Goal: Task Accomplishment & Management: Manage account settings

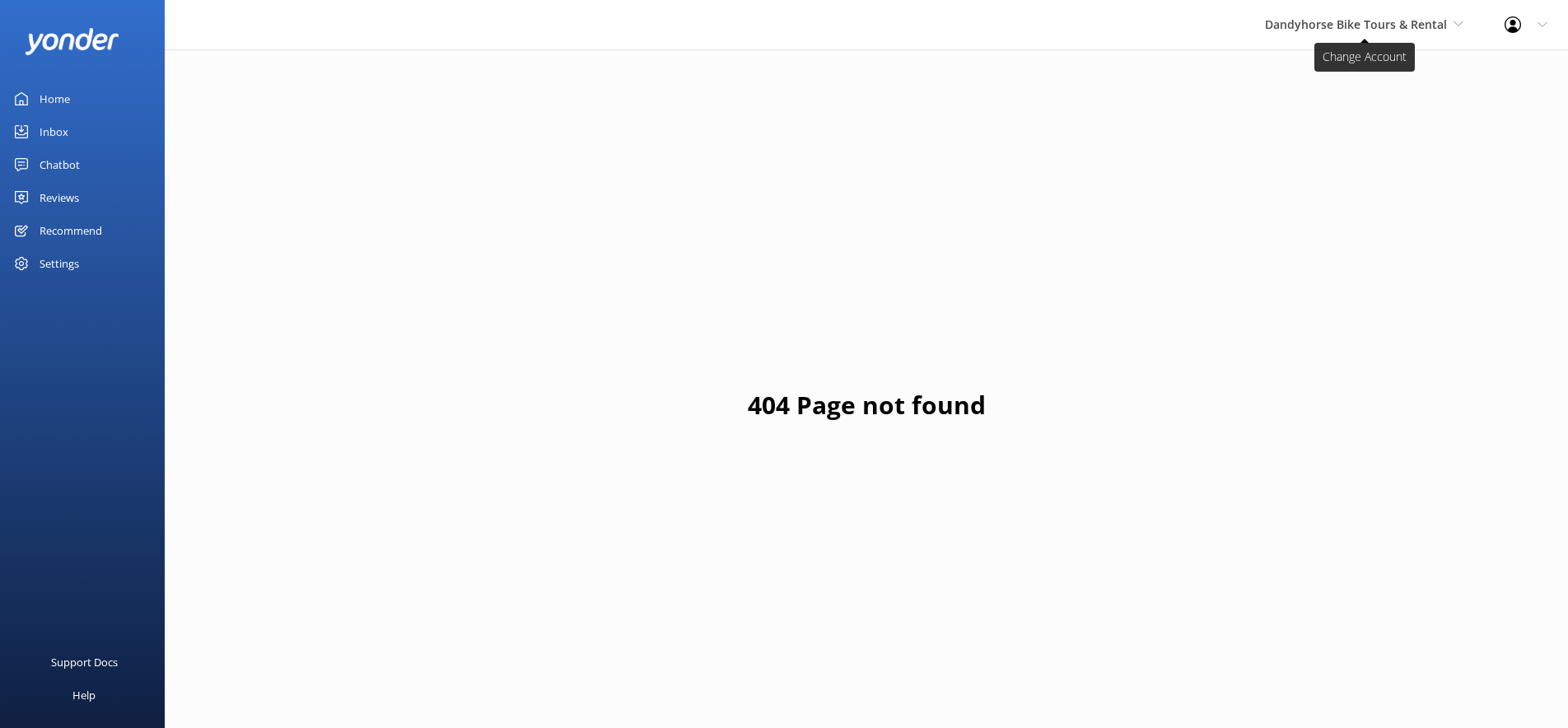
click at [1359, 20] on span "Dandyhorse Bike Tours & Rental" at bounding box center [1356, 25] width 182 height 16
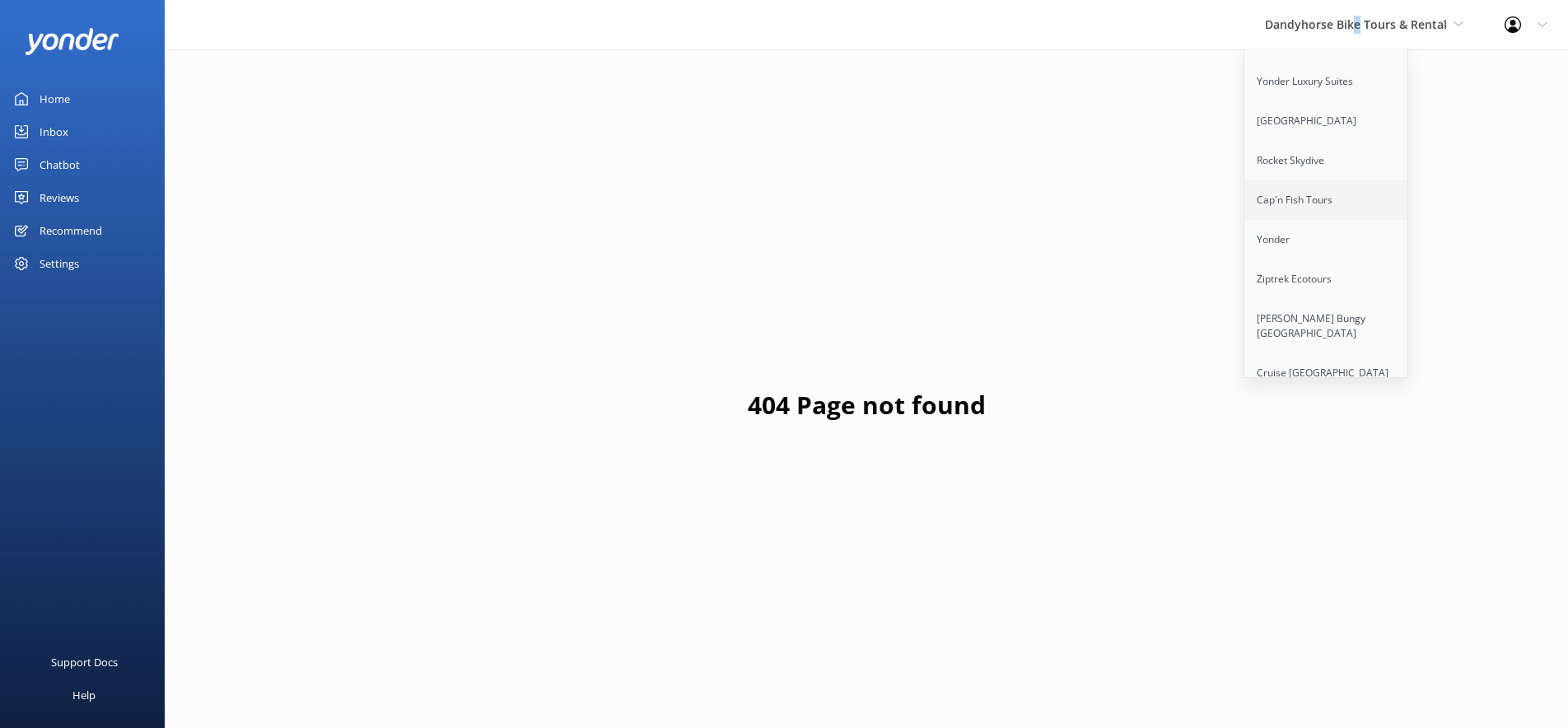
scroll to position [120, 0]
click at [1300, 261] on link "Ziptrek Ecotours" at bounding box center [1327, 280] width 165 height 39
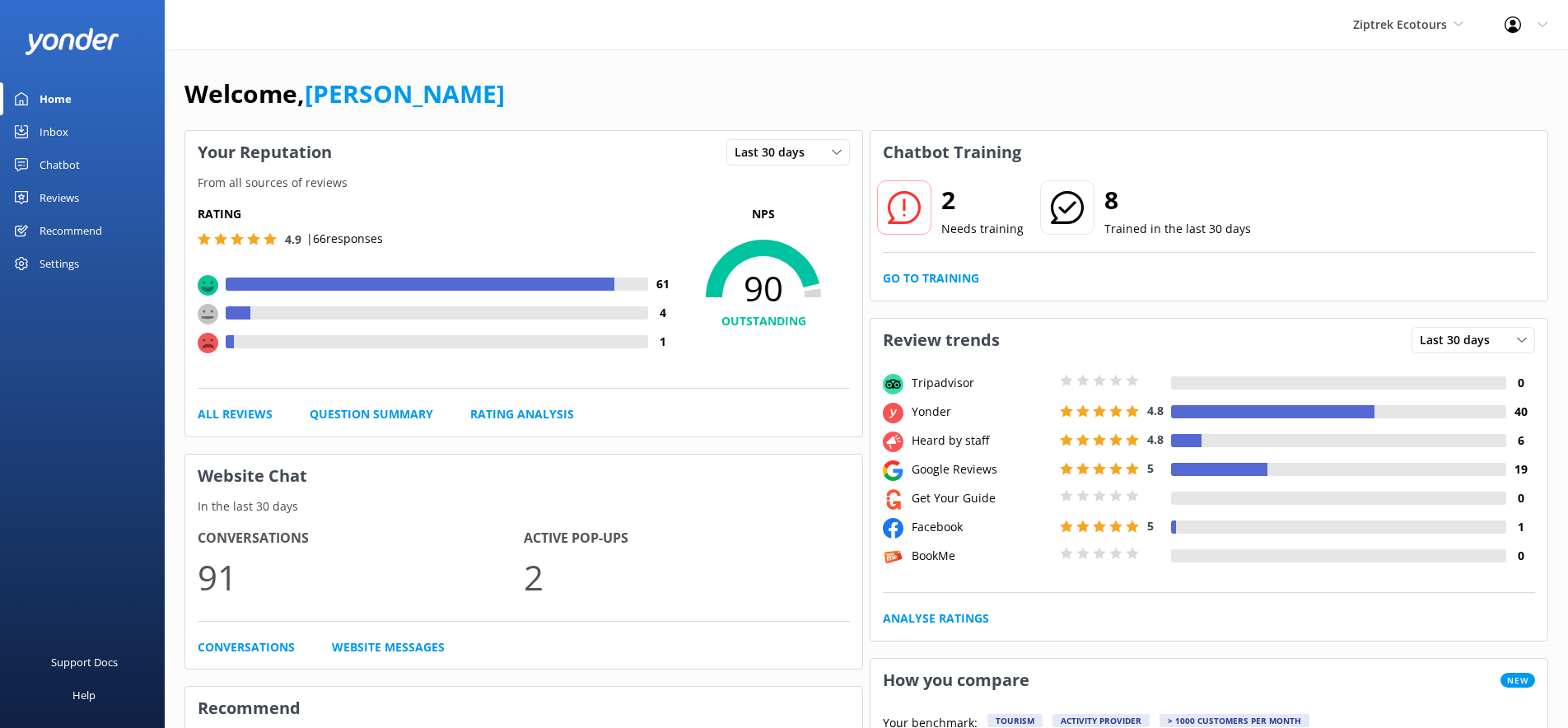
click at [53, 163] on div "Chatbot" at bounding box center [60, 165] width 40 height 33
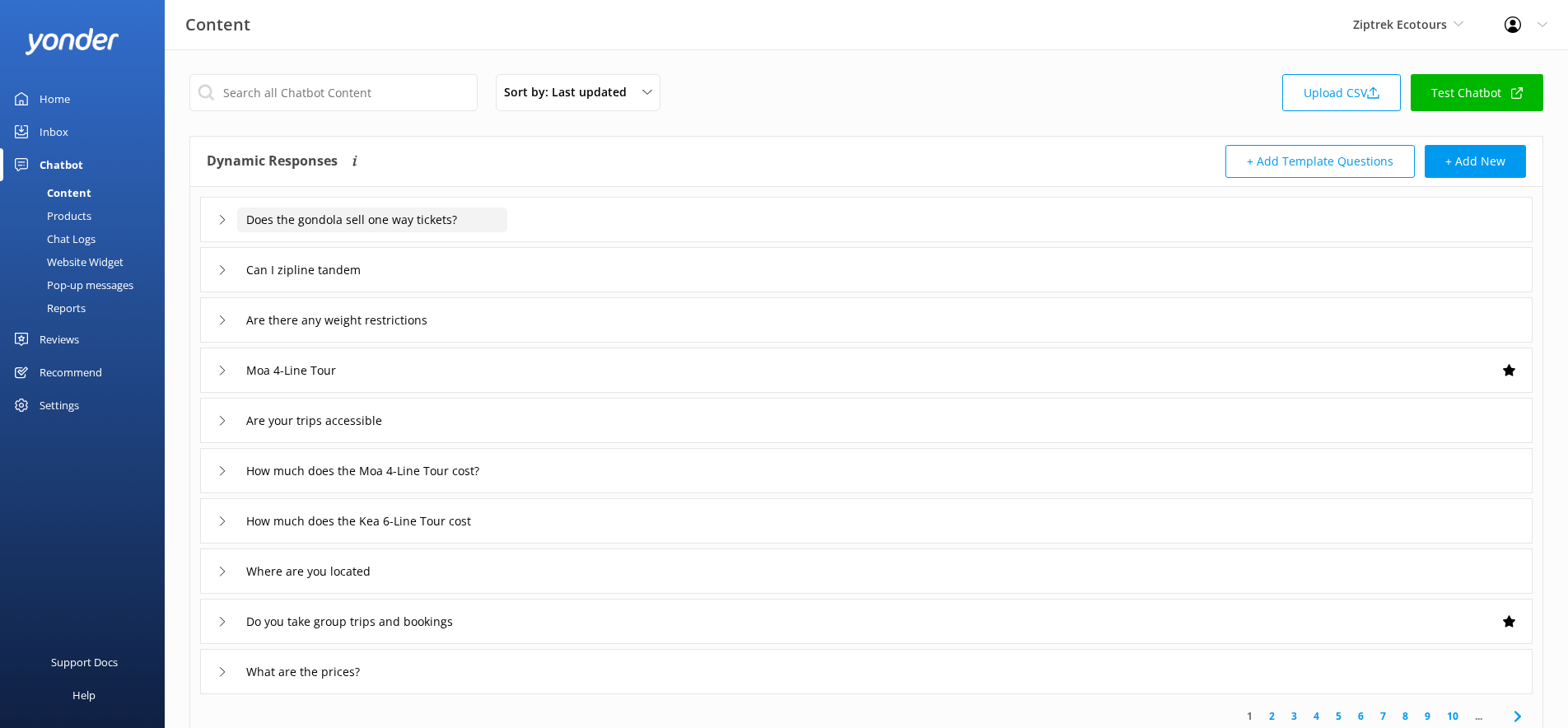
click at [340, 225] on input "Does the gondola sell one way tickets?" at bounding box center [372, 220] width 270 height 25
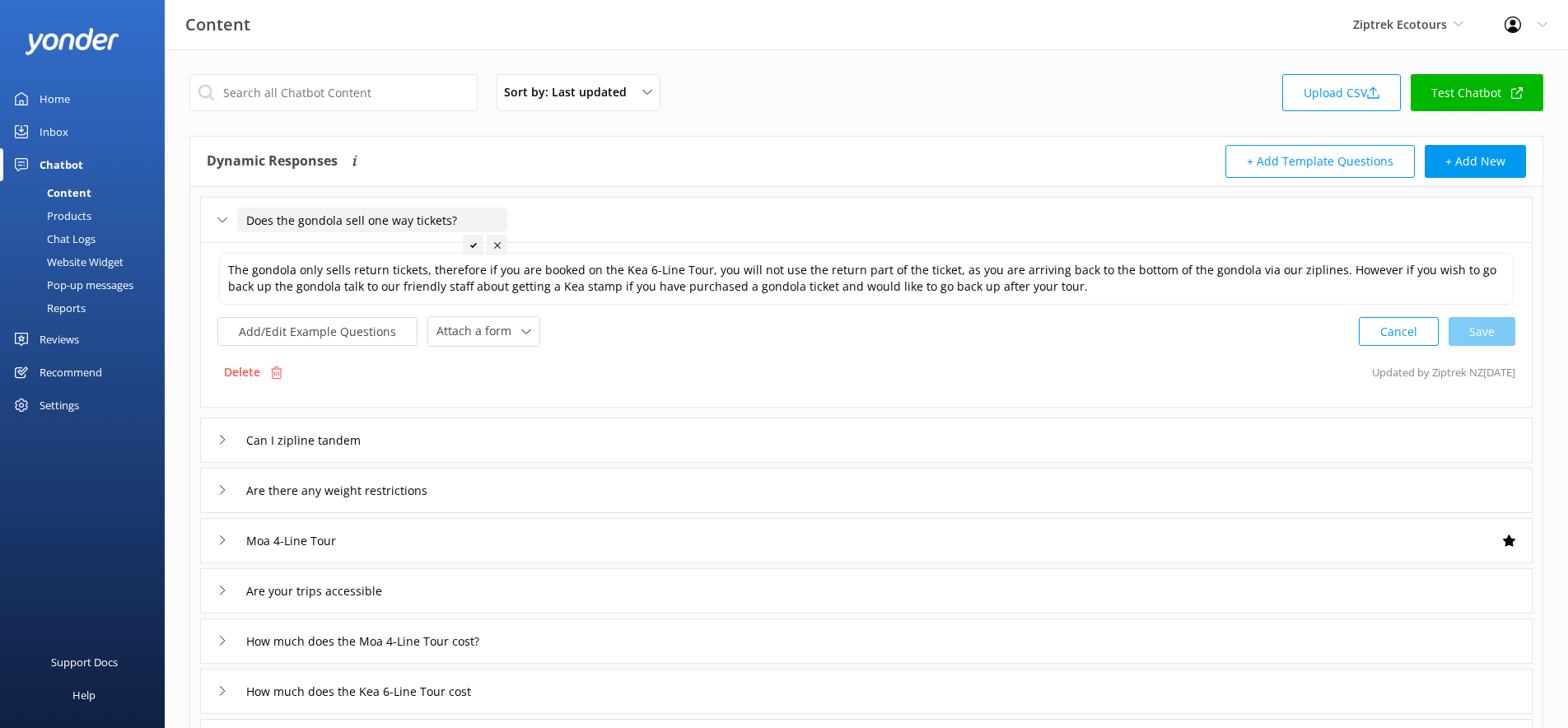
click at [355, 227] on input "Does the gondola sell one way tickets?" at bounding box center [372, 220] width 270 height 25
click at [349, 436] on input "Can I zipline tandem" at bounding box center [312, 439] width 152 height 25
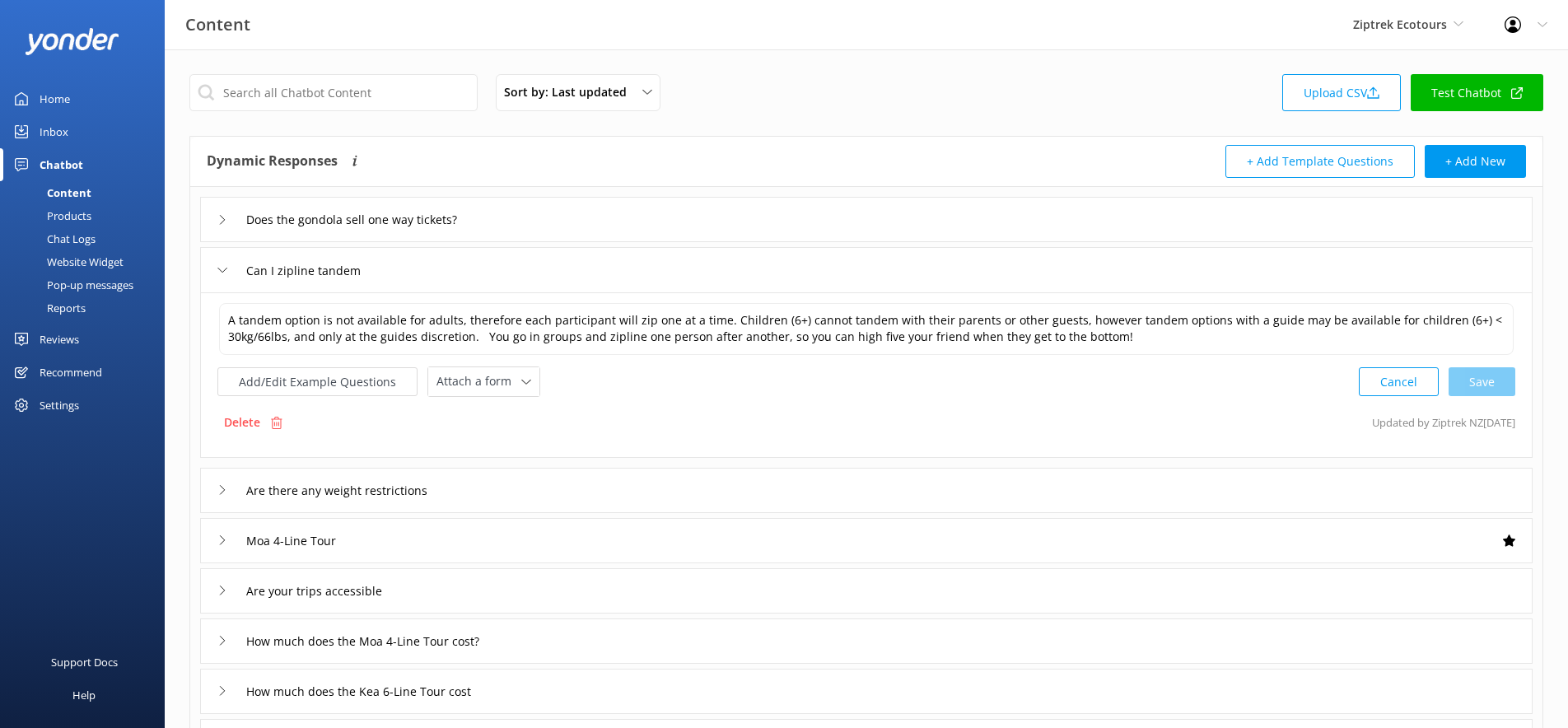
click at [437, 273] on div "Can I zipline tandem" at bounding box center [866, 270] width 1333 height 46
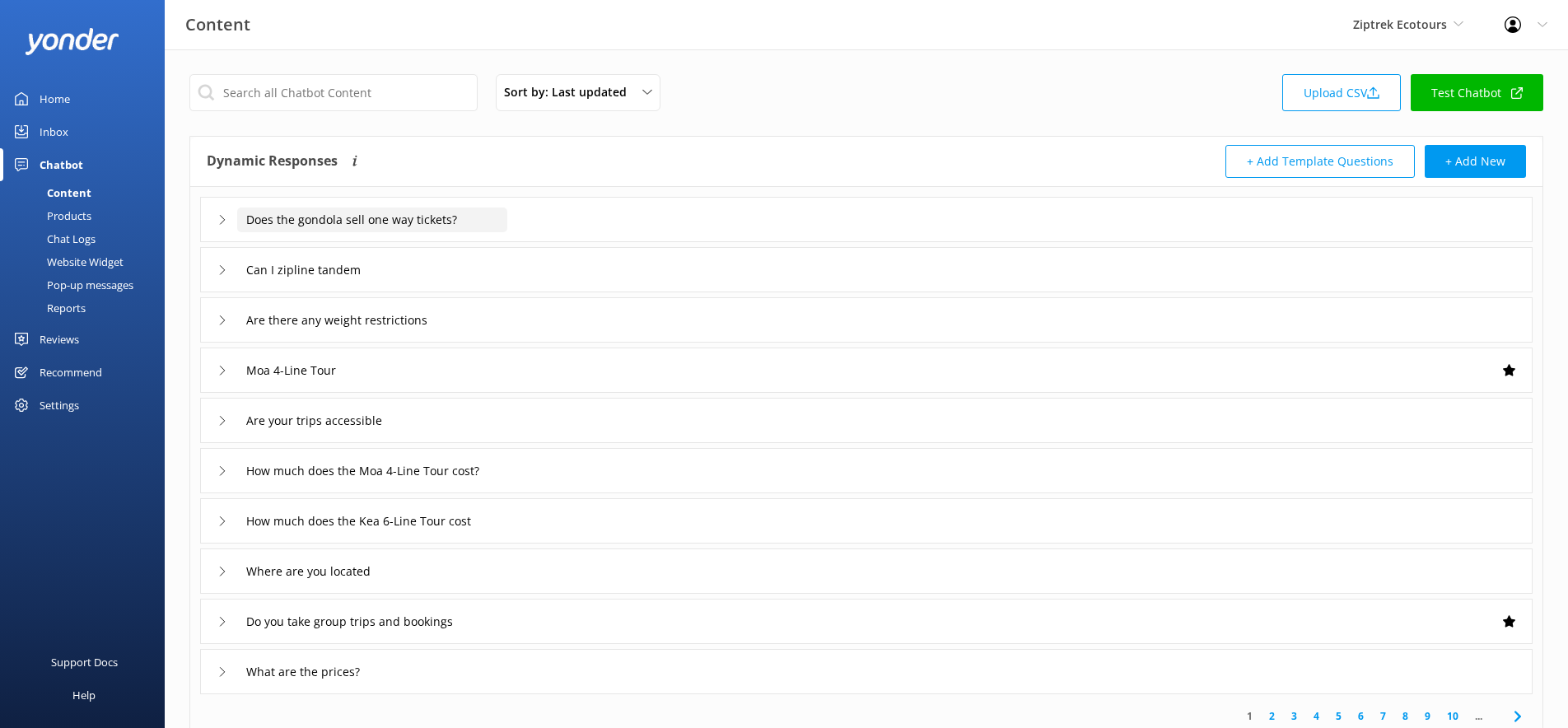
click at [492, 214] on input "Does the gondola sell one way tickets?" at bounding box center [372, 220] width 270 height 25
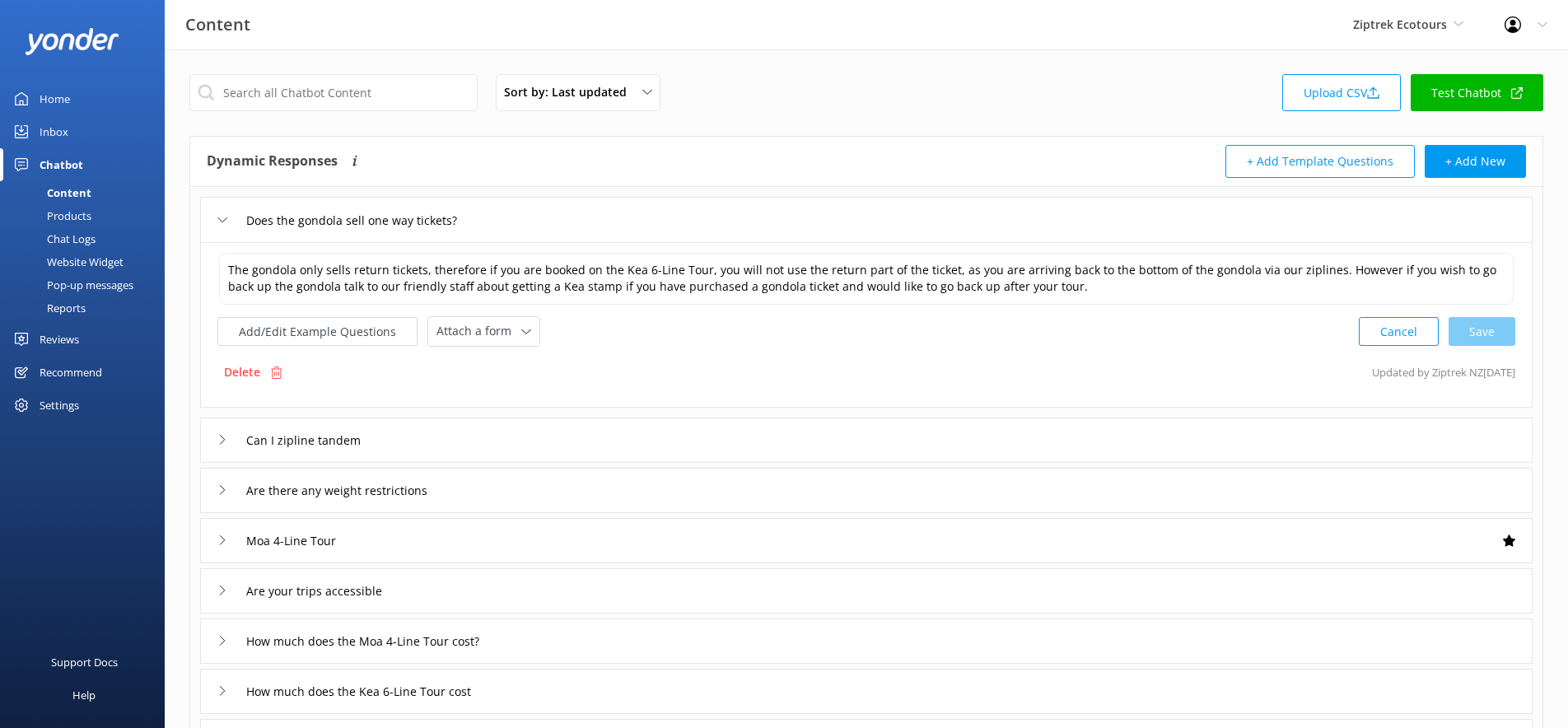
click at [530, 219] on div "Does the gondola sell one way tickets?" at bounding box center [866, 219] width 1333 height 46
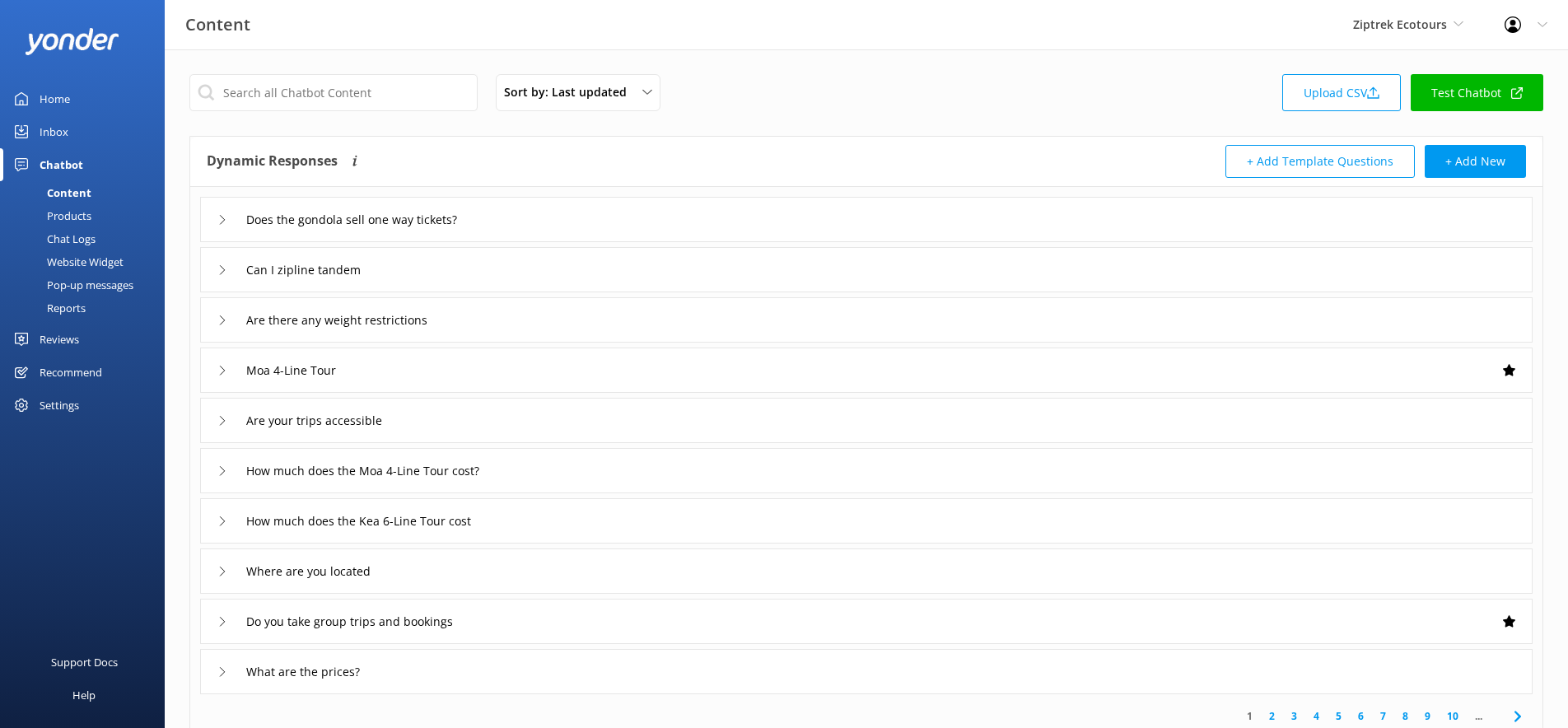
click at [528, 214] on div "Does the gondola sell one way tickets?" at bounding box center [866, 219] width 1333 height 46
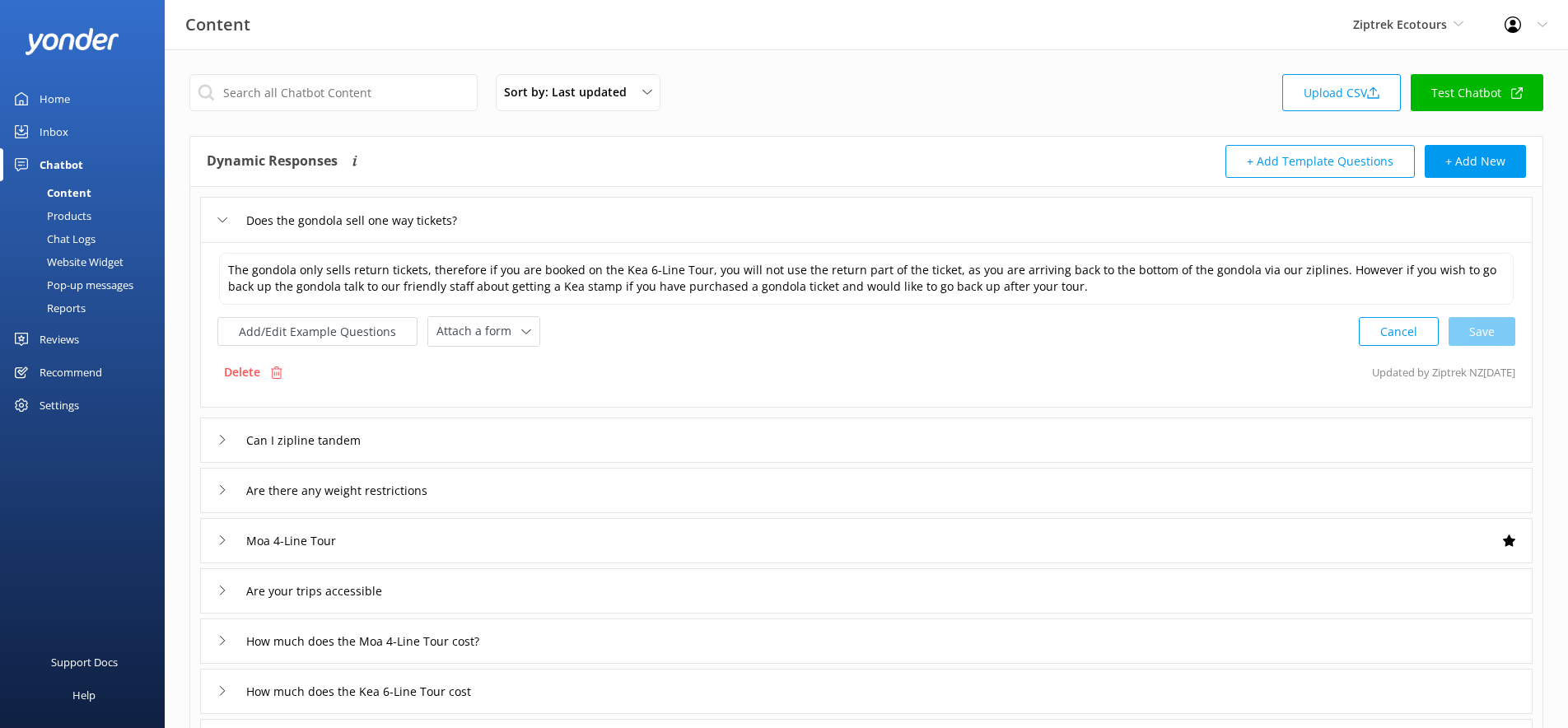
click at [528, 214] on div "Does the gondola sell one way tickets?" at bounding box center [866, 219] width 1333 height 46
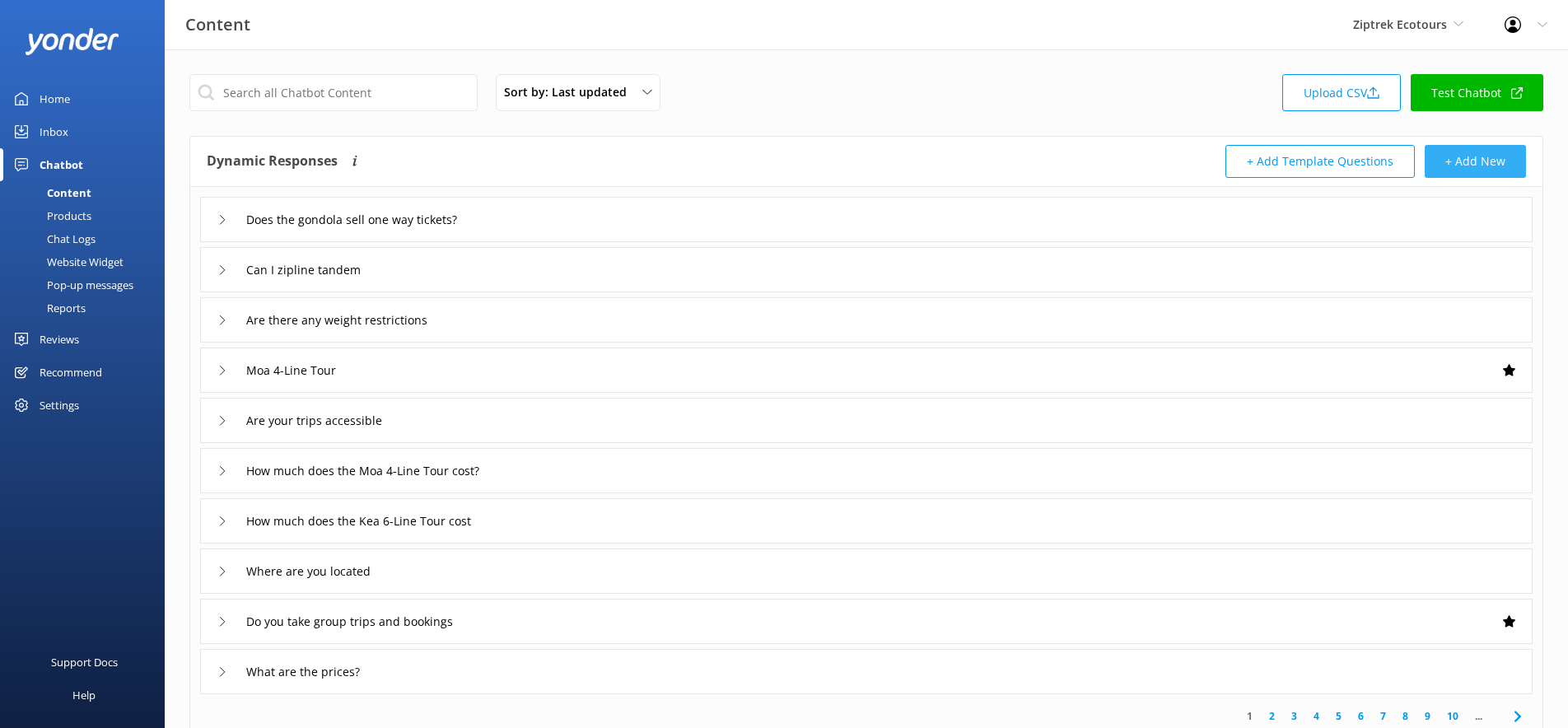
click at [1506, 168] on button "+ Add New" at bounding box center [1475, 161] width 101 height 33
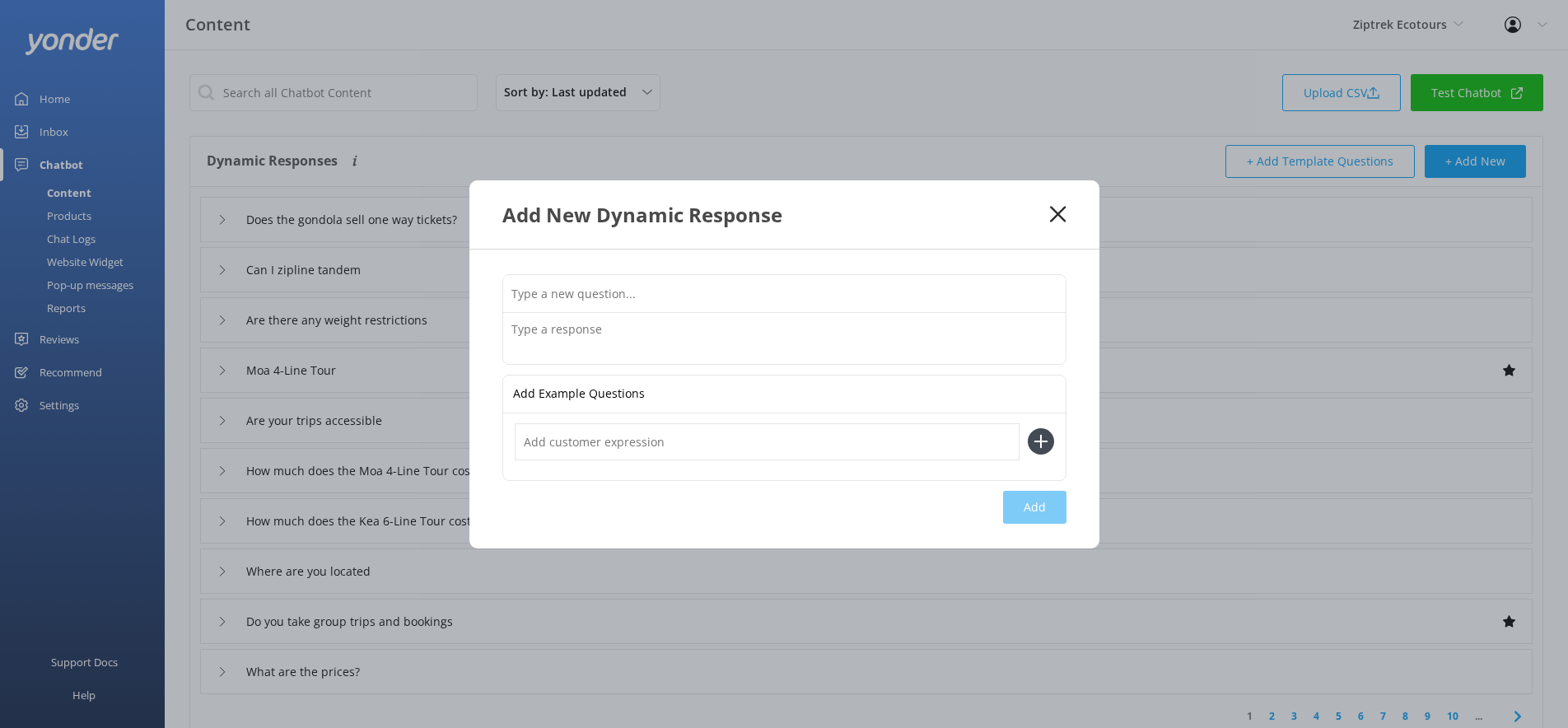
click at [585, 295] on input "text" at bounding box center [784, 294] width 562 height 37
click at [526, 331] on textarea at bounding box center [784, 339] width 562 height 51
click at [637, 297] on input "text" at bounding box center [784, 294] width 562 height 37
click at [537, 292] on input "text" at bounding box center [784, 294] width 562 height 37
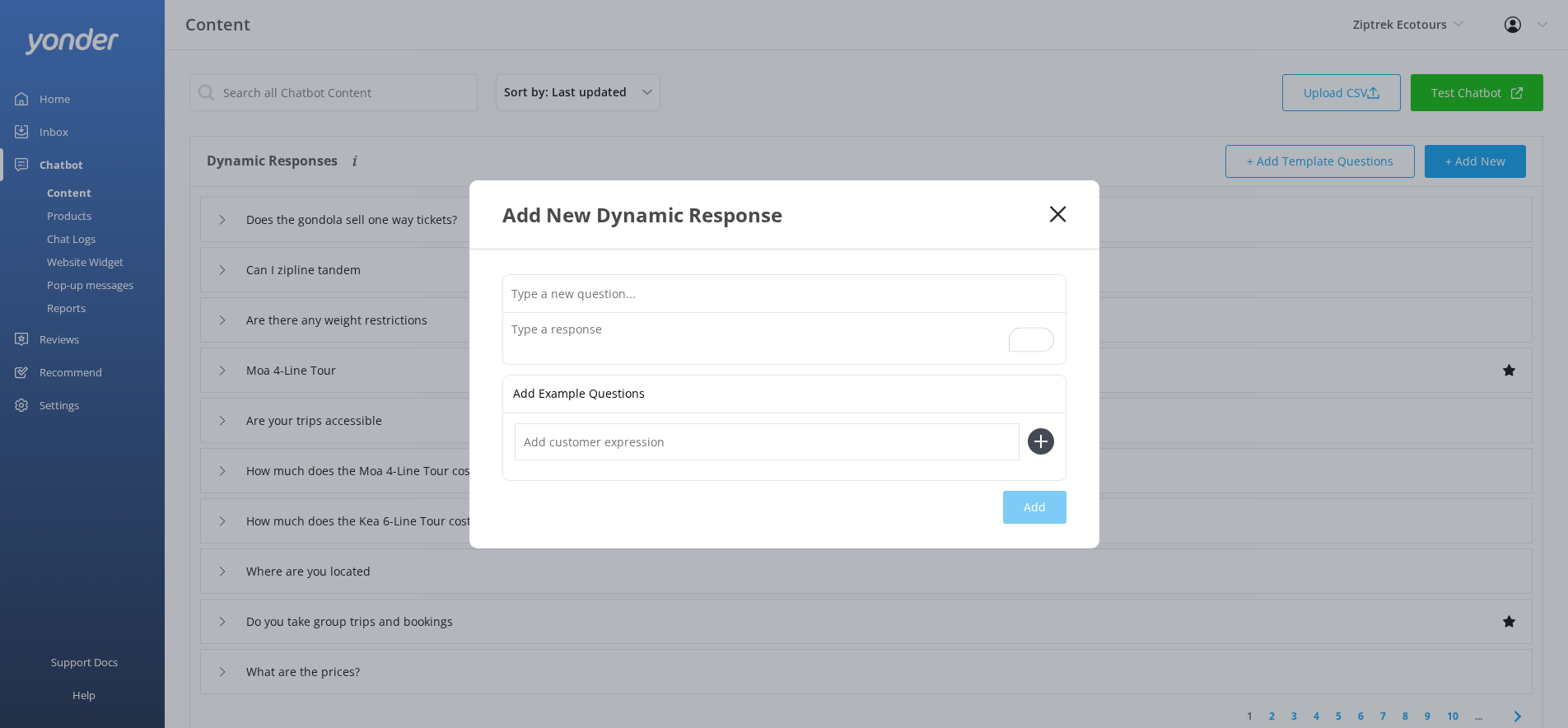
click at [695, 291] on input "text" at bounding box center [784, 294] width 562 height 37
click at [1063, 212] on icon at bounding box center [1058, 214] width 16 height 17
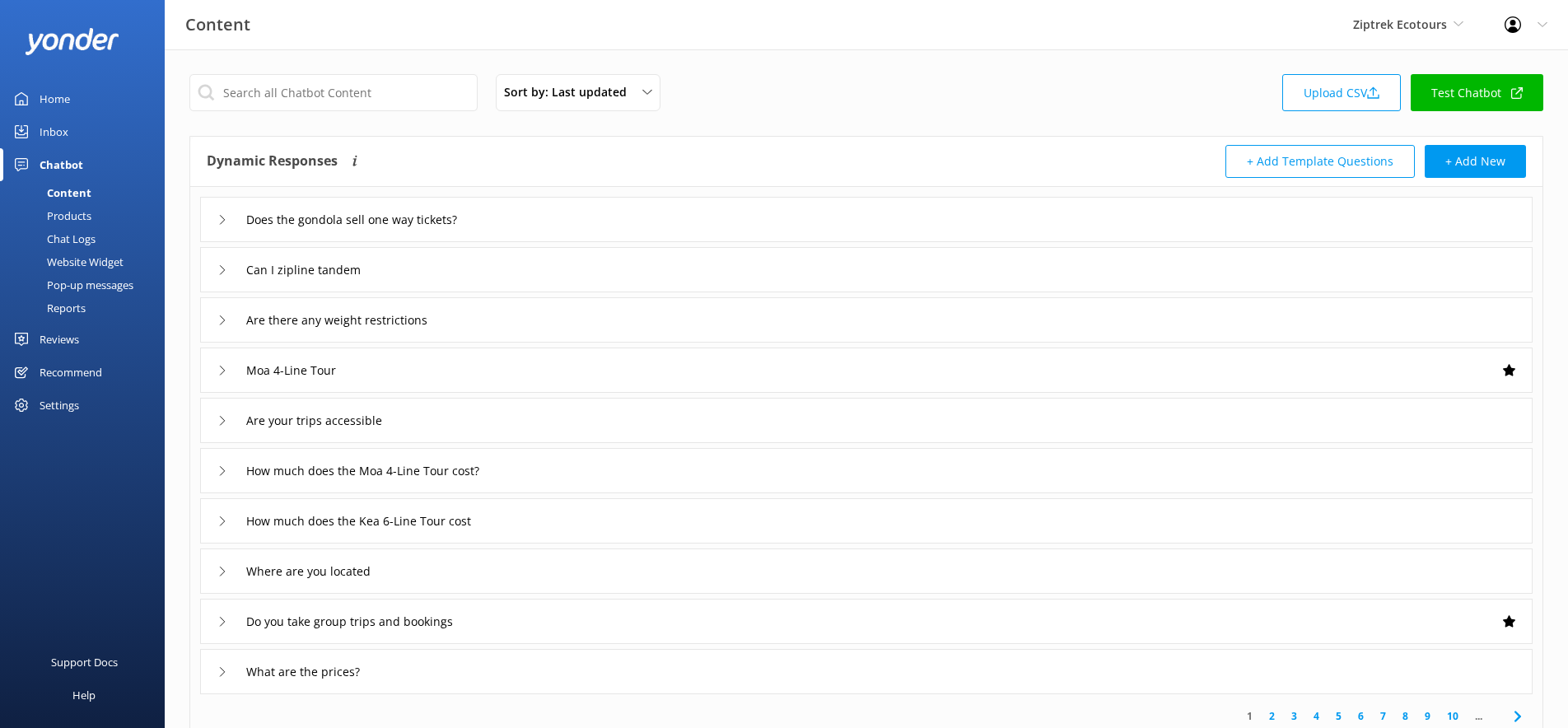
click at [1279, 159] on button "+ Add Template Questions" at bounding box center [1321, 161] width 190 height 33
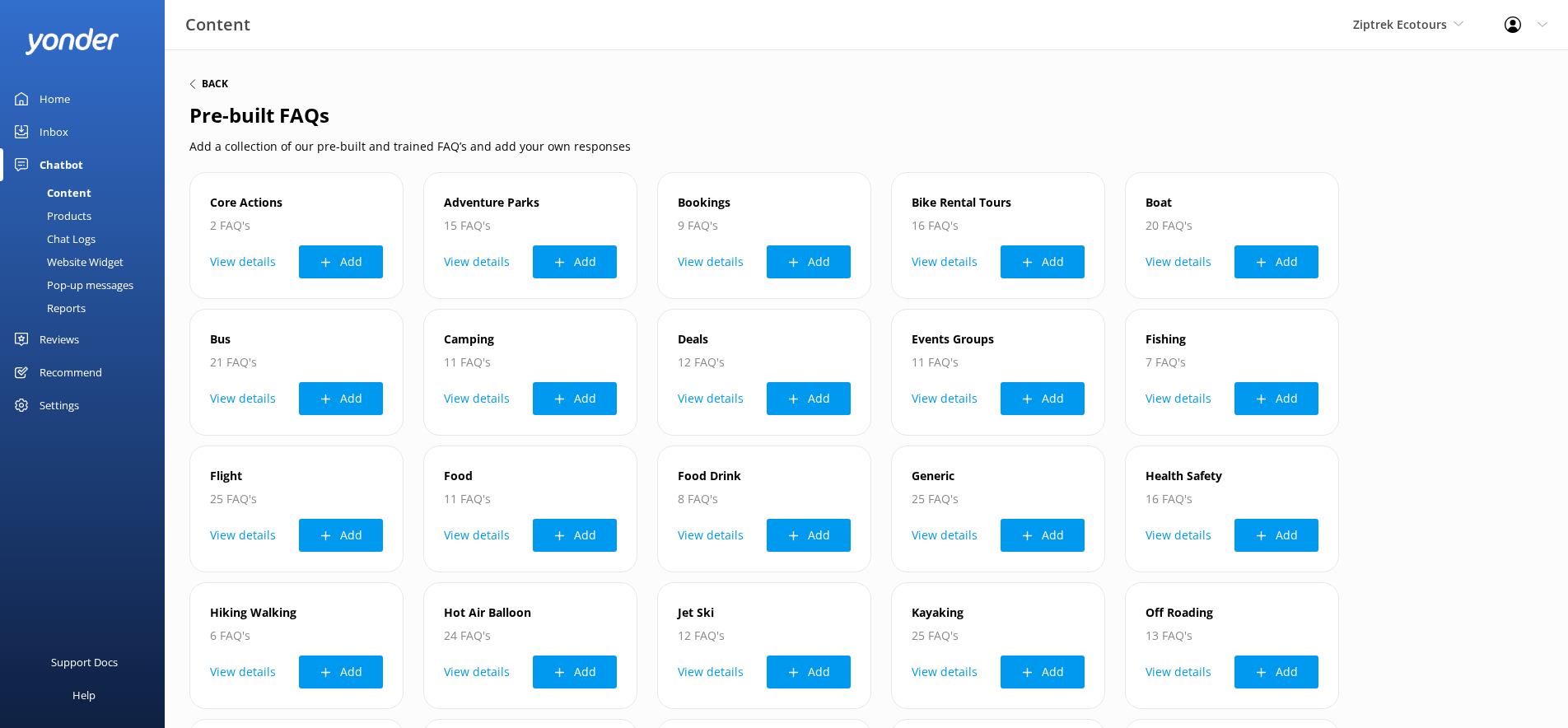
click at [196, 79] on icon at bounding box center [192, 83] width 10 height 10
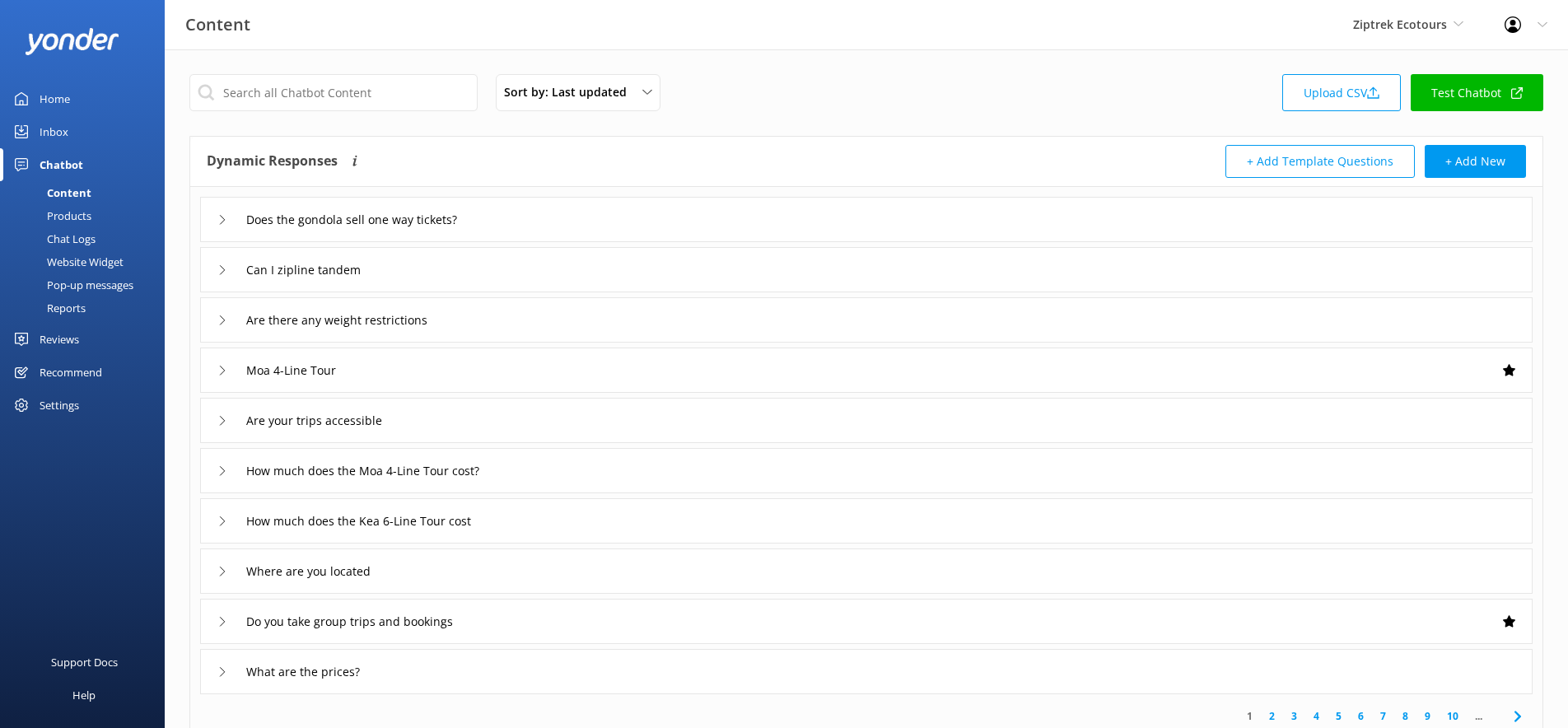
click at [75, 217] on div "Products" at bounding box center [50, 216] width 82 height 23
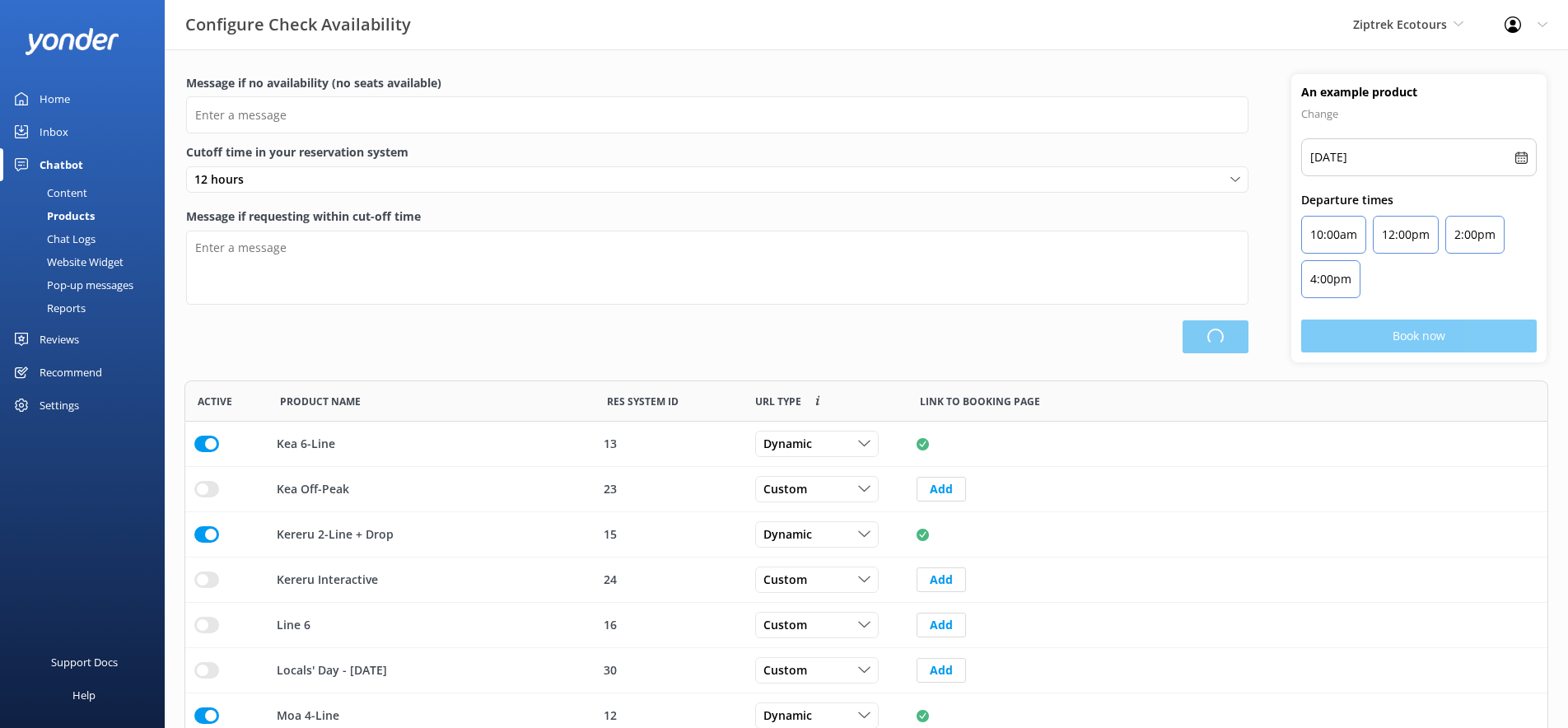
scroll to position [404, 1364]
type input "There are no seats available, please check an alternative day"
type textarea "Our online booking system closes {hours} prior to departure. Please contact us …"
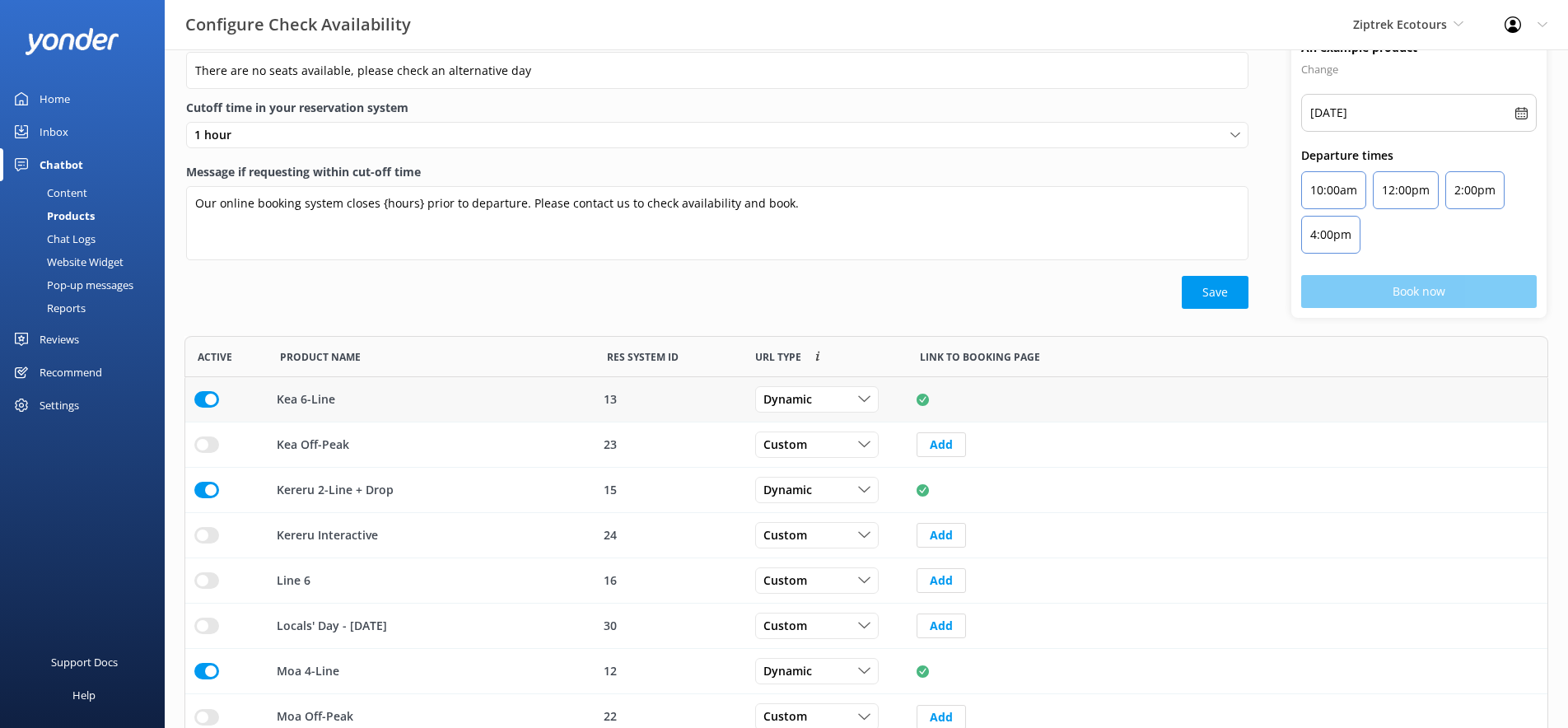
scroll to position [57, 0]
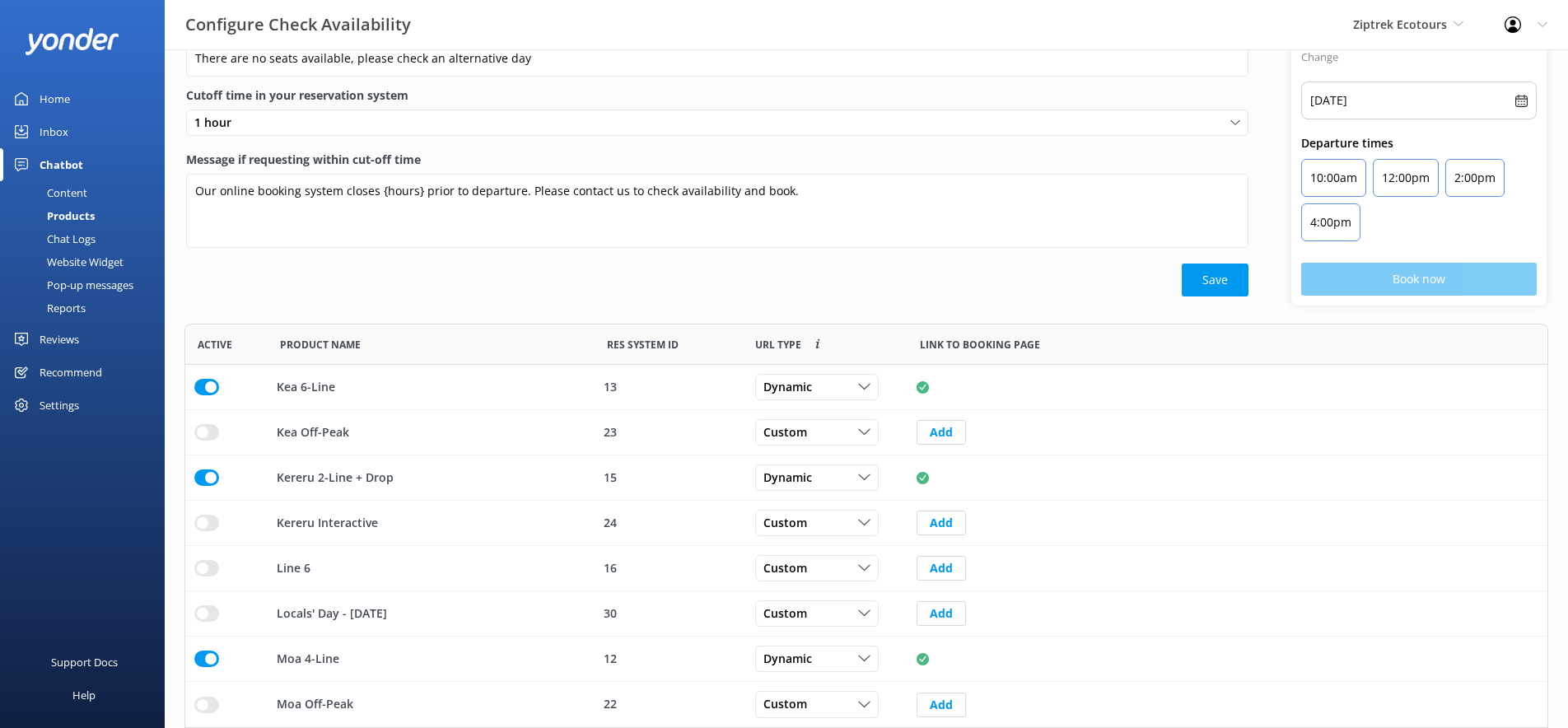
click at [62, 239] on div "Chat Logs" at bounding box center [53, 239] width 86 height 23
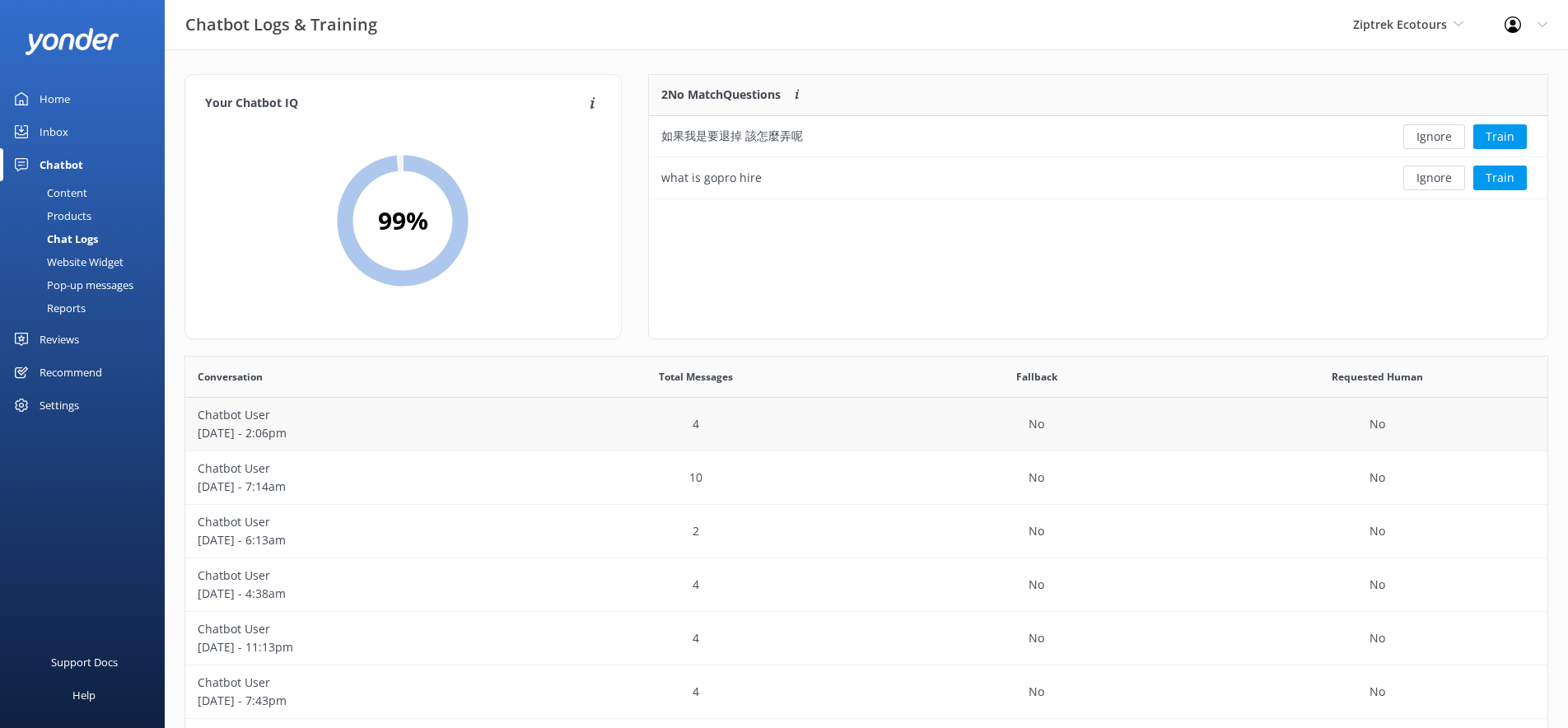
click at [385, 418] on p "Chatbot User" at bounding box center [355, 415] width 316 height 18
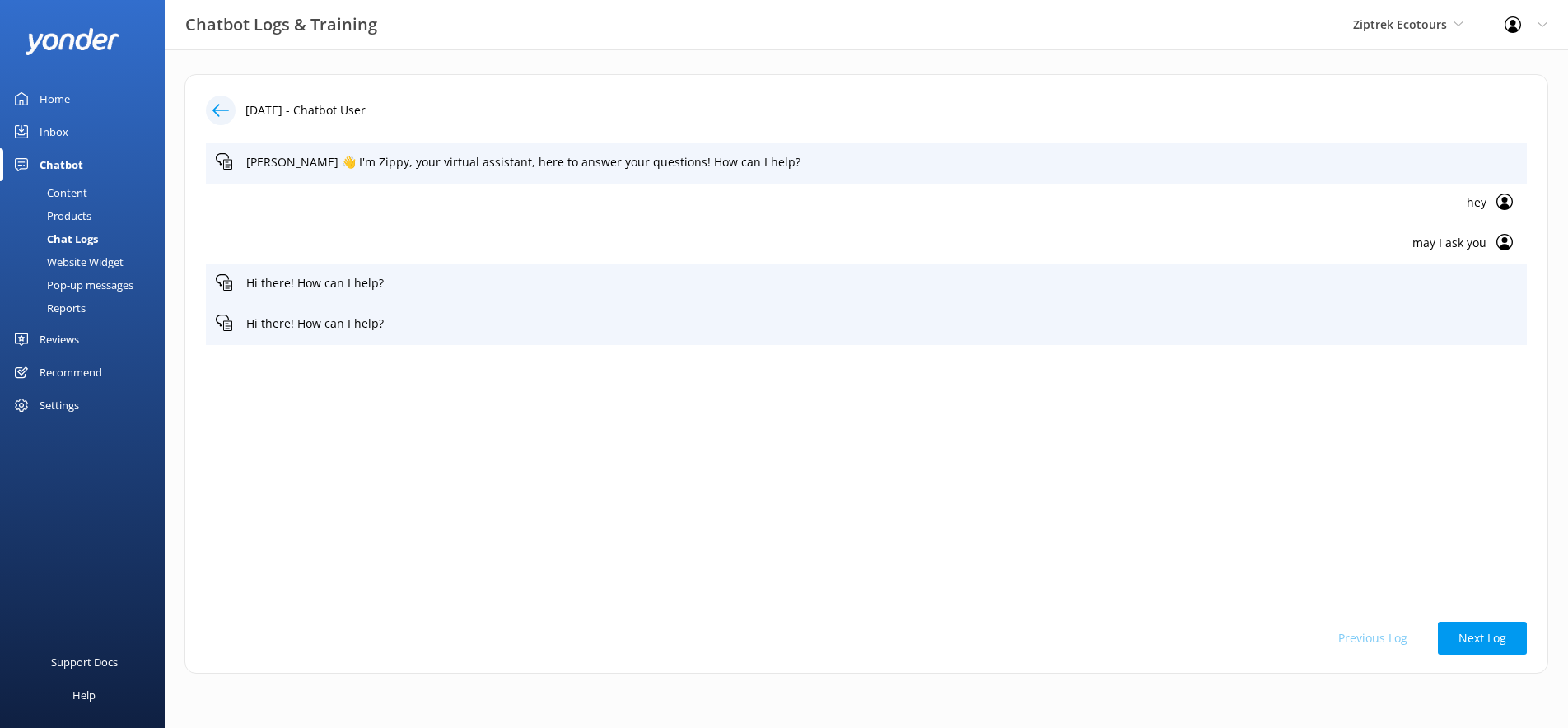
click at [217, 102] on icon at bounding box center [220, 110] width 17 height 17
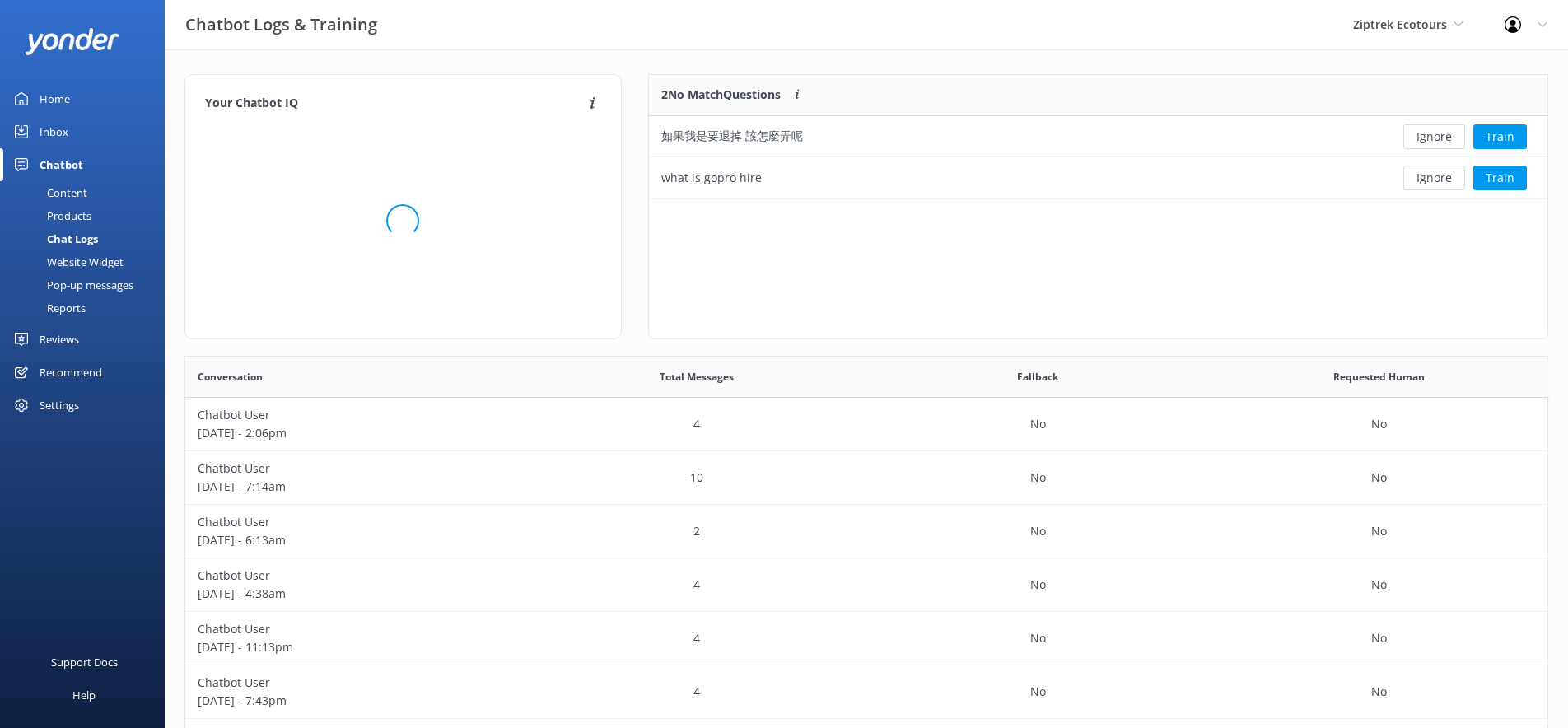
scroll to position [577, 1363]
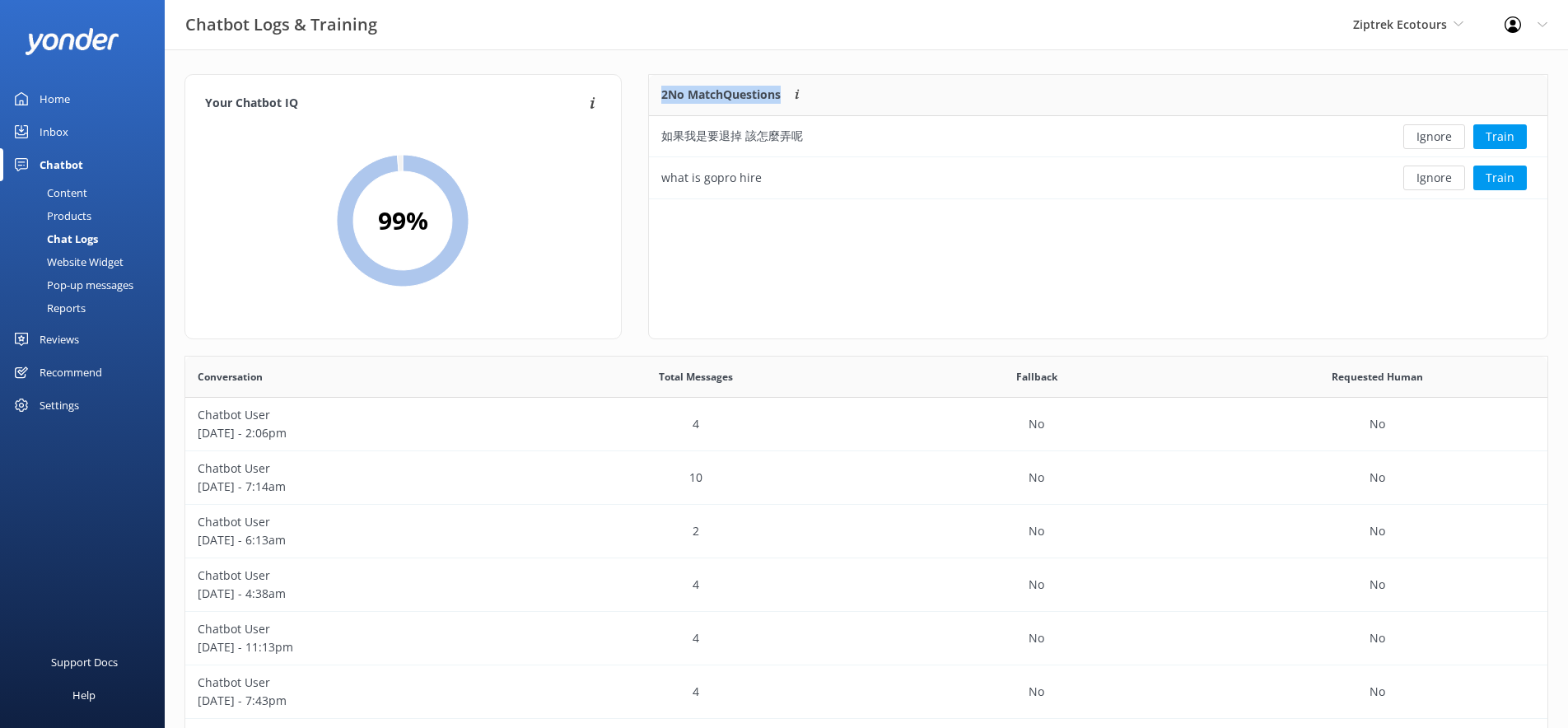
drag, startPoint x: 786, startPoint y: 91, endPoint x: 662, endPoint y: 95, distance: 124.1
click at [662, 95] on div "2 No Match Questions Customers sometimes ask questions that don't fully match a…" at bounding box center [738, 95] width 153 height 18
click at [1489, 182] on button "Train" at bounding box center [1500, 178] width 54 height 25
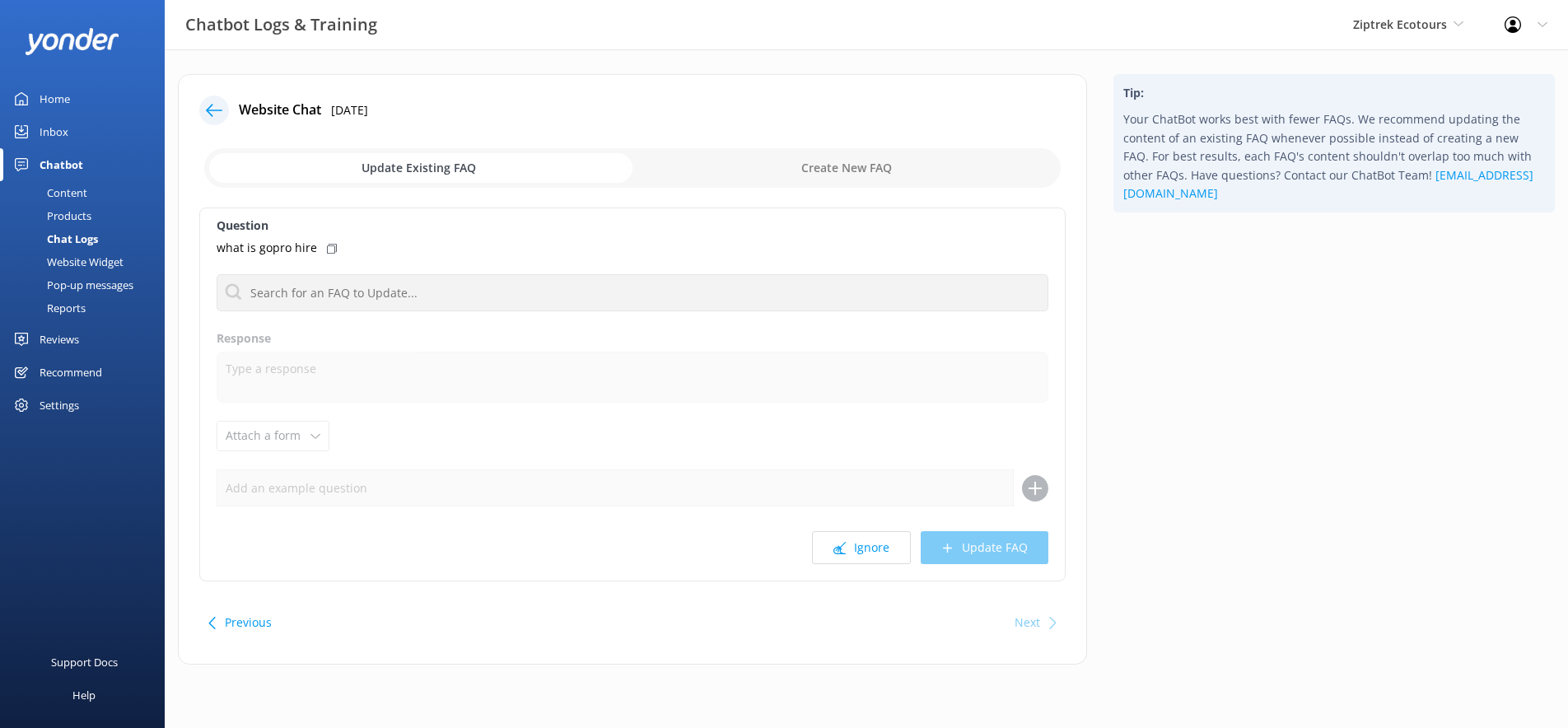
click at [214, 111] on use at bounding box center [214, 110] width 17 height 12
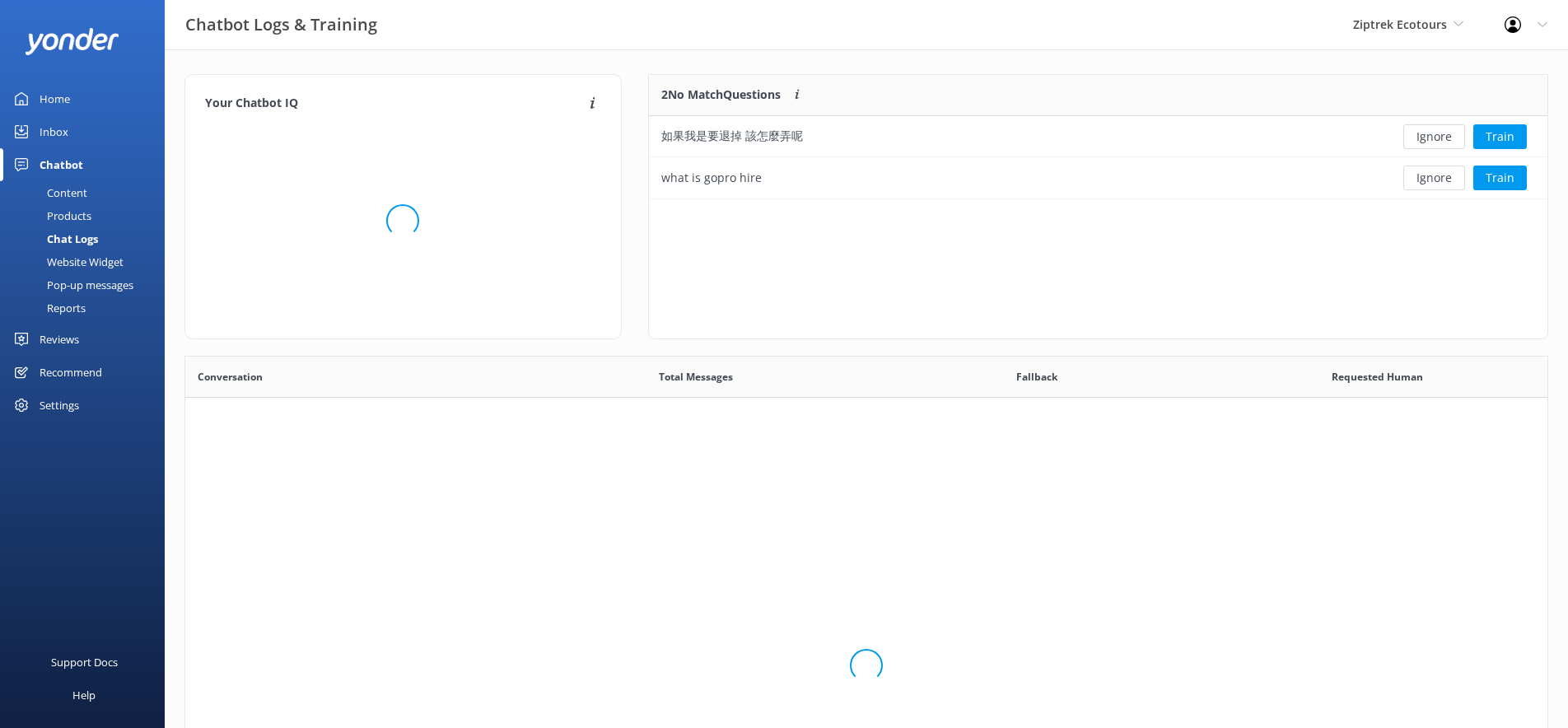
scroll to position [125, 899]
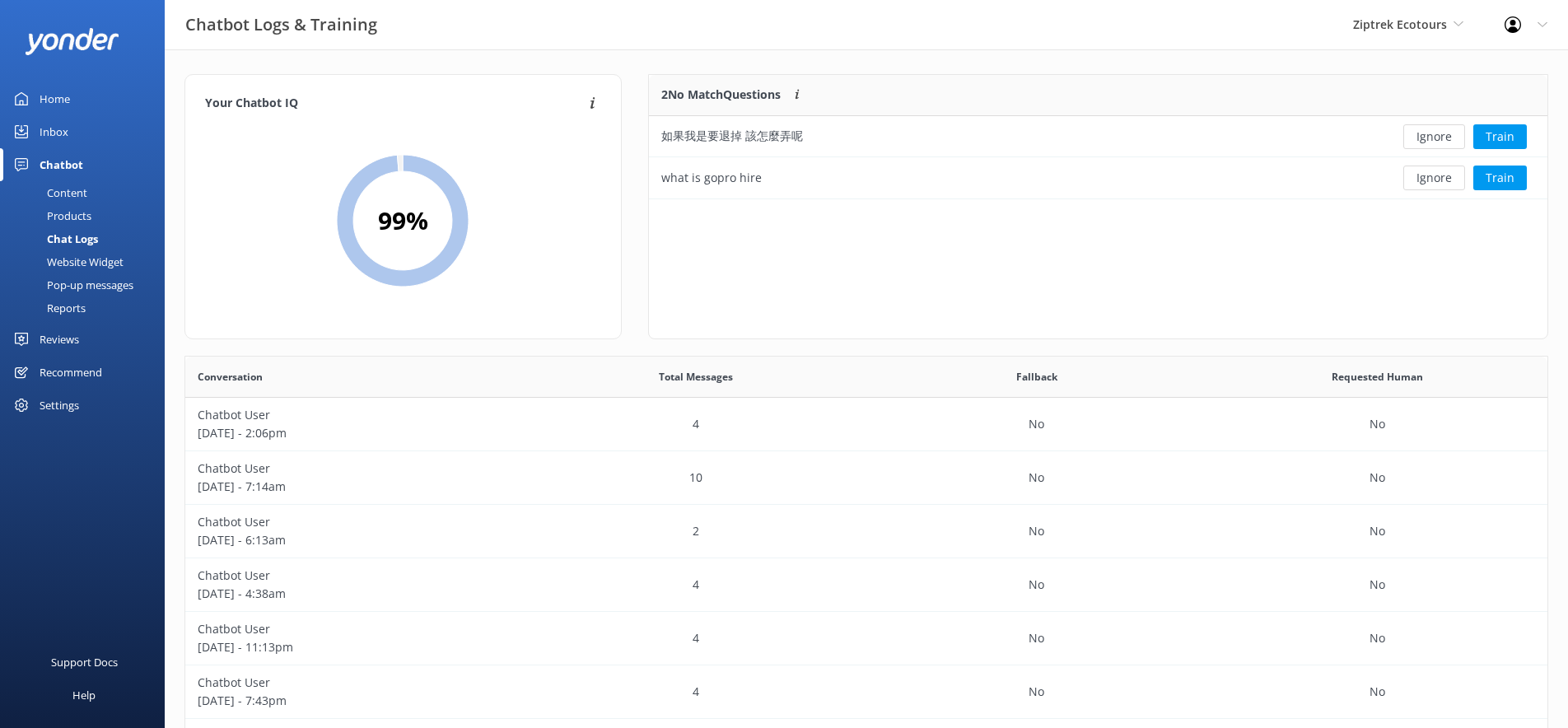
click at [74, 261] on div "Website Widget" at bounding box center [67, 261] width 114 height 23
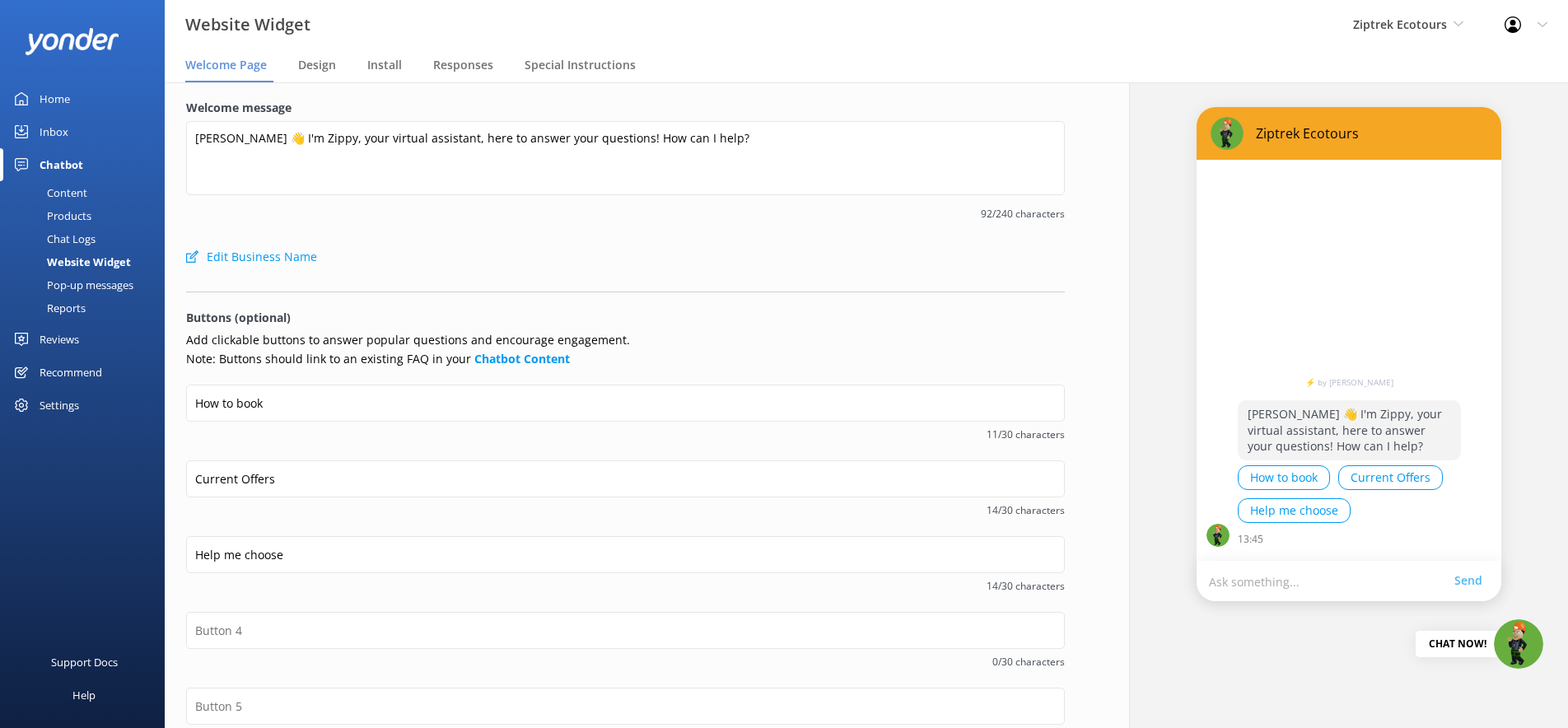
click at [106, 289] on div "Pop-up messages" at bounding box center [71, 285] width 124 height 23
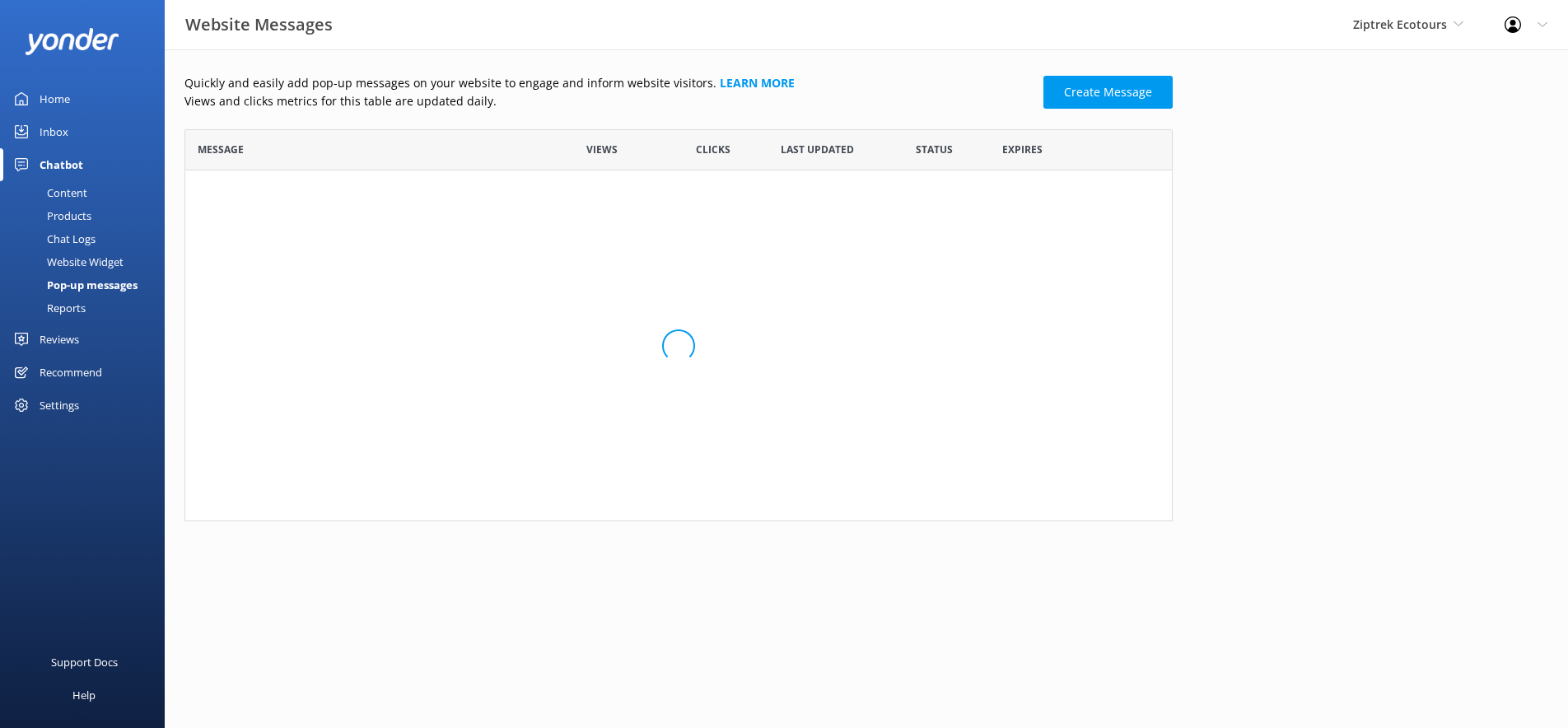
scroll to position [322, 988]
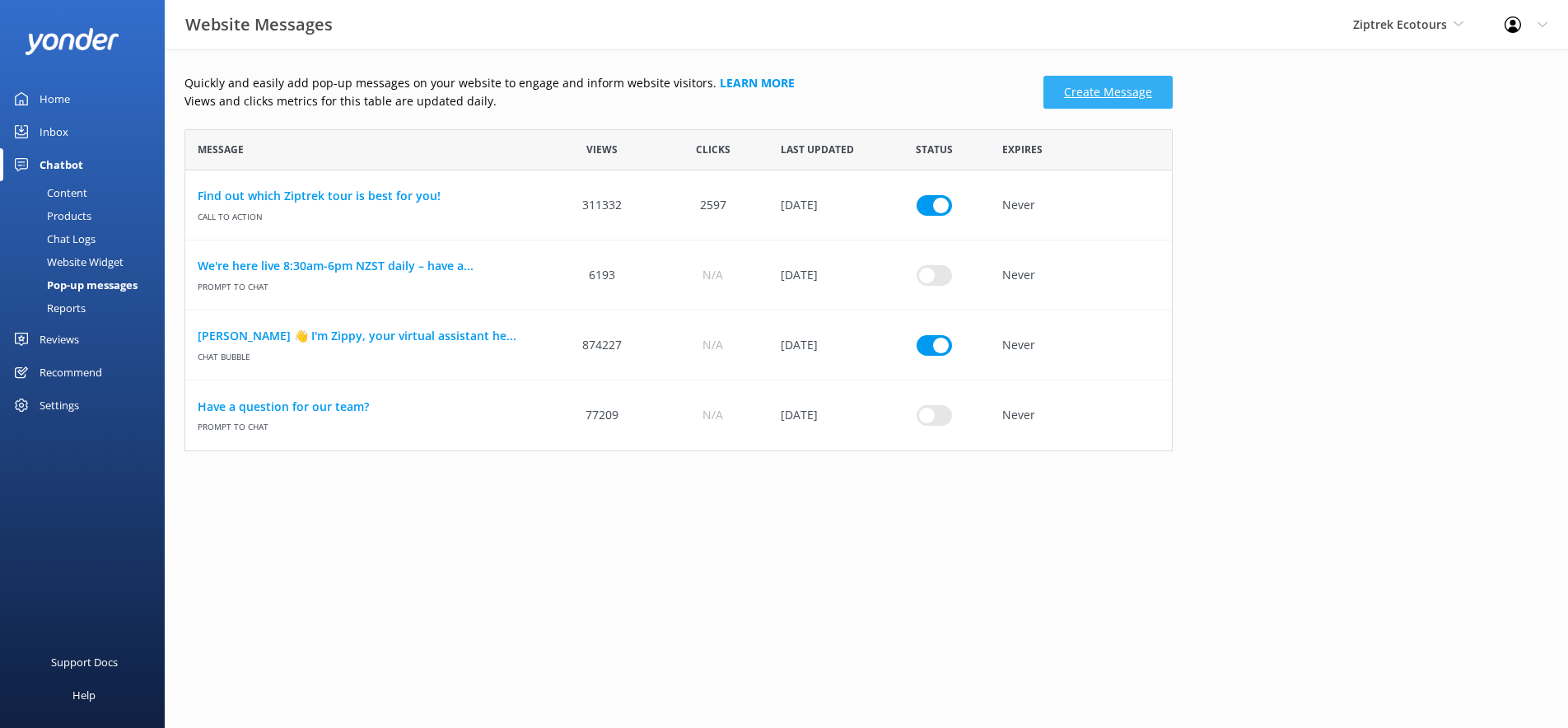
click at [1062, 83] on link "Create Message" at bounding box center [1107, 92] width 129 height 33
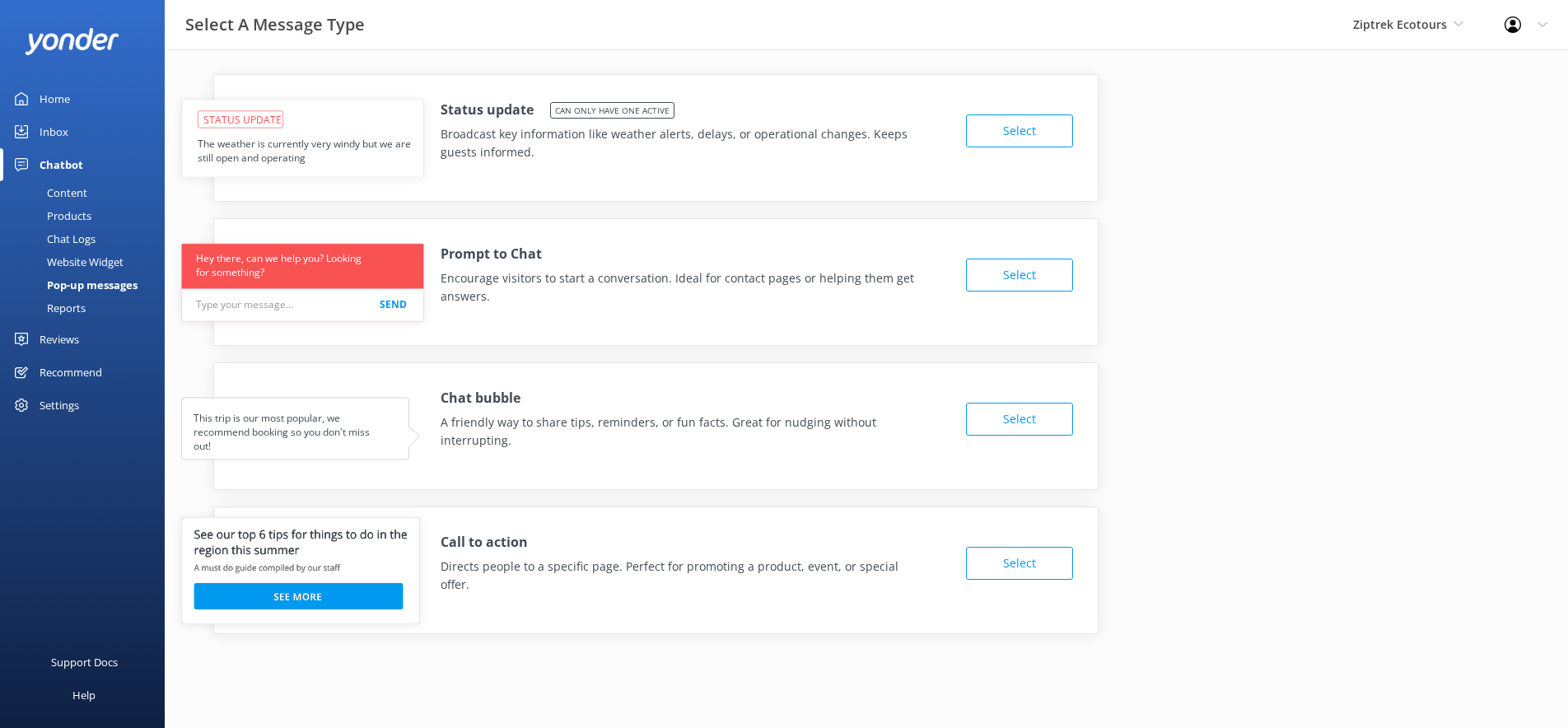
click at [82, 308] on div "Reports" at bounding box center [47, 308] width 75 height 23
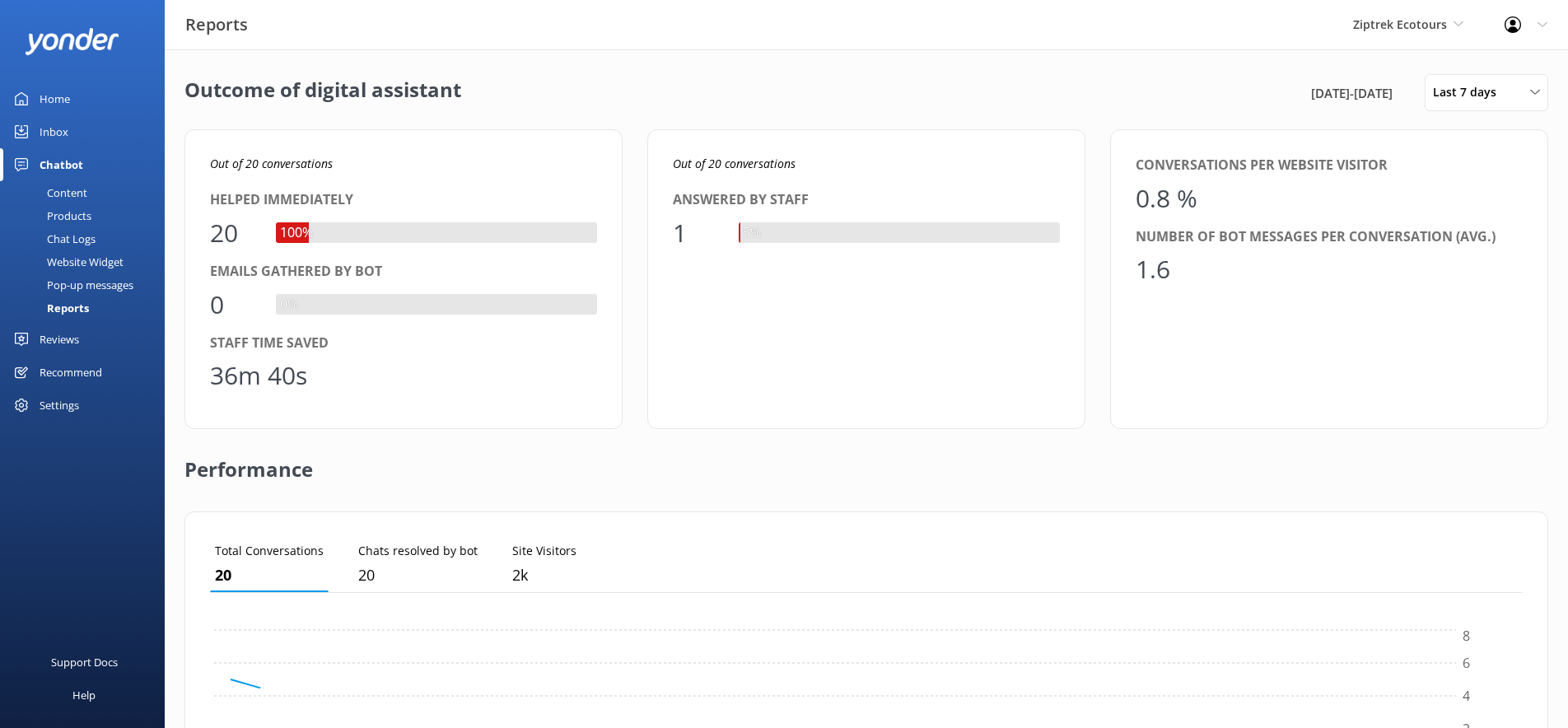
scroll to position [166, 1313]
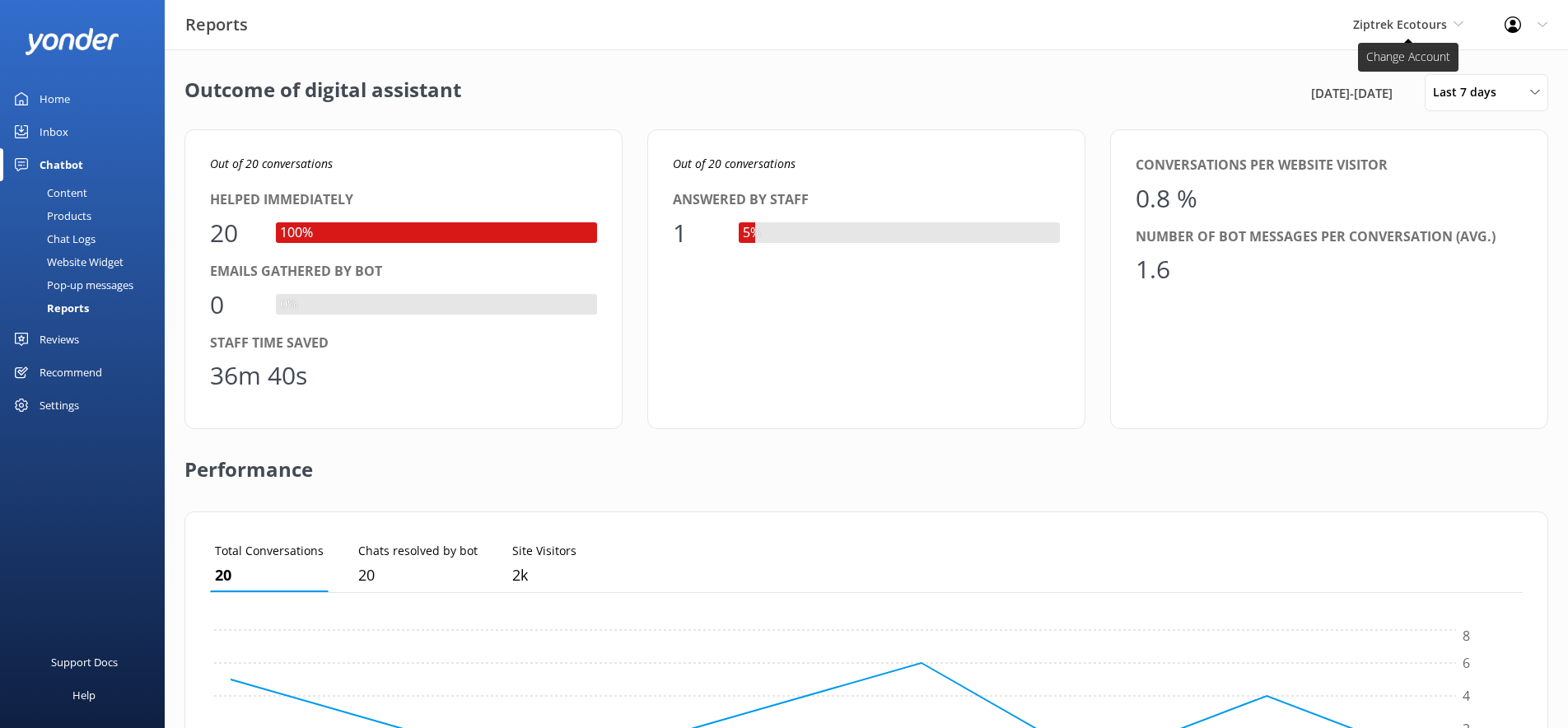
click at [1400, 25] on span "Ziptrek Ecotours" at bounding box center [1400, 25] width 94 height 16
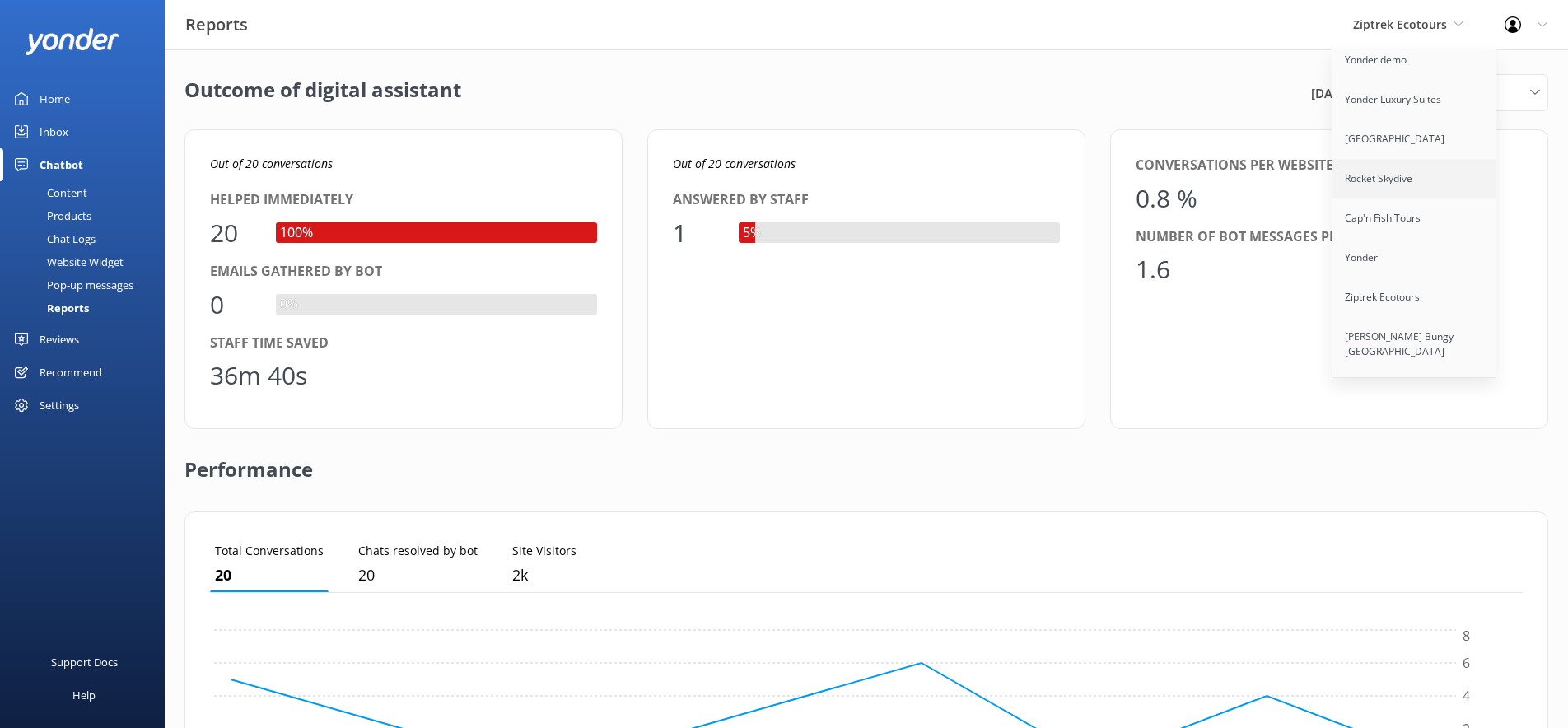
scroll to position [111, 0]
click at [1404, 310] on link "[PERSON_NAME] Bungy [GEOGRAPHIC_DATA]" at bounding box center [1415, 337] width 165 height 54
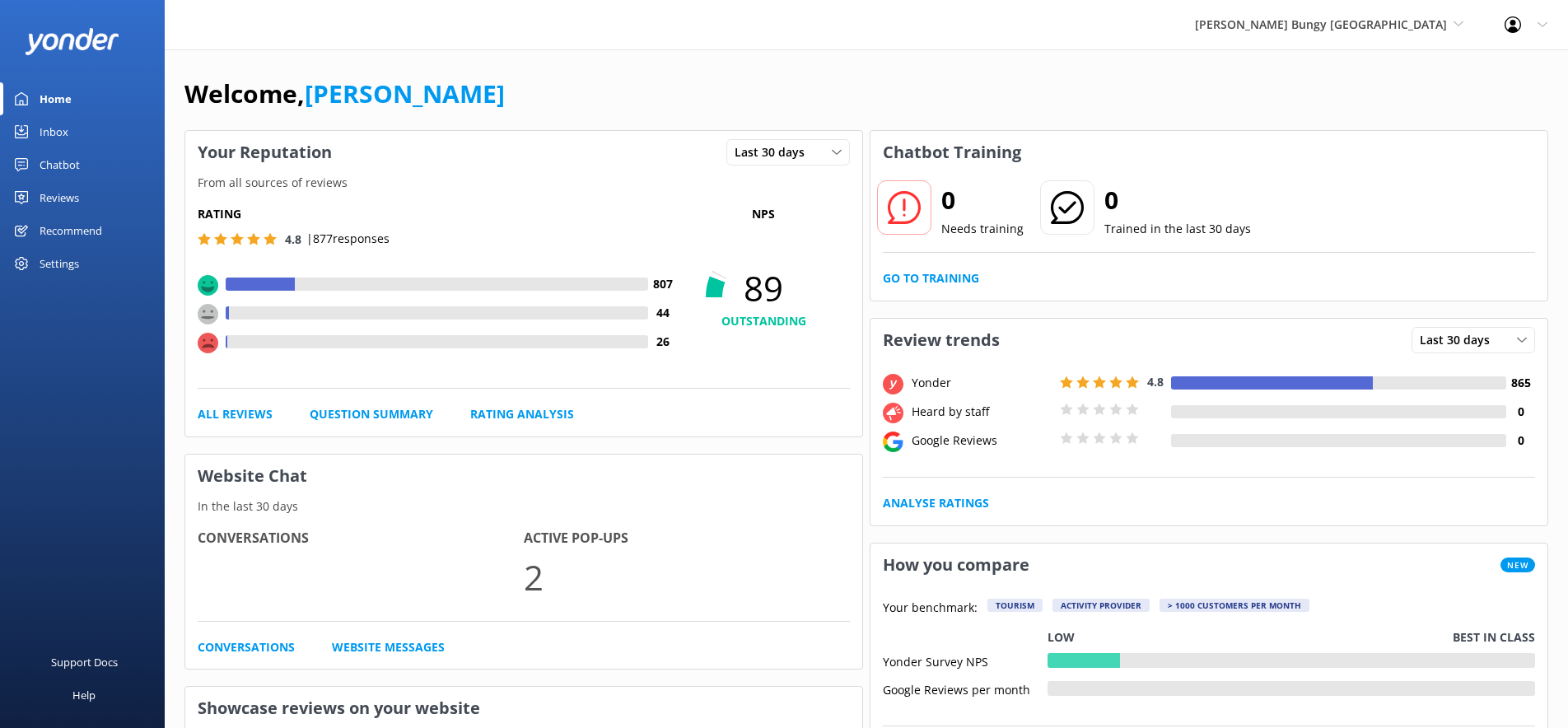
click at [64, 166] on div "Chatbot" at bounding box center [60, 165] width 40 height 33
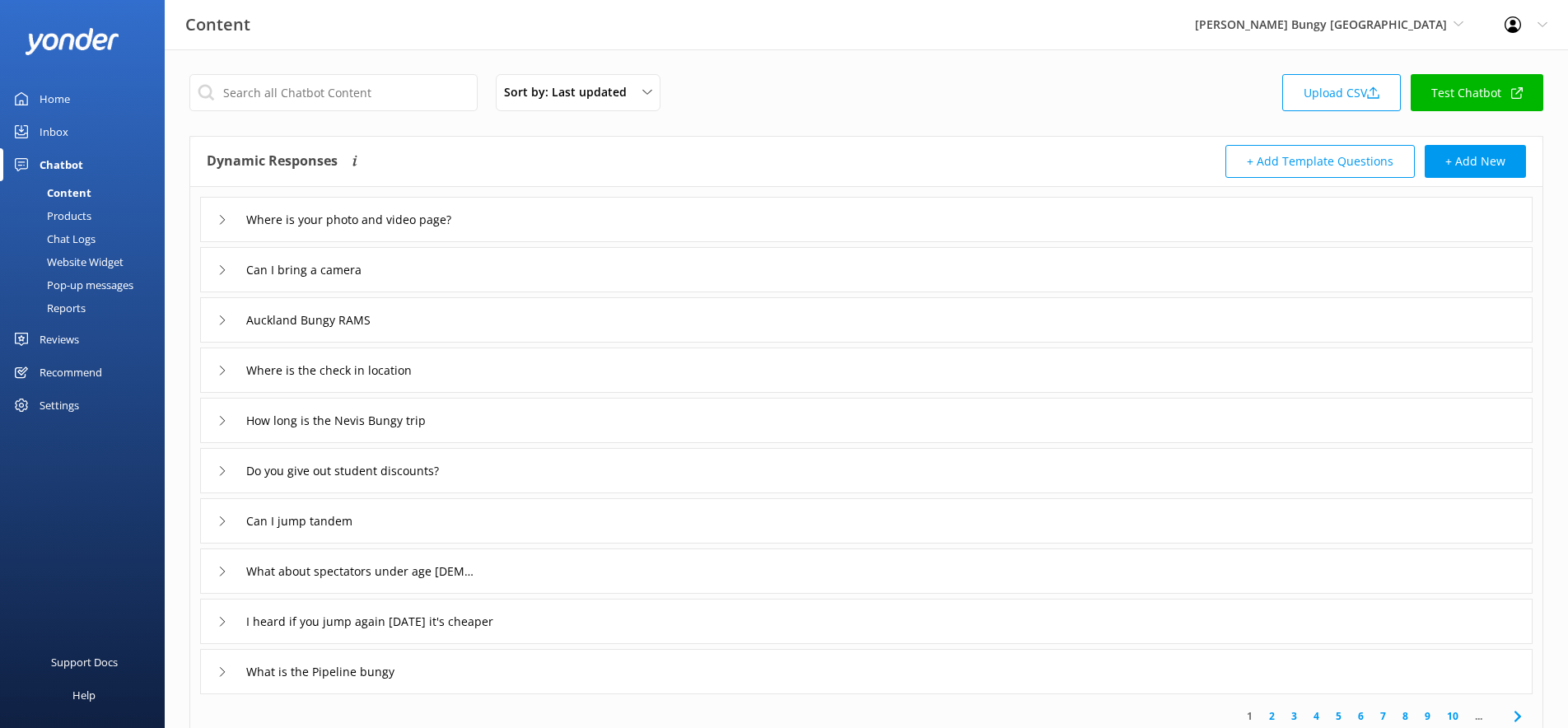
click at [75, 310] on div "Reports" at bounding box center [47, 308] width 75 height 23
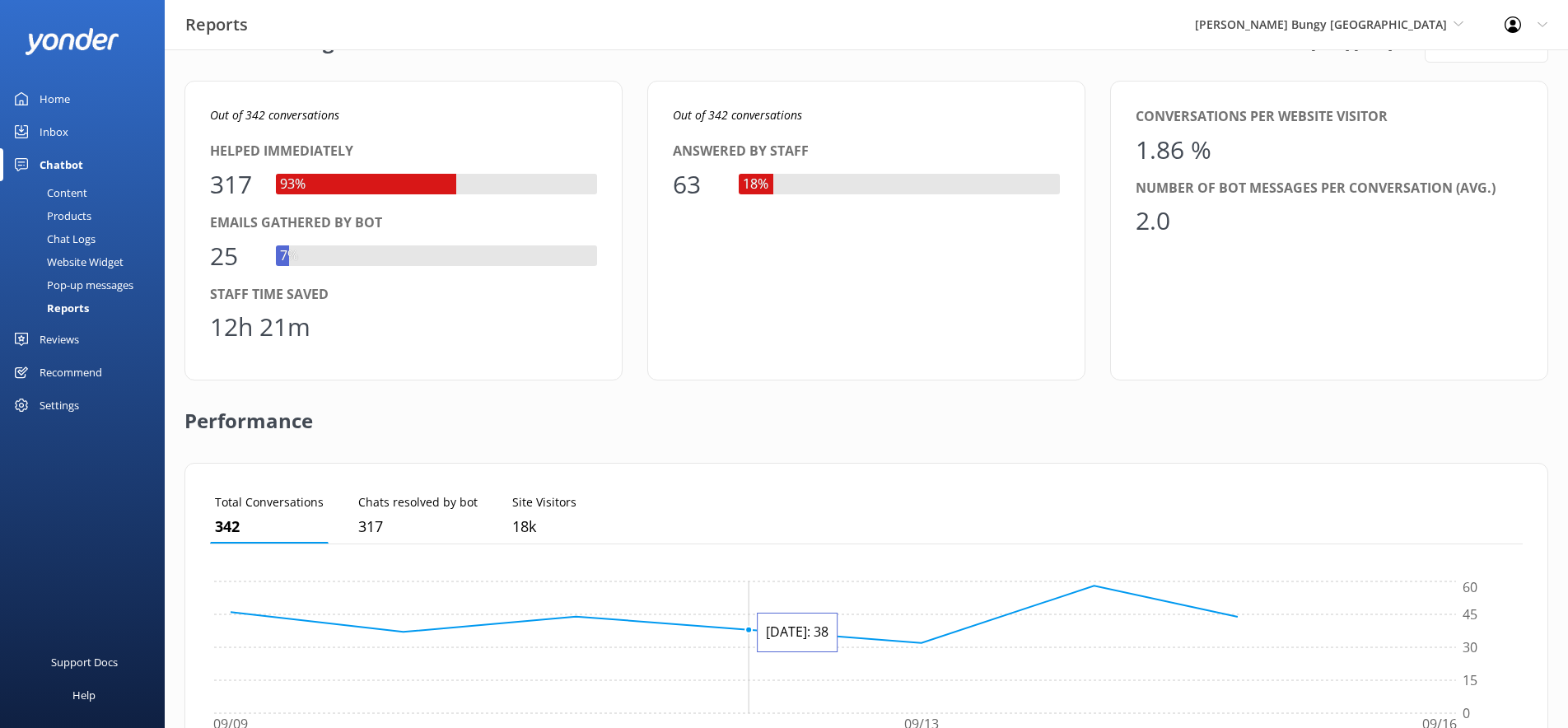
scroll to position [420, 0]
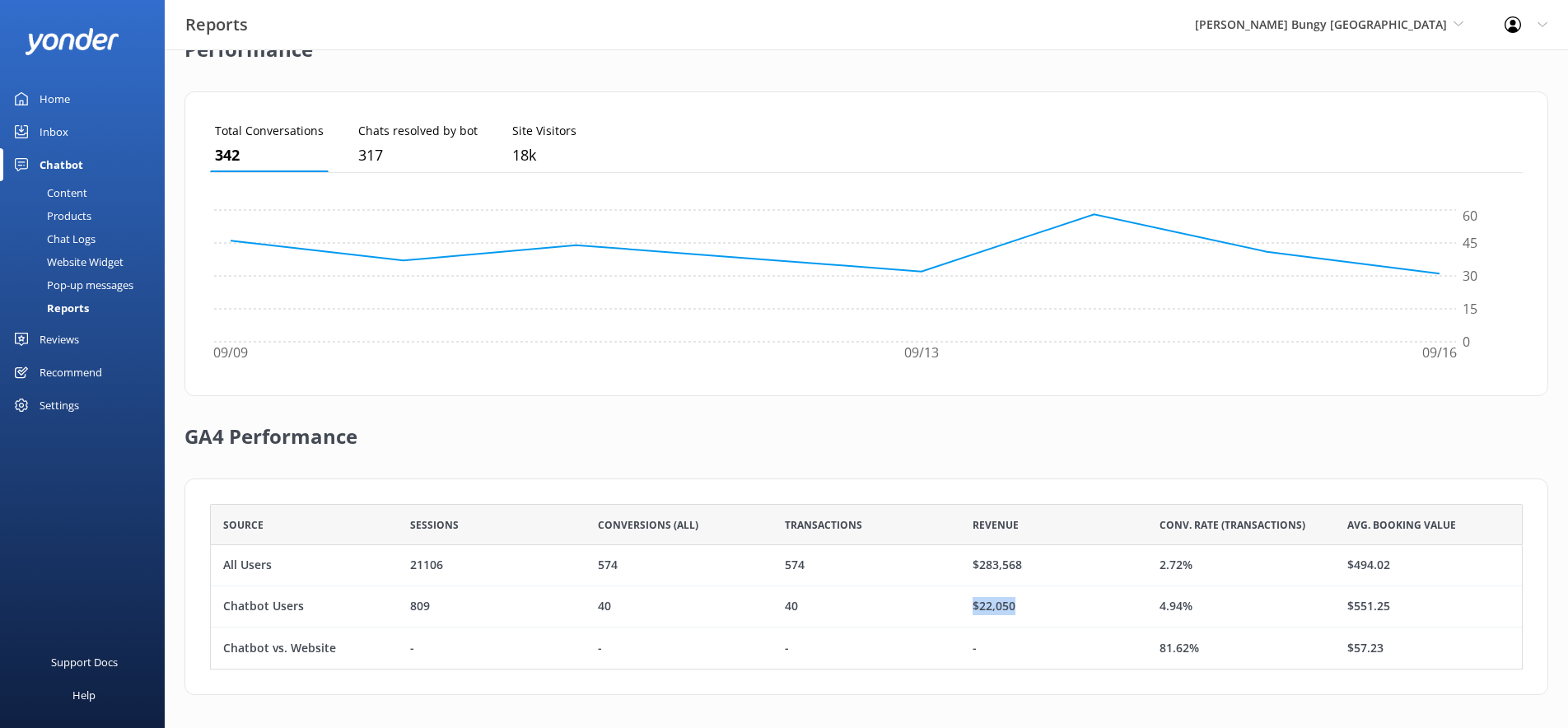
drag, startPoint x: 1027, startPoint y: 604, endPoint x: 971, endPoint y: 608, distance: 56.1
click at [971, 608] on div "$22,050" at bounding box center [1054, 606] width 187 height 41
drag, startPoint x: 1191, startPoint y: 604, endPoint x: 1135, endPoint y: 612, distance: 56.6
click at [1135, 612] on div "Chatbot Users 809 40 40 $22,050 4.94% $551.25" at bounding box center [866, 606] width 1313 height 41
drag, startPoint x: 1202, startPoint y: 567, endPoint x: 1160, endPoint y: 567, distance: 42.0
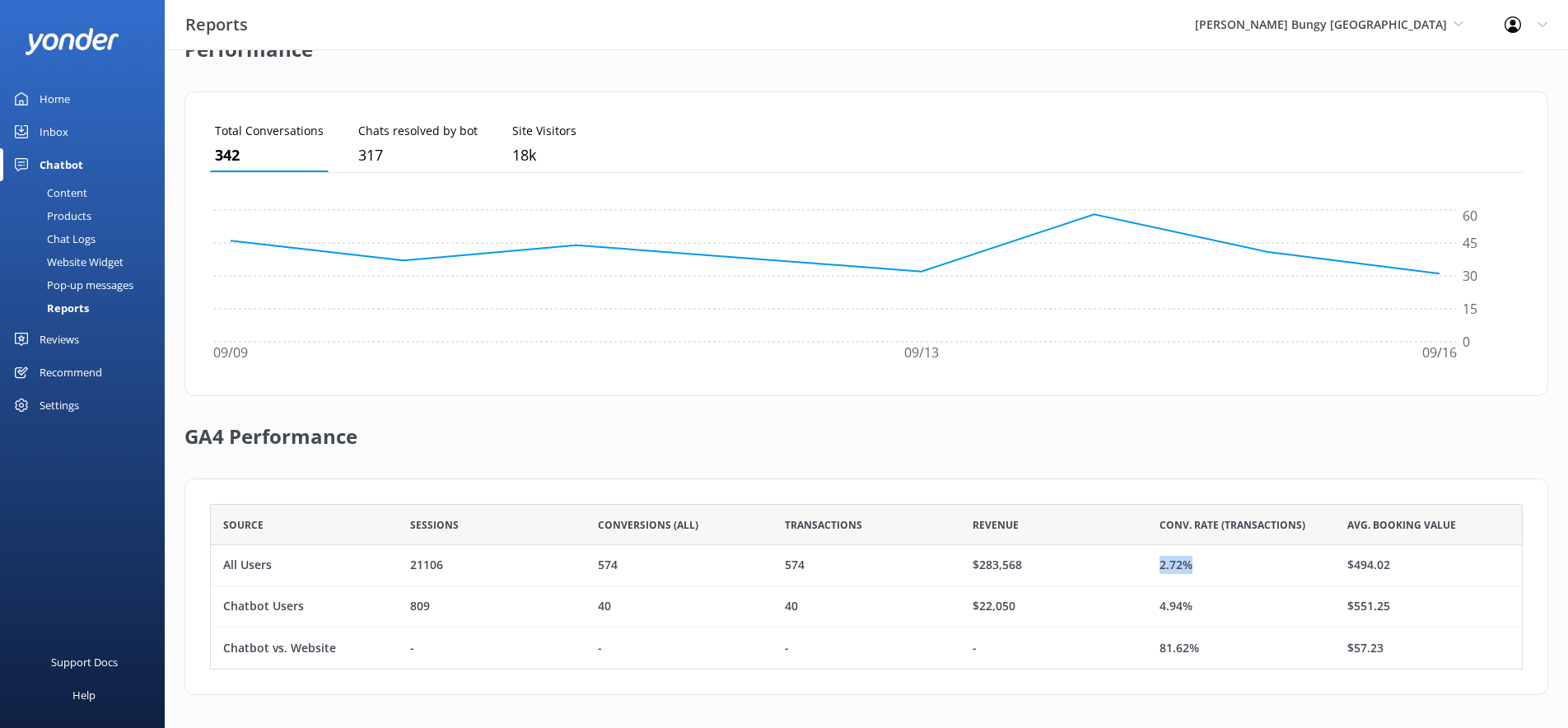
click at [1160, 567] on div "2.72%" at bounding box center [1241, 565] width 187 height 41
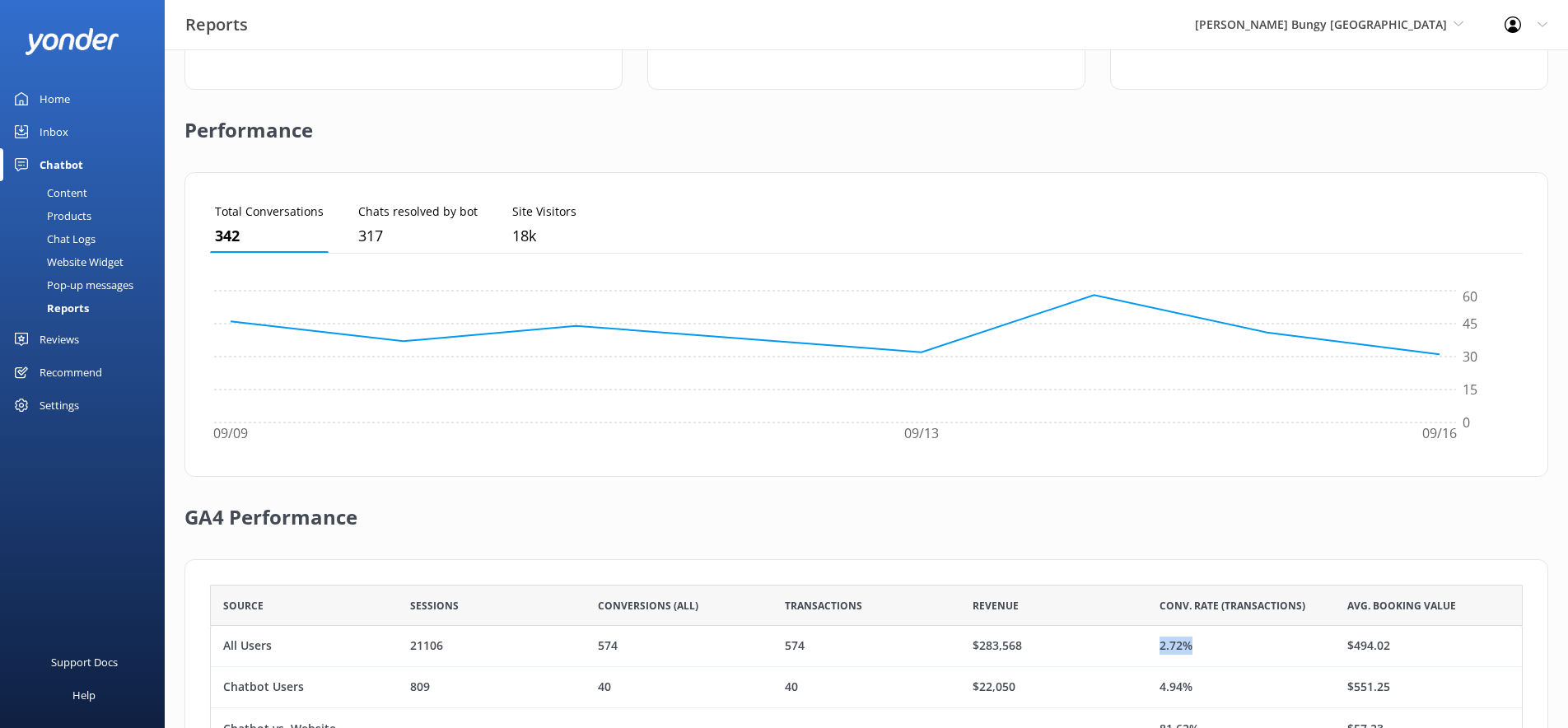
scroll to position [0, 0]
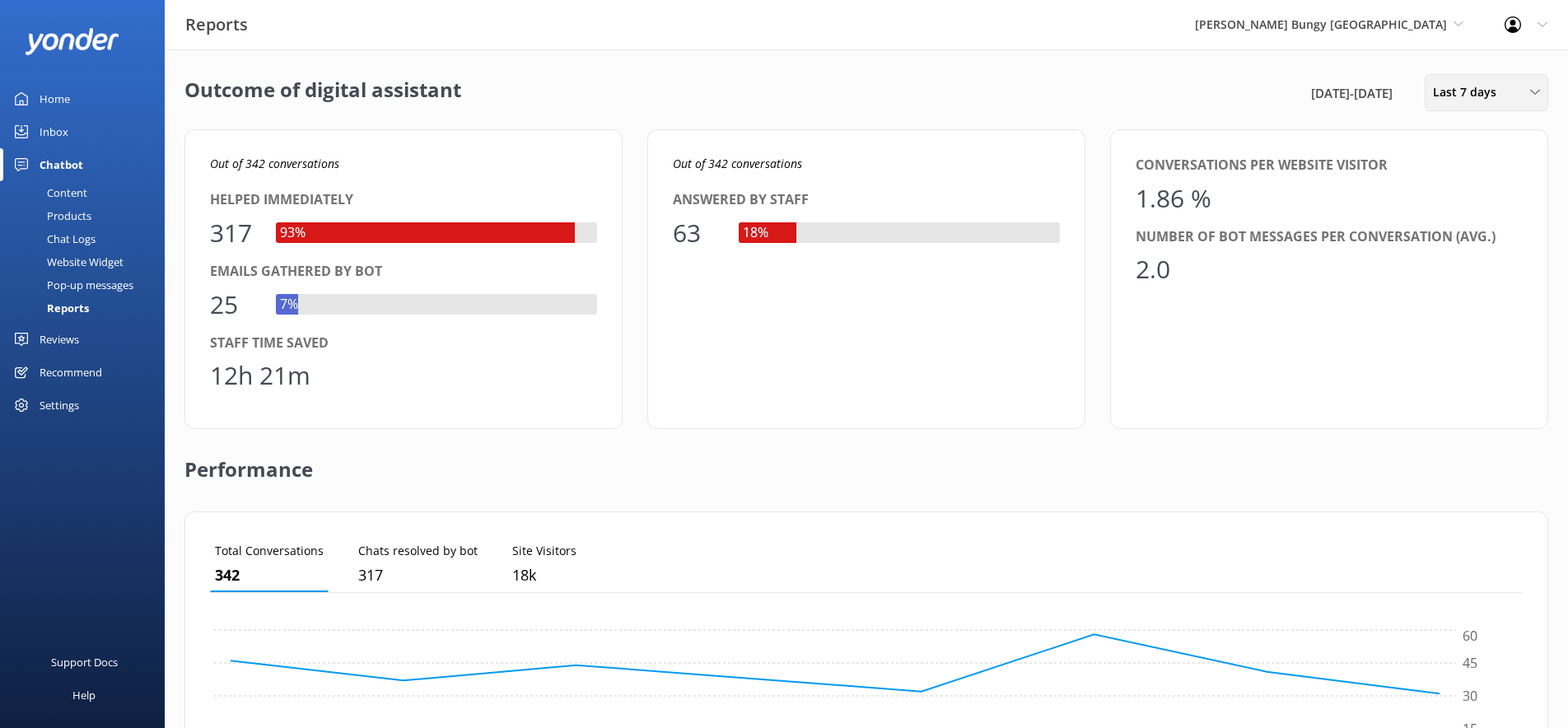
click at [1471, 89] on span "Last 7 days" at bounding box center [1470, 92] width 74 height 18
click at [55, 131] on div "Inbox" at bounding box center [54, 132] width 29 height 33
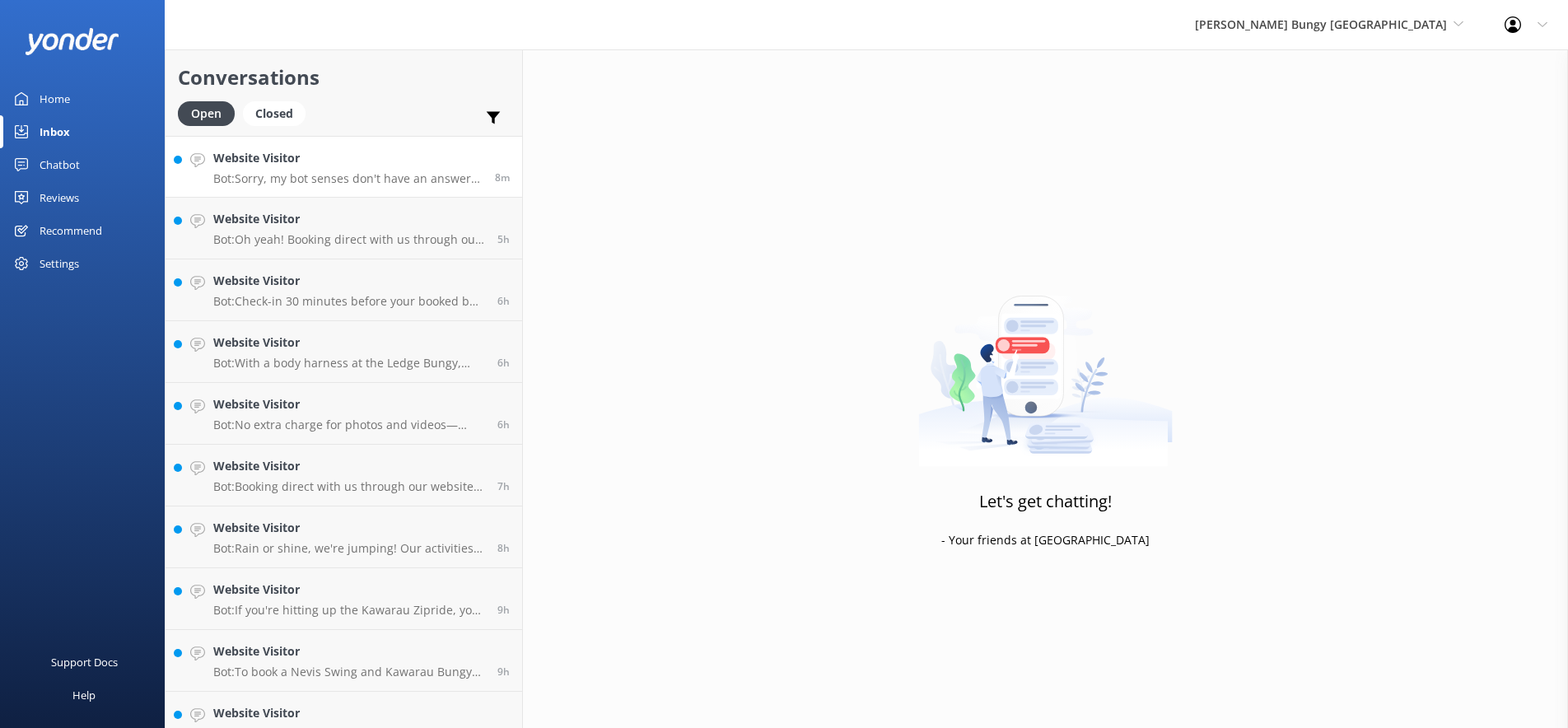
click at [351, 168] on h4 "Website Visitor" at bounding box center [347, 158] width 269 height 18
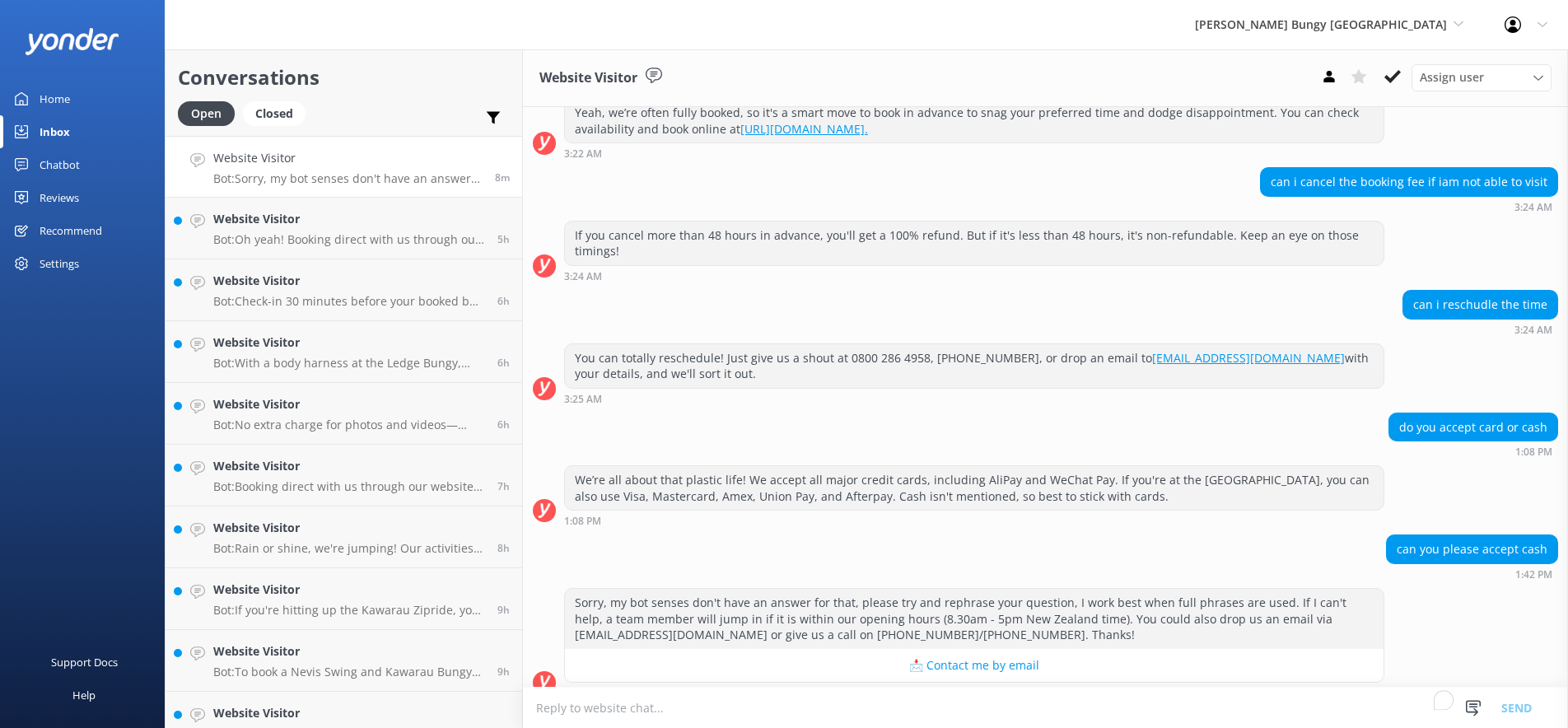
scroll to position [470, 0]
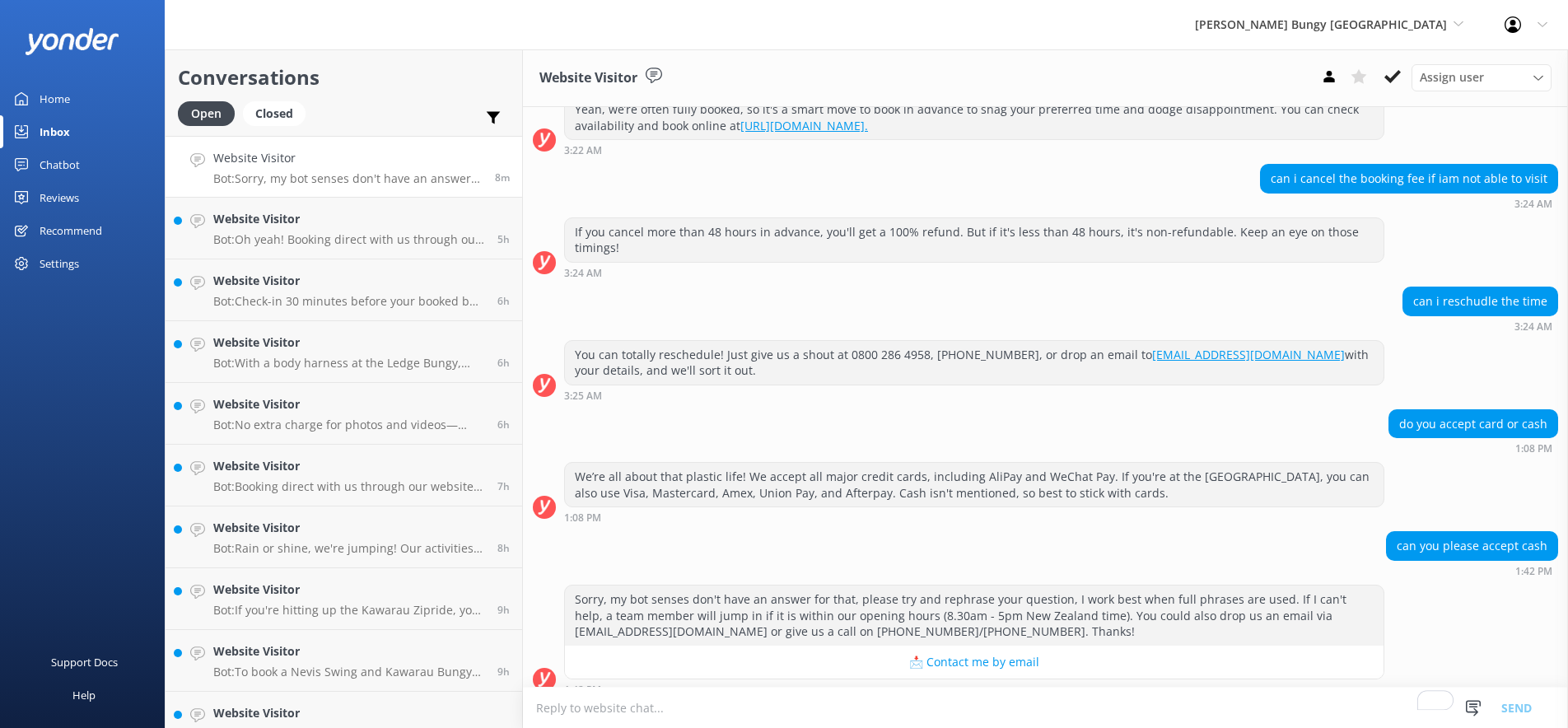
click at [1076, 692] on textarea "To enrich screen reader interactions, please activate Accessibility in Grammarl…" at bounding box center [1045, 708] width 1045 height 40
click at [1407, 29] on span "[PERSON_NAME] Bungy [GEOGRAPHIC_DATA]" at bounding box center [1321, 25] width 252 height 16
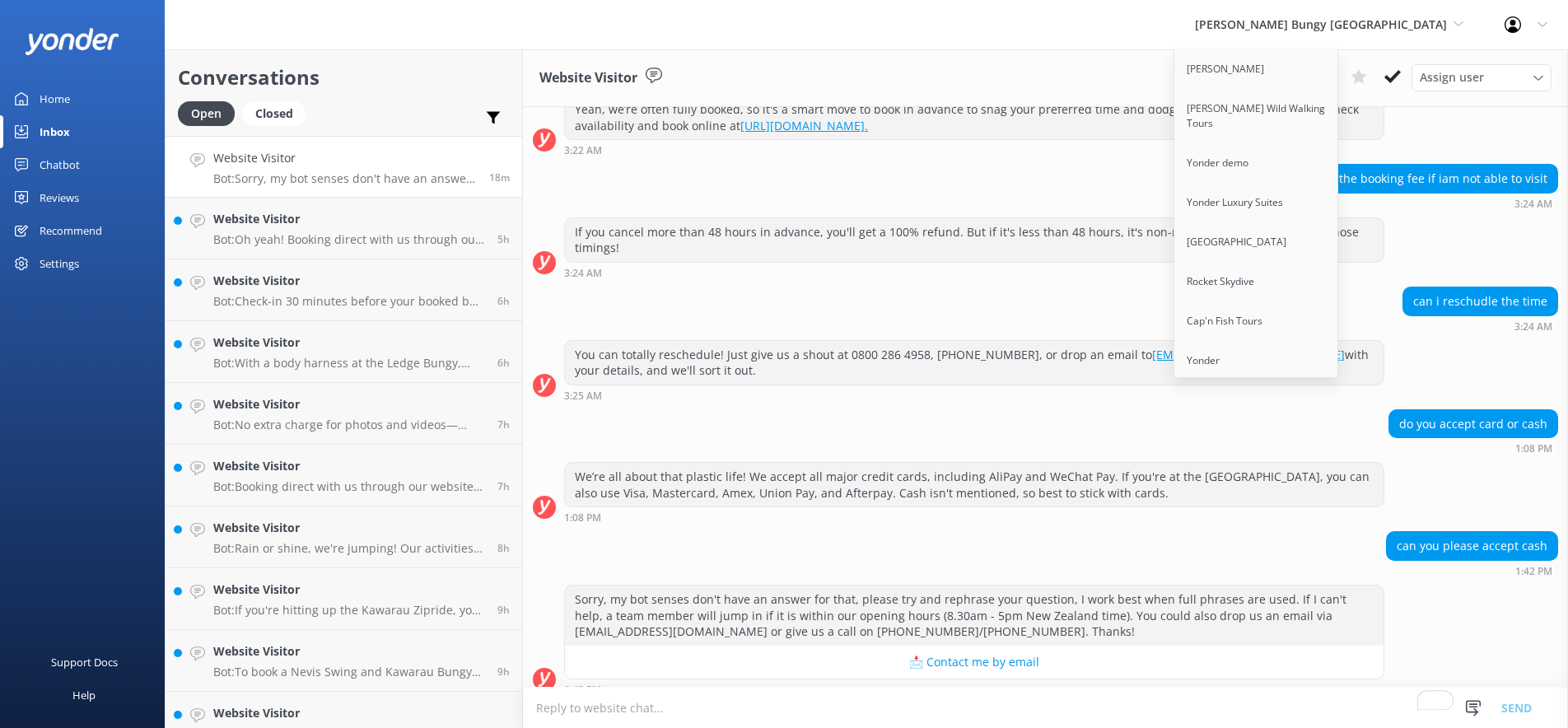
click at [786, 39] on div "AJ Hackett Bungy New Zealand Yonder Zipline Wyatt's Wild Walking Tours Yonder d…" at bounding box center [784, 25] width 1568 height 49
click at [39, 89] on div "Home" at bounding box center [54, 99] width 31 height 33
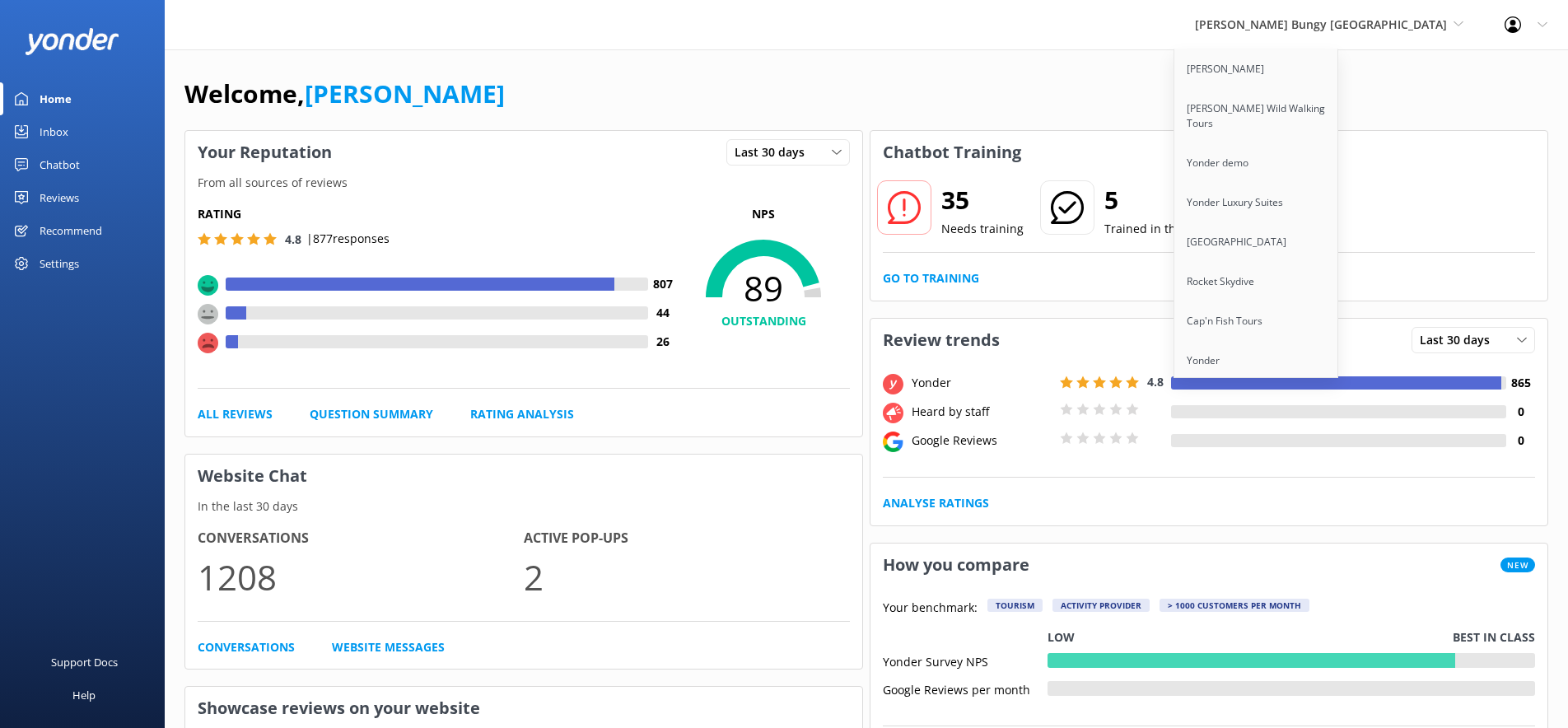
click at [76, 201] on div "Reviews" at bounding box center [59, 198] width 39 height 33
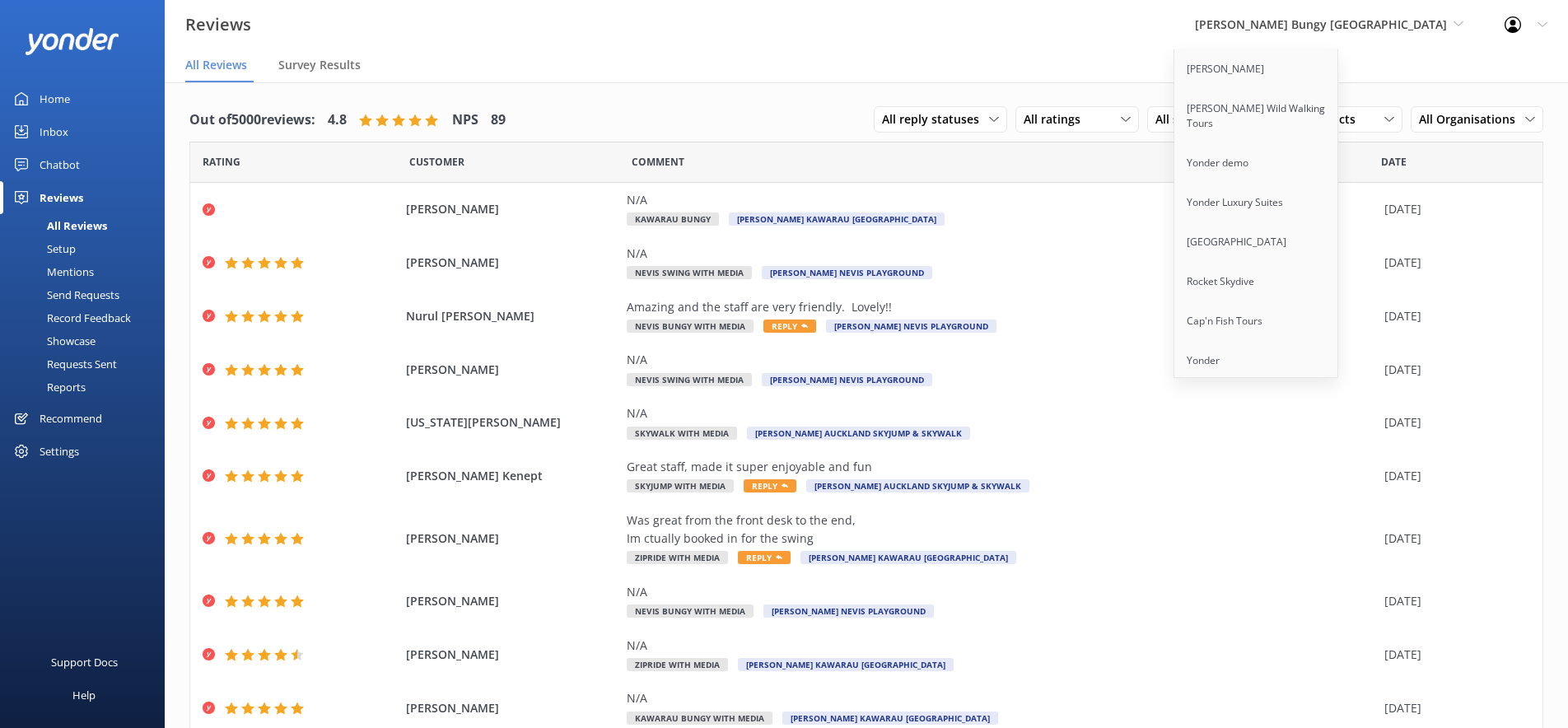
click at [680, 105] on div "Out of 5000 reviews: 4.8 NPS 89 All reply statuses All reply statuses Needs a r…" at bounding box center [866, 120] width 1354 height 43
click at [1355, 33] on span "[PERSON_NAME] Bungy [GEOGRAPHIC_DATA]" at bounding box center [1329, 25] width 268 height 18
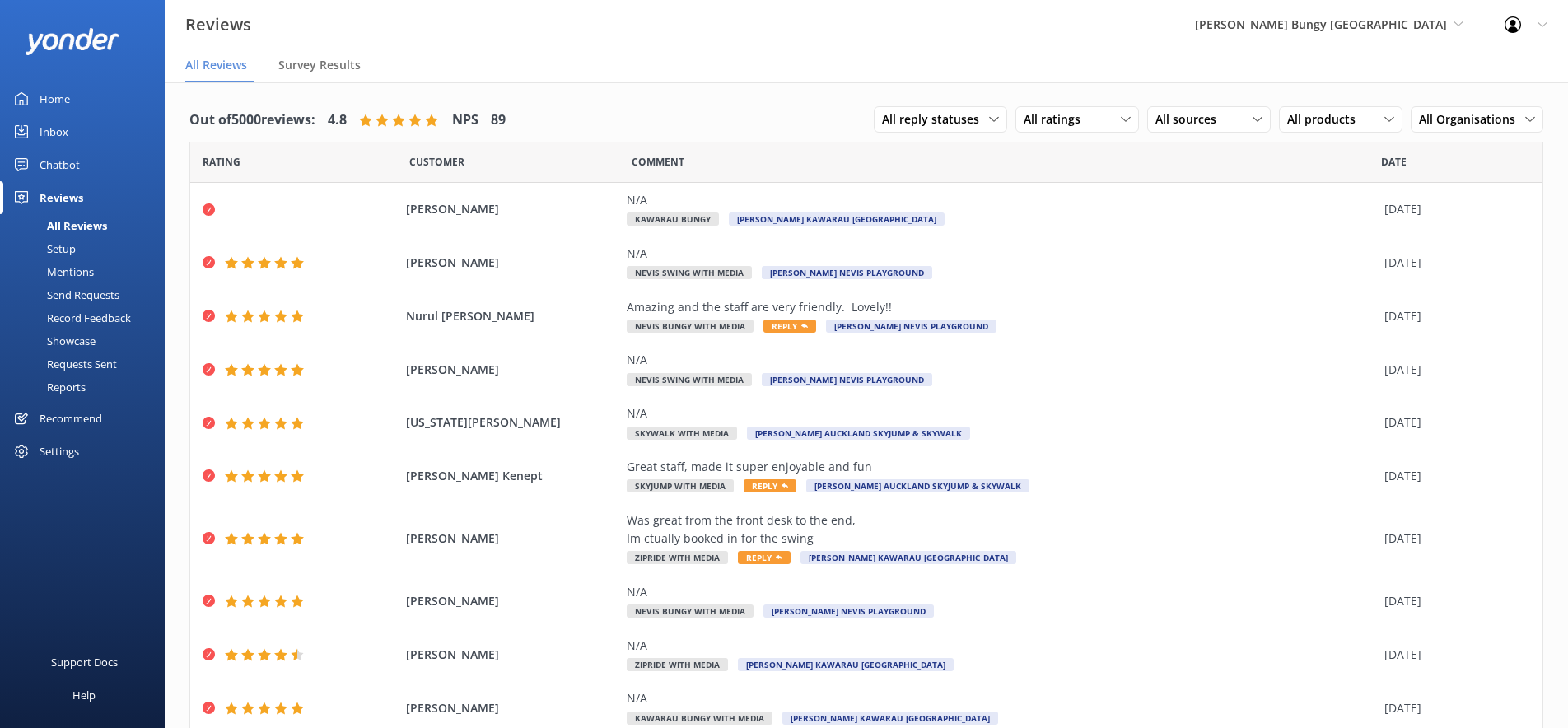
click at [75, 453] on div "Settings" at bounding box center [59, 452] width 39 height 33
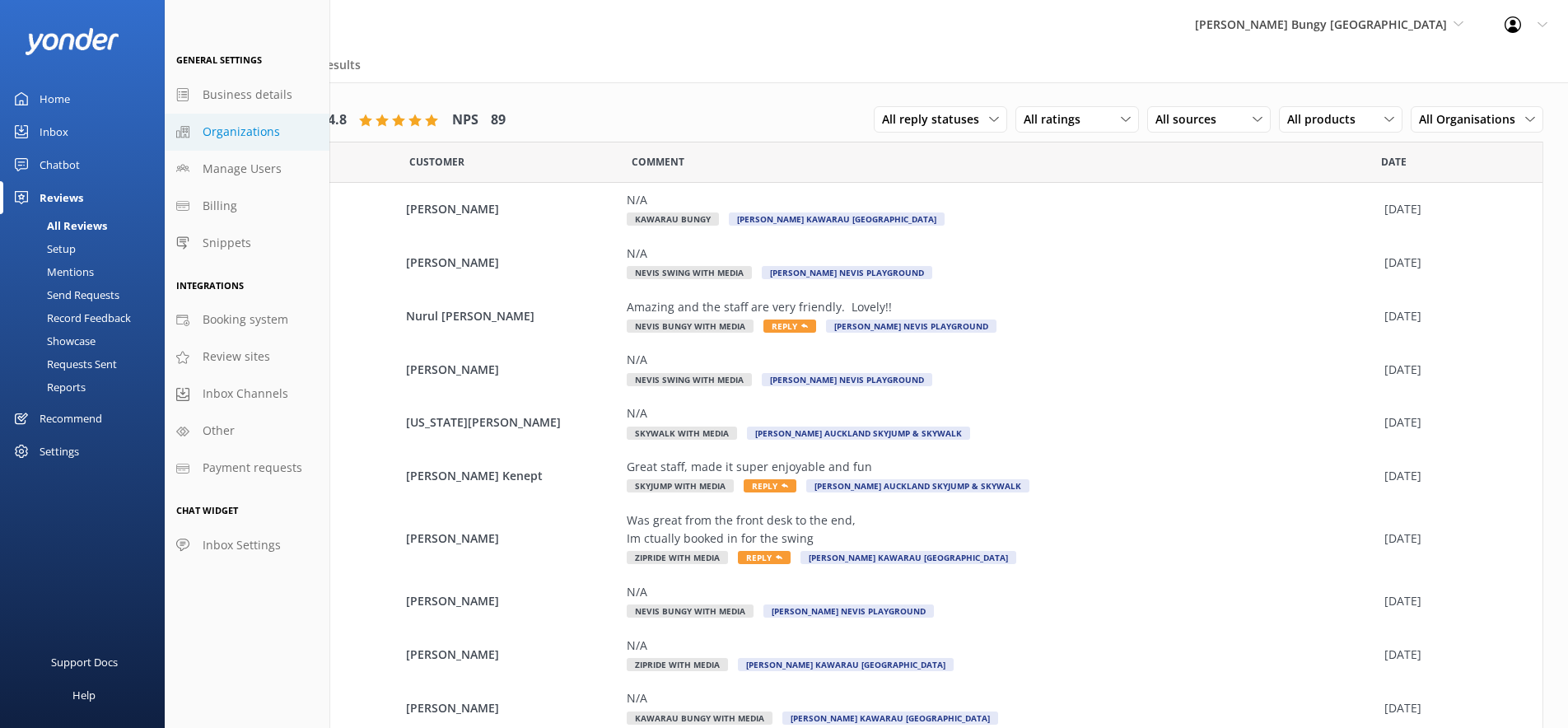
click at [254, 132] on span "Organizations" at bounding box center [241, 132] width 77 height 18
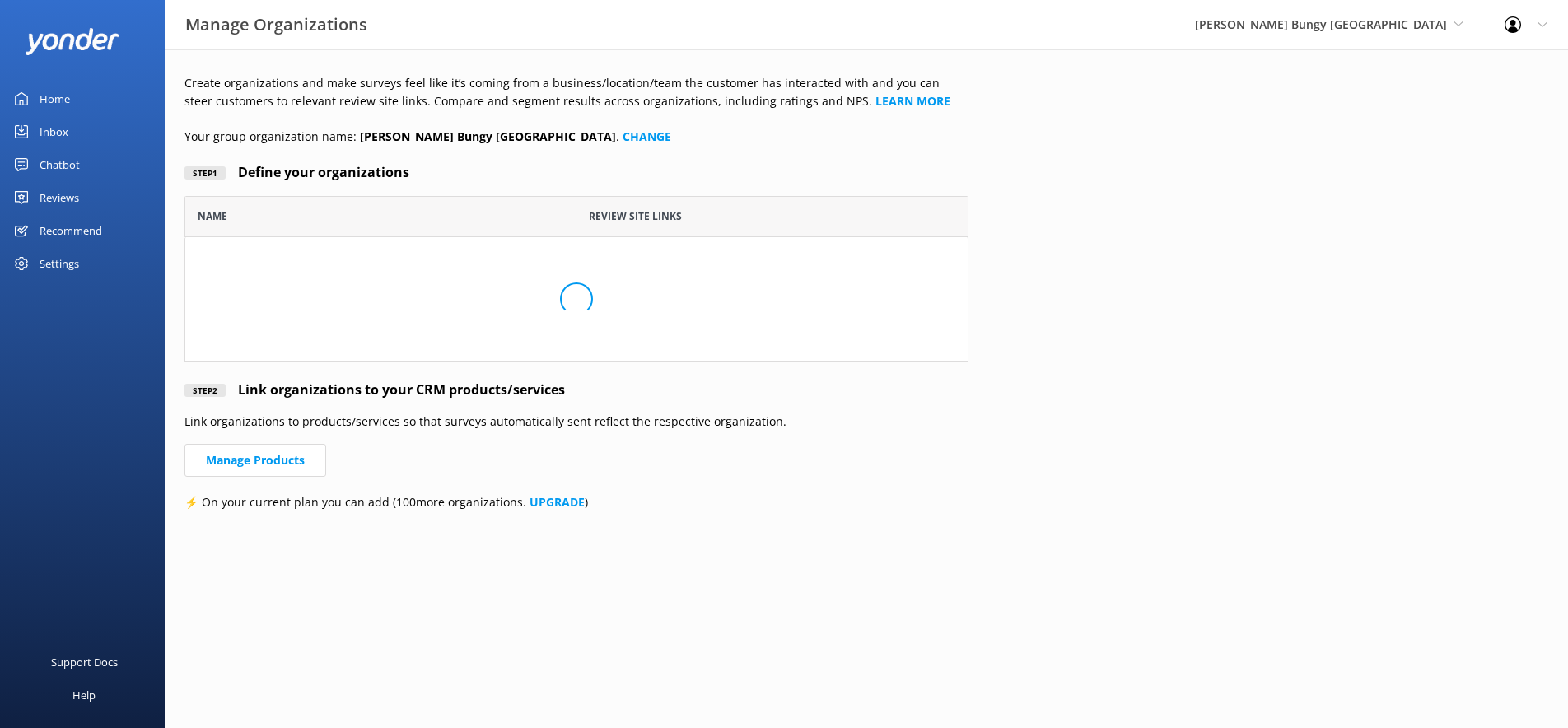
scroll to position [437, 784]
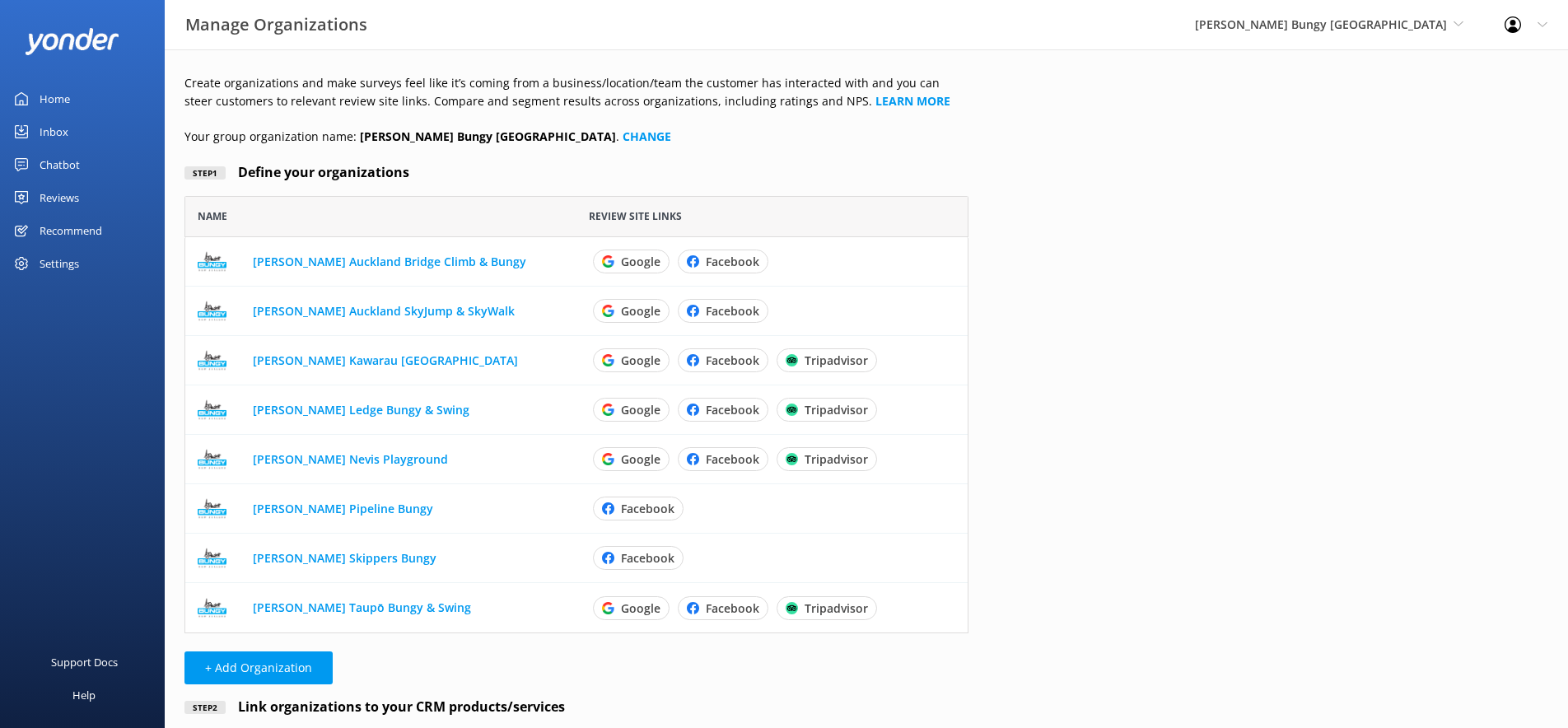
click at [58, 196] on div "Reviews" at bounding box center [59, 198] width 39 height 33
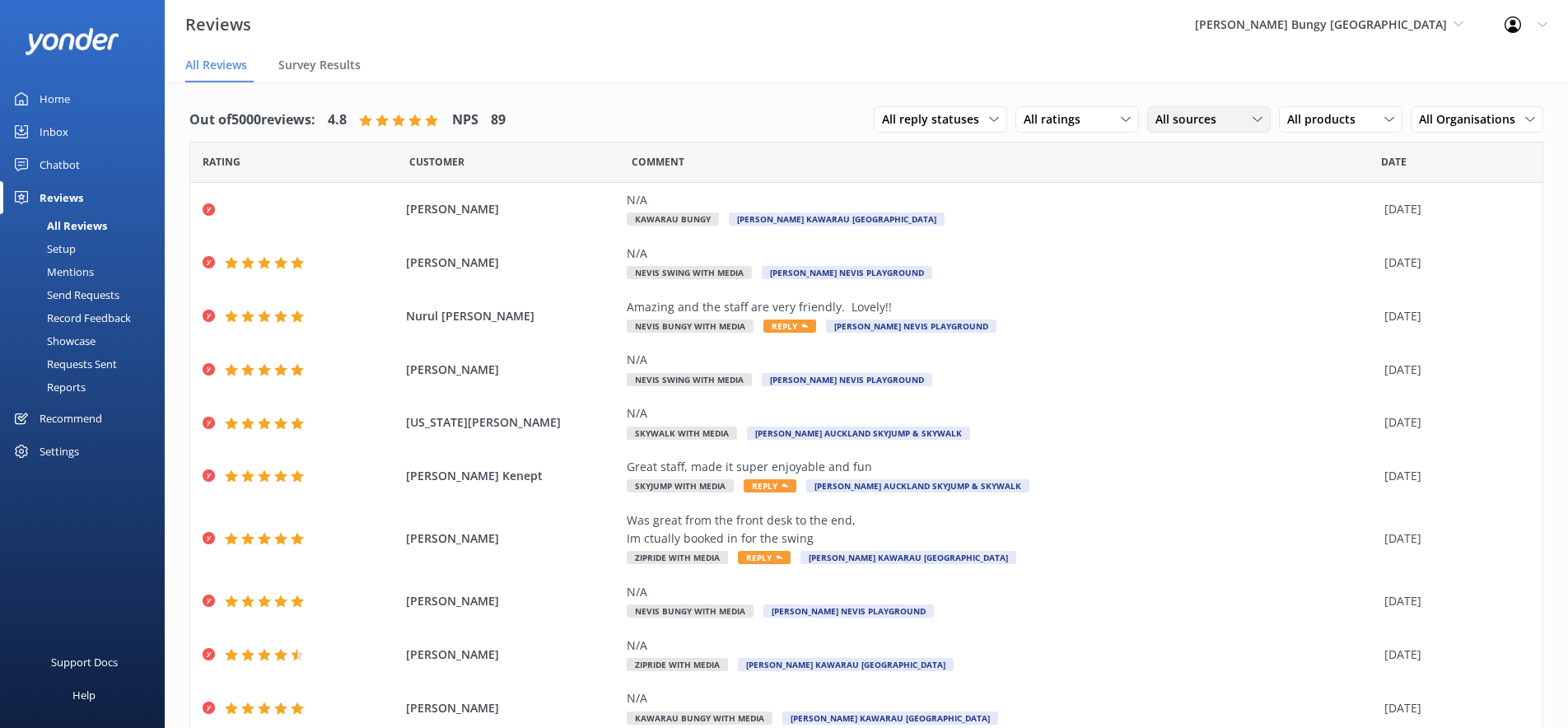
click at [1206, 118] on span "All sources" at bounding box center [1191, 119] width 71 height 18
click at [1213, 255] on div "Google reviews" at bounding box center [1220, 253] width 97 height 17
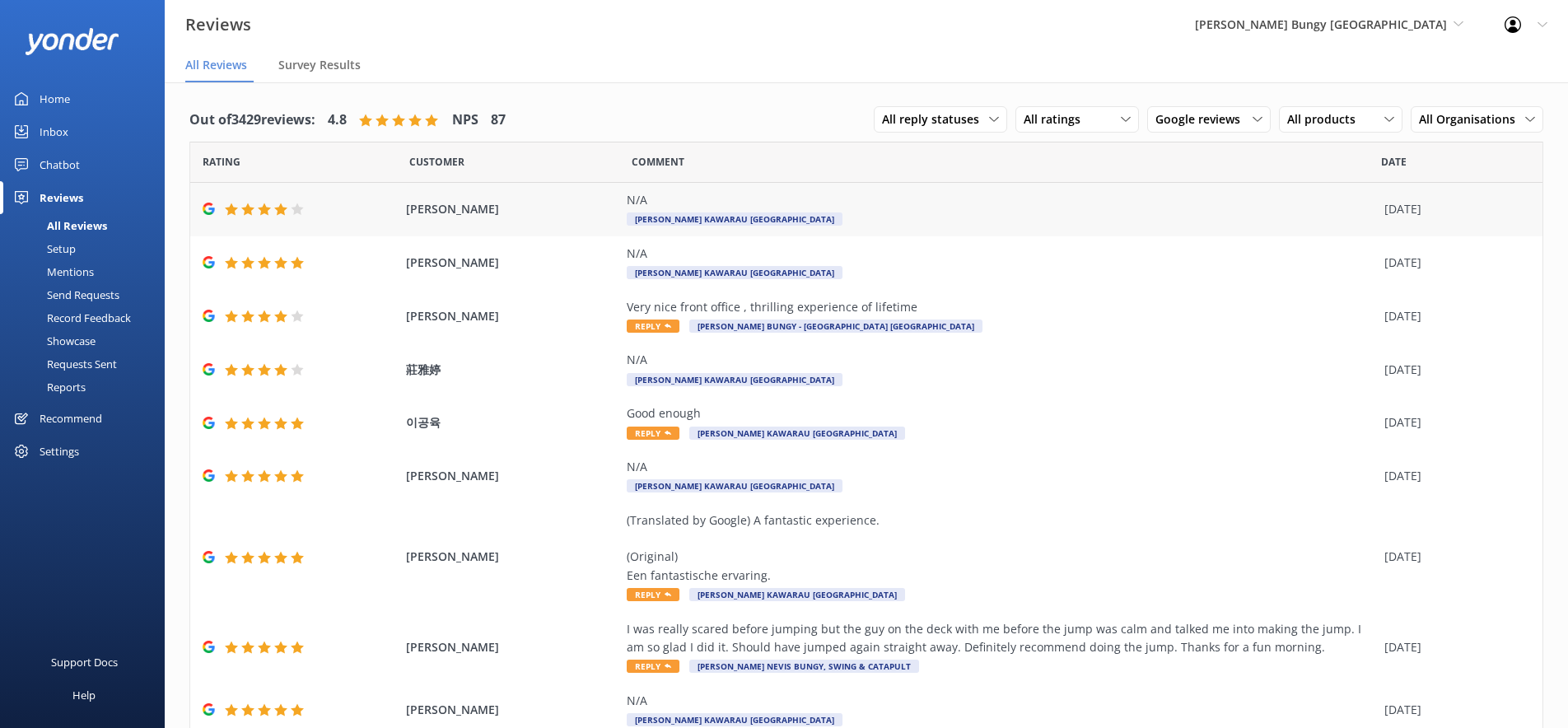
click at [479, 227] on div "Tuzi Liu N/A AJ Hackett Kawarau Bungy Centre 07 Dec 2023" at bounding box center [866, 209] width 1352 height 54
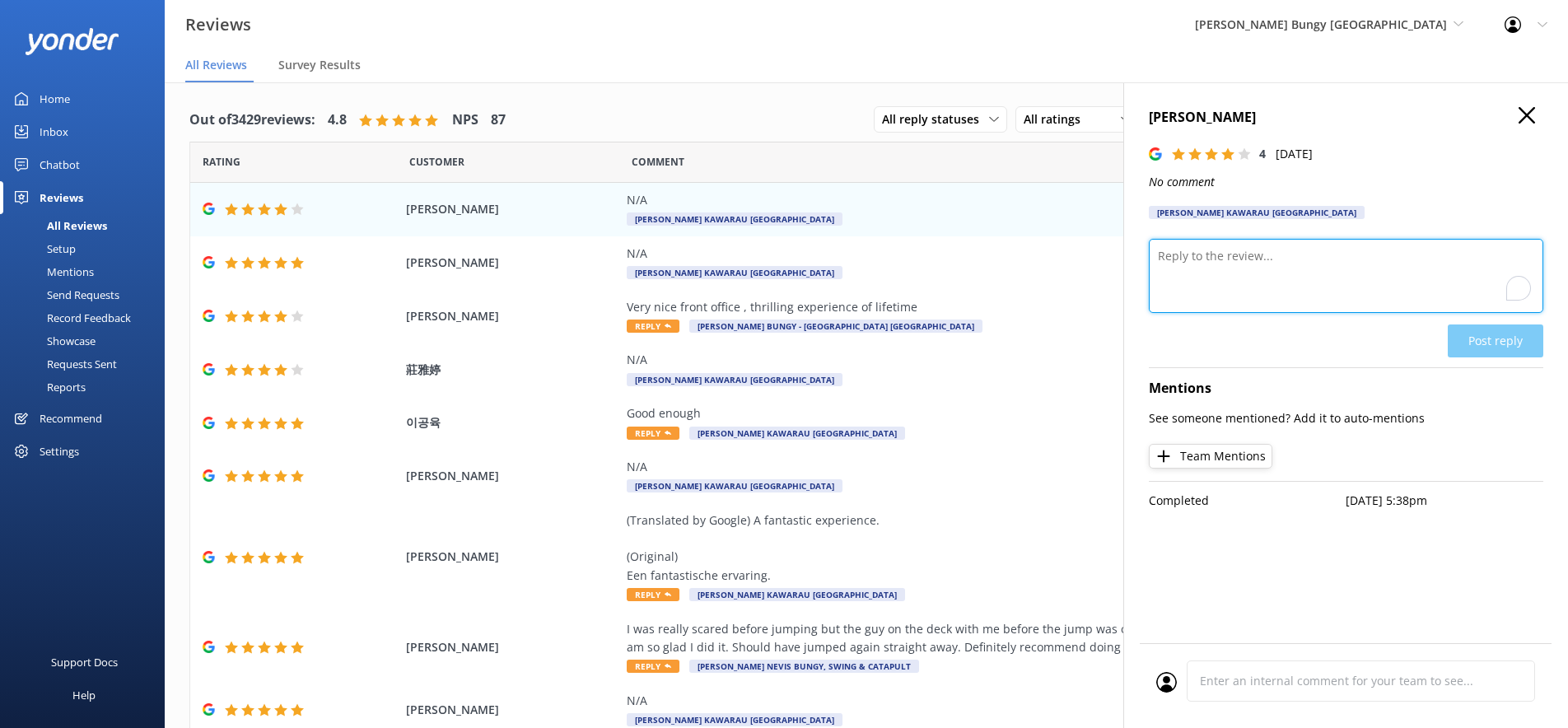
click at [1228, 282] on textarea "To enrich screen reader interactions, please activate Accessibility in Grammarl…" at bounding box center [1346, 275] width 395 height 74
click at [1529, 116] on use "button" at bounding box center [1527, 115] width 17 height 17
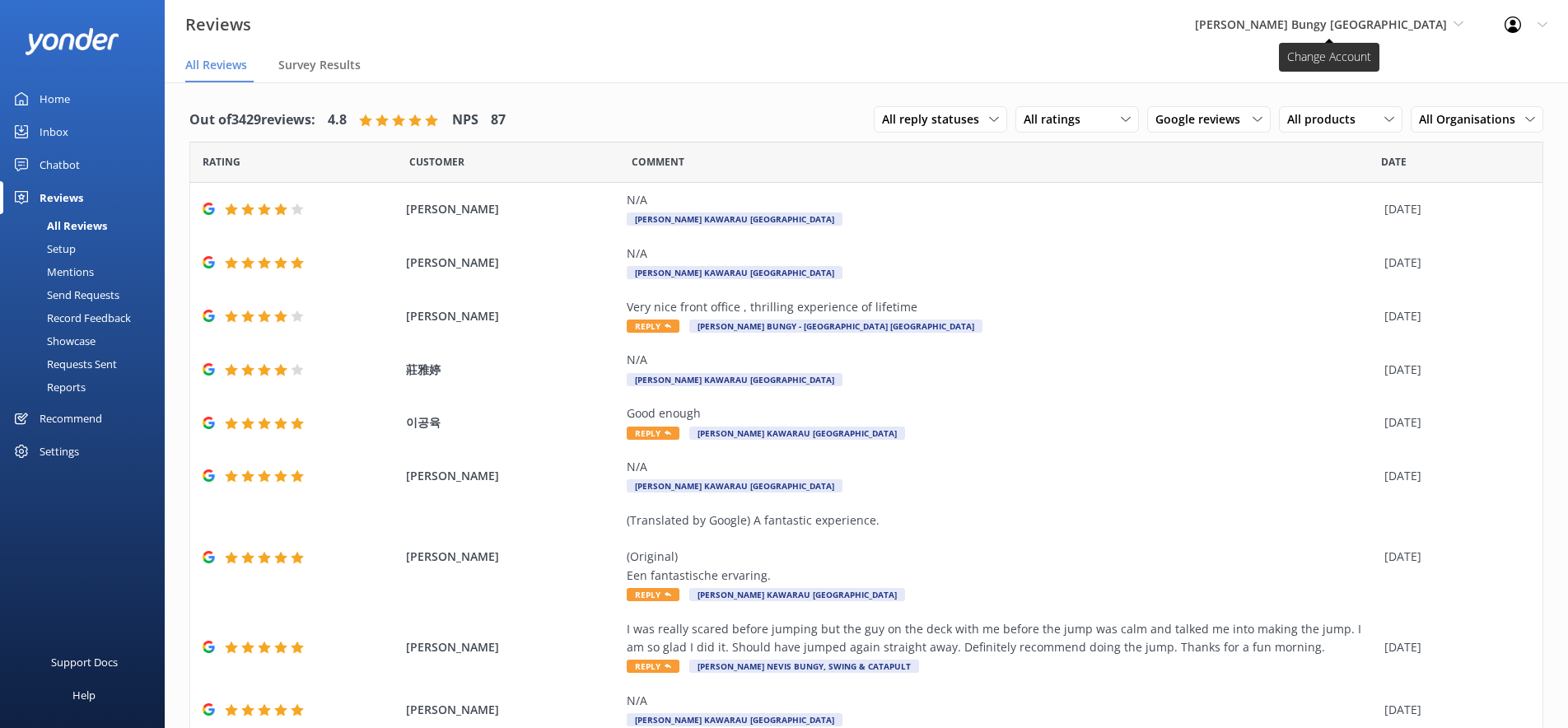
click at [1363, 17] on span "[PERSON_NAME] Bungy [GEOGRAPHIC_DATA]" at bounding box center [1321, 25] width 252 height 16
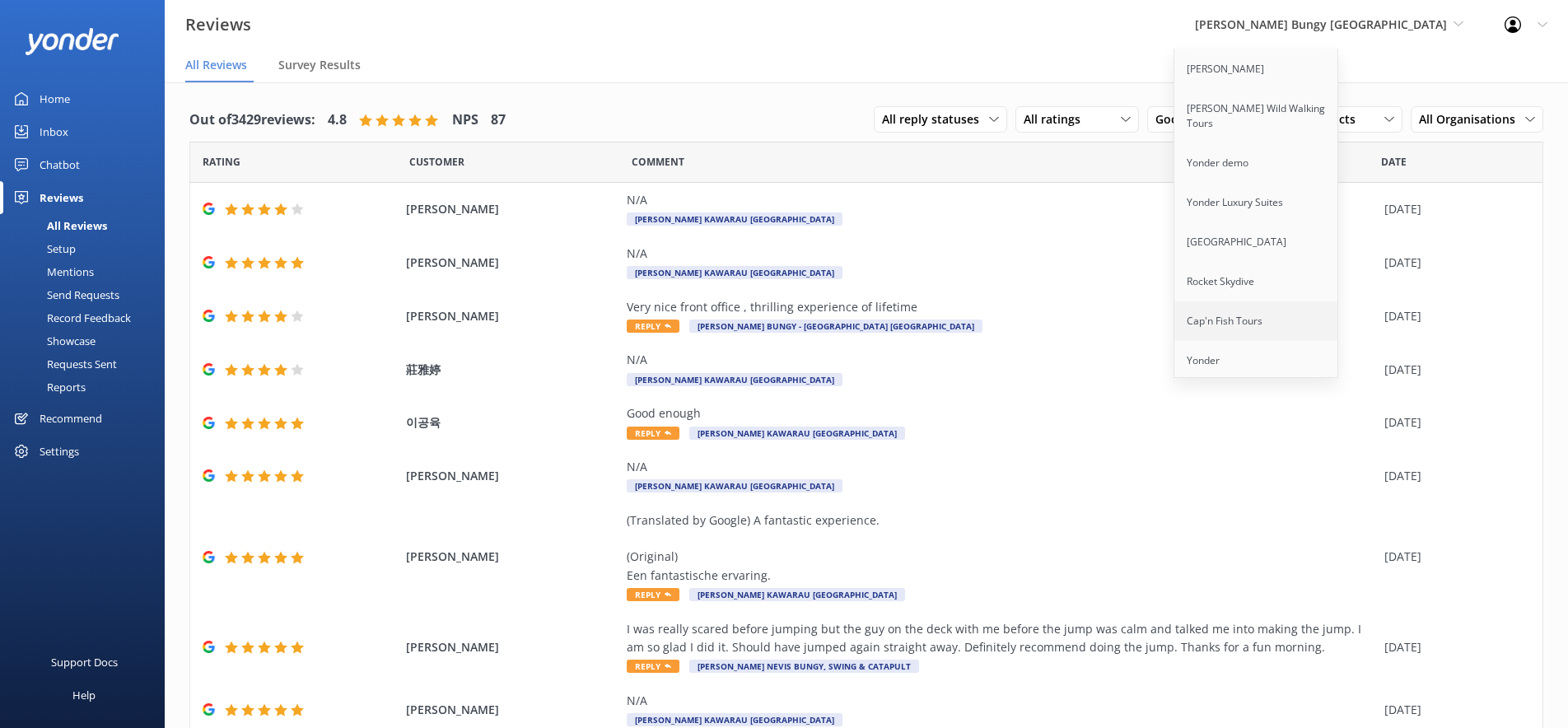
scroll to position [75, 0]
click at [1318, 311] on link "Ziptrek Ecotours" at bounding box center [1257, 324] width 165 height 39
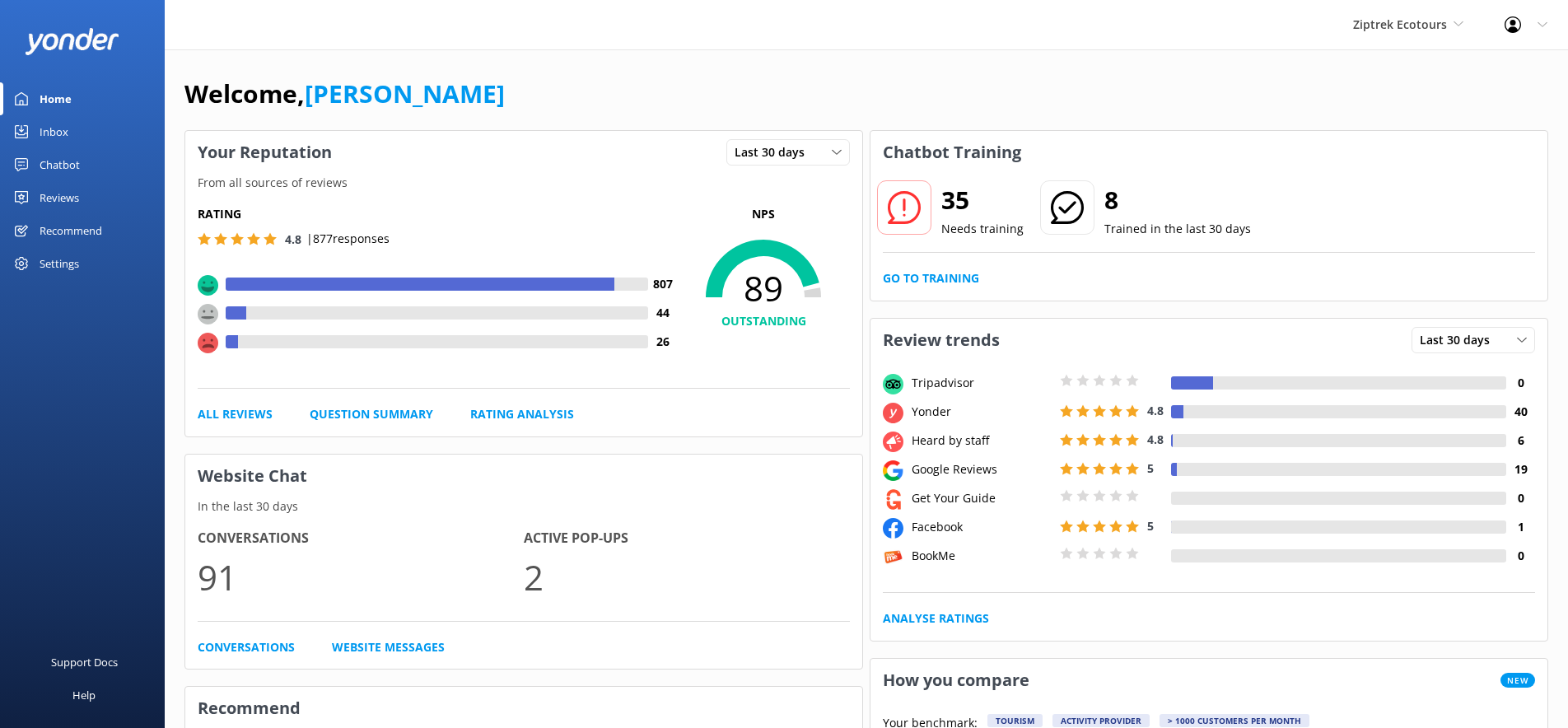
click at [73, 202] on div "Reviews" at bounding box center [59, 198] width 39 height 33
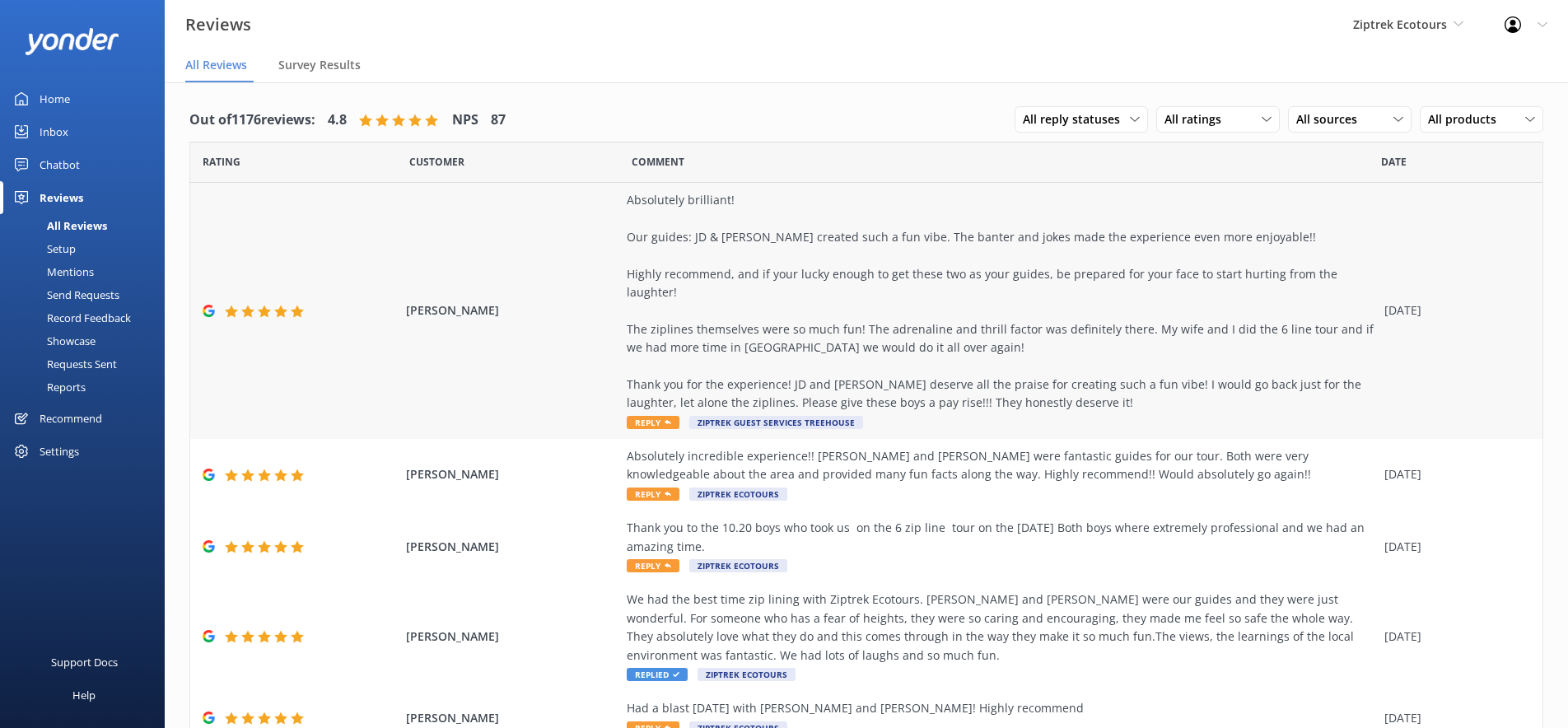
click at [621, 287] on div "Jake B Absolutely brilliant! Our guides: JD & Hamish created such a fun vibe. T…" at bounding box center [866, 310] width 1352 height 256
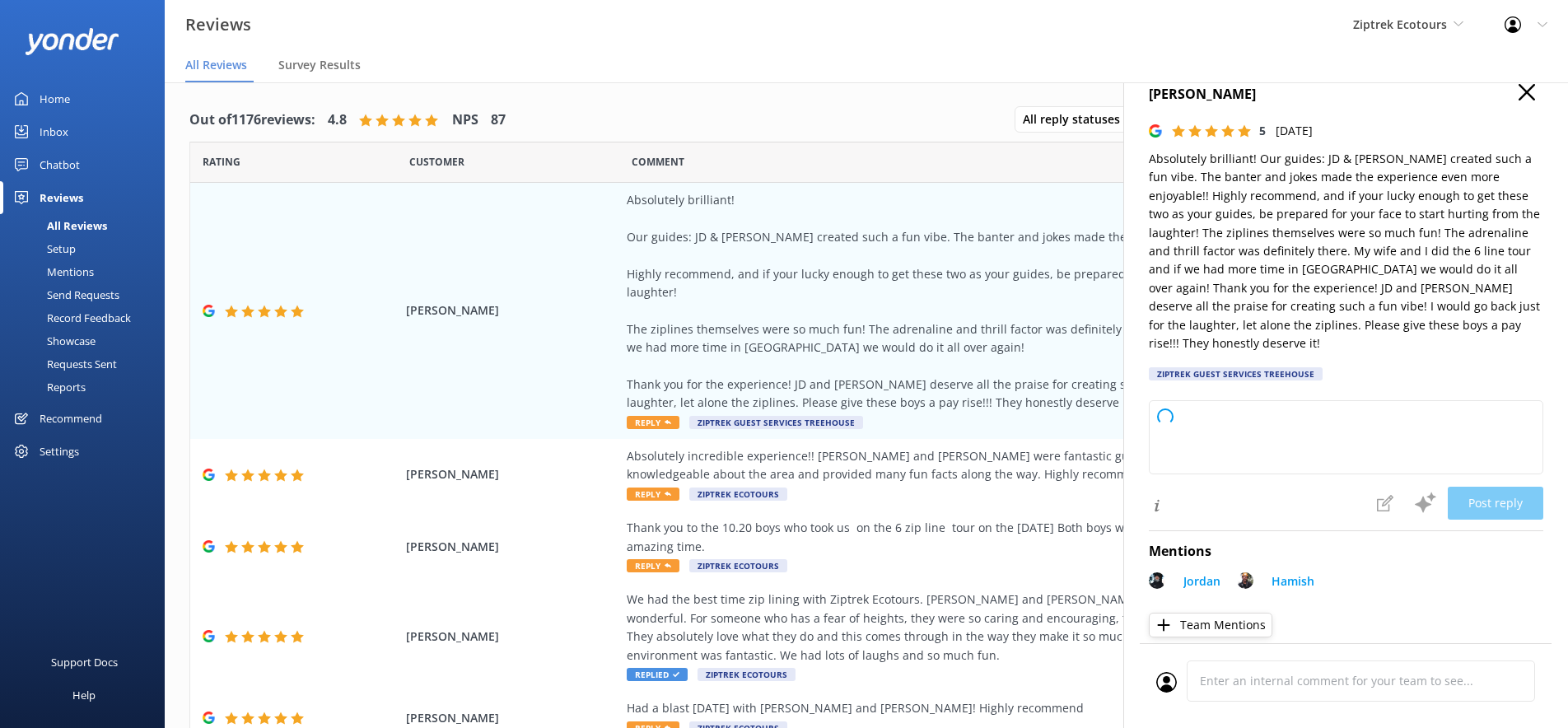
scroll to position [28, 0]
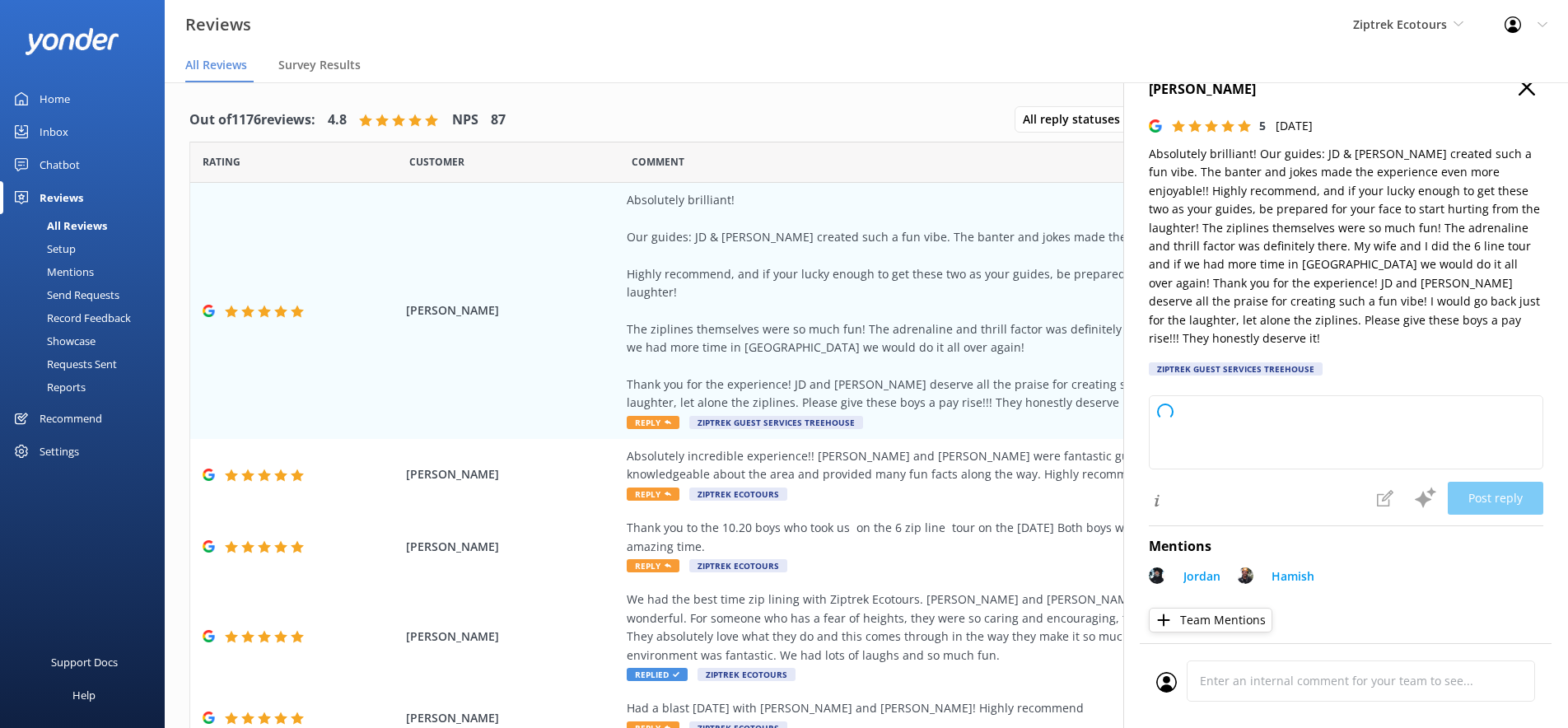
type textarea "Kia ora, Thank you so much for sharing your awesome feedback! We’re over the mo…"
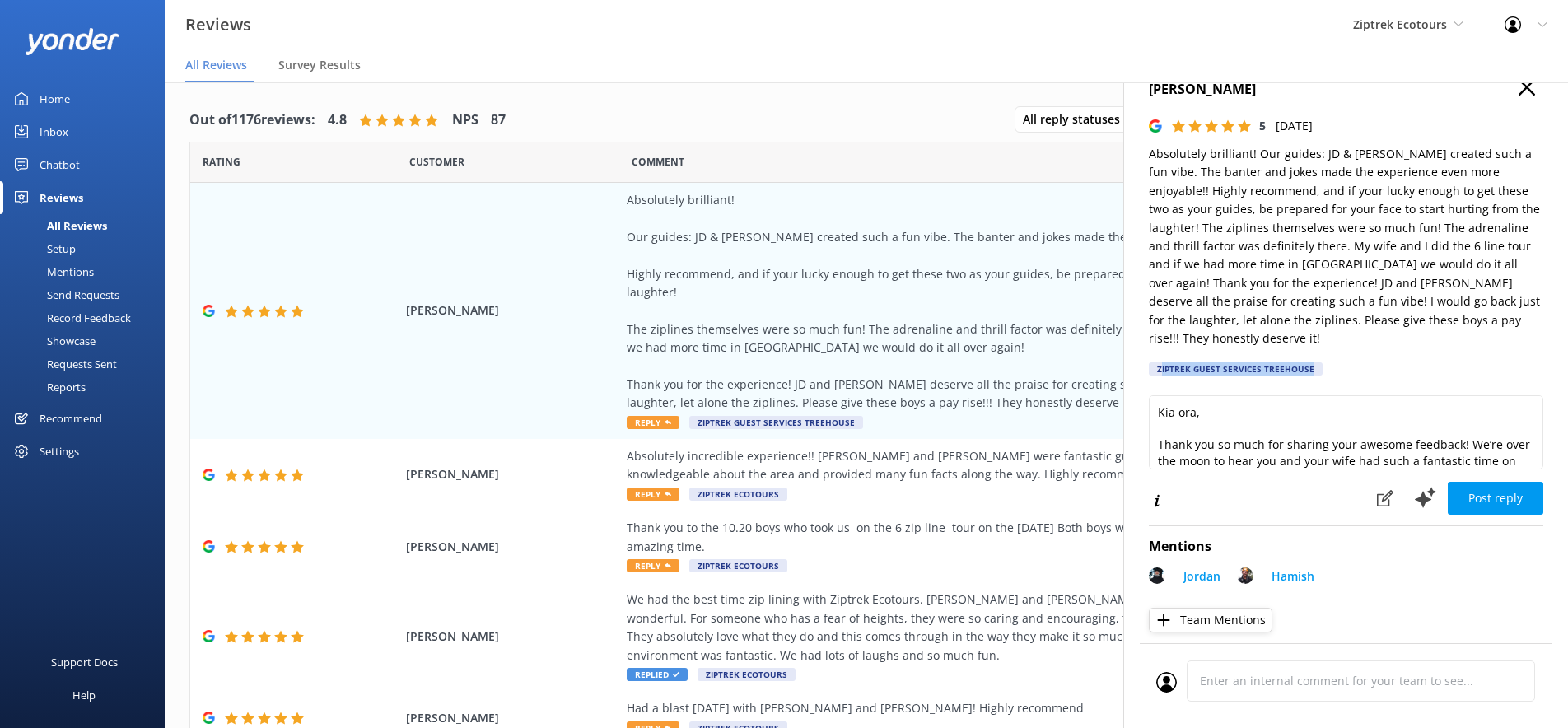
drag, startPoint x: 1312, startPoint y: 346, endPoint x: 1162, endPoint y: 348, distance: 150.0
click at [1163, 362] on div "Ziptrek Guest Services Treehouse" at bounding box center [1235, 368] width 174 height 13
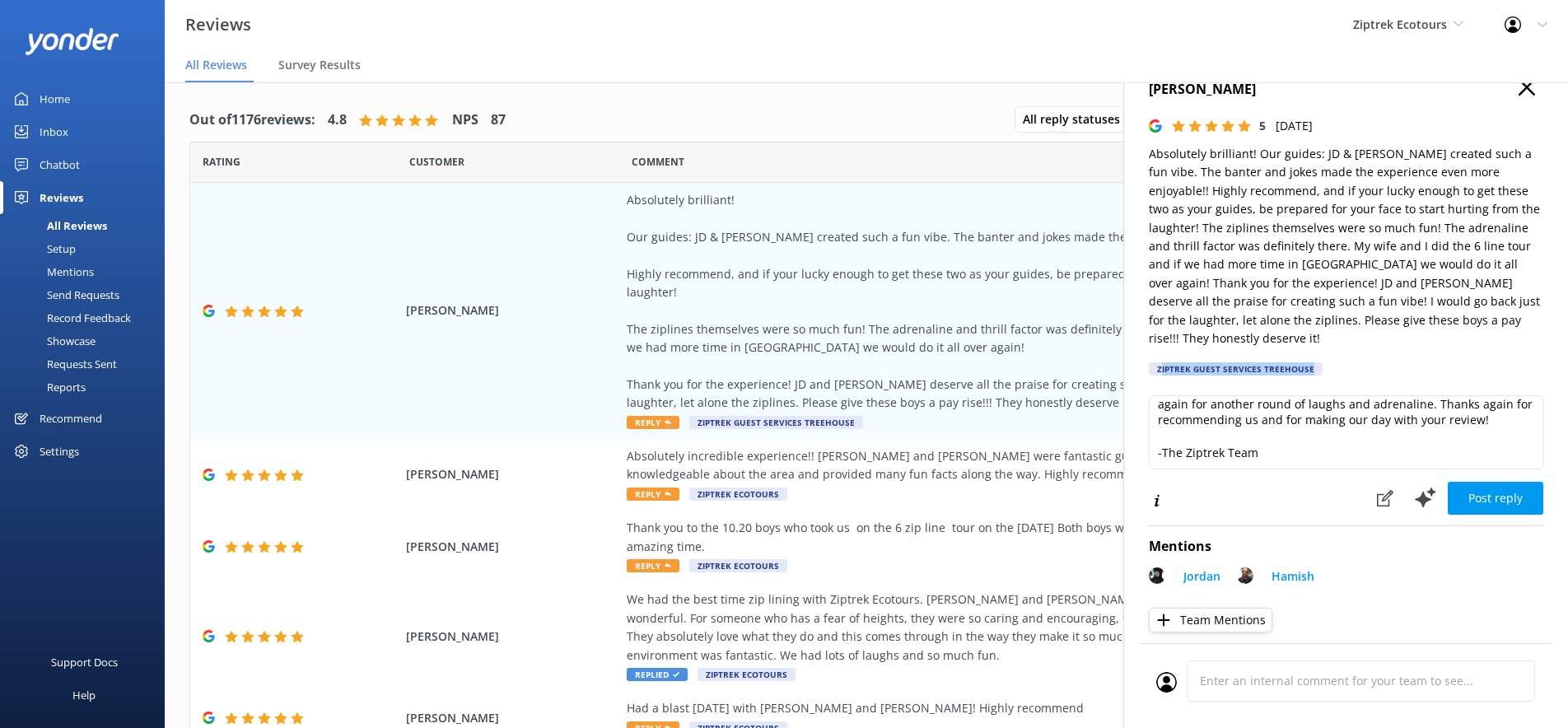
scroll to position [0, 0]
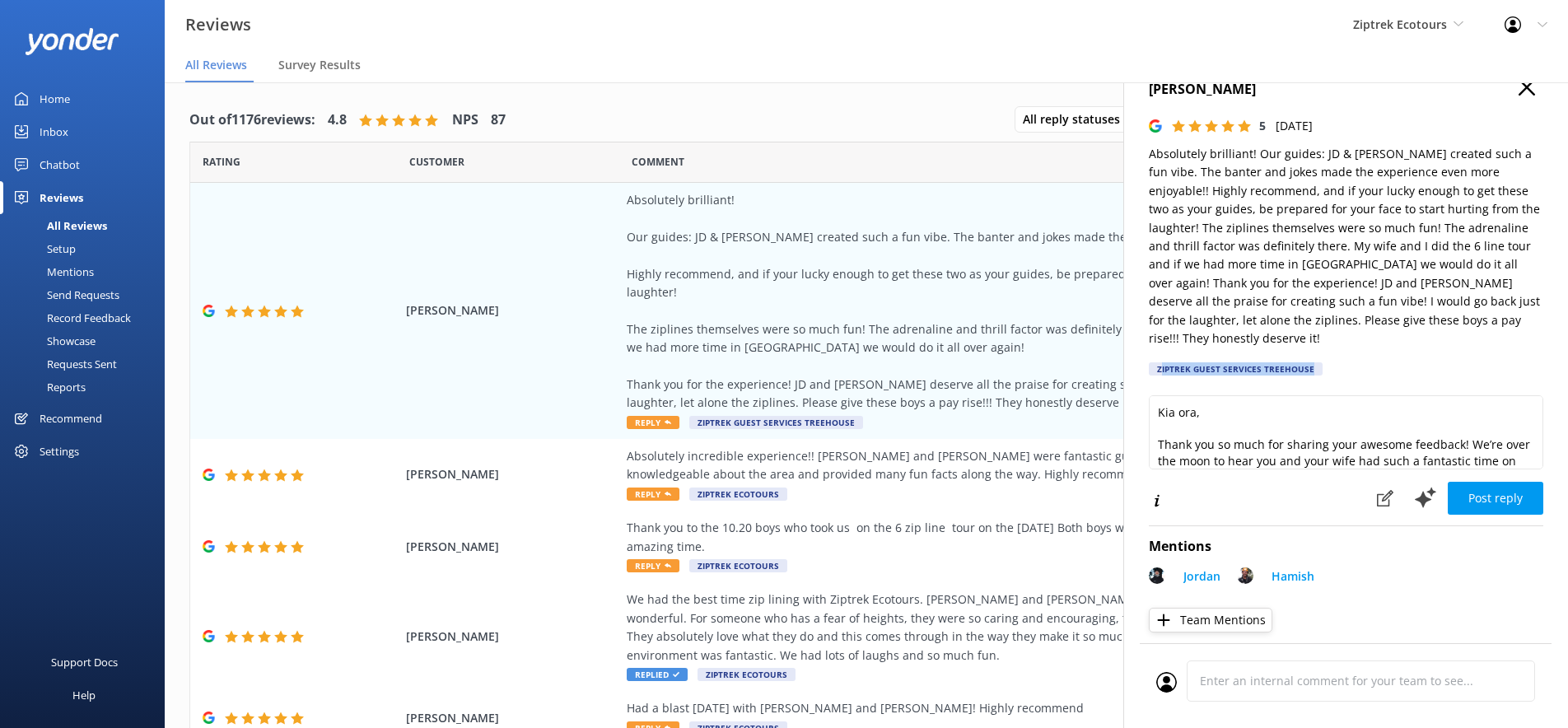
click at [1524, 89] on use "button" at bounding box center [1527, 87] width 17 height 17
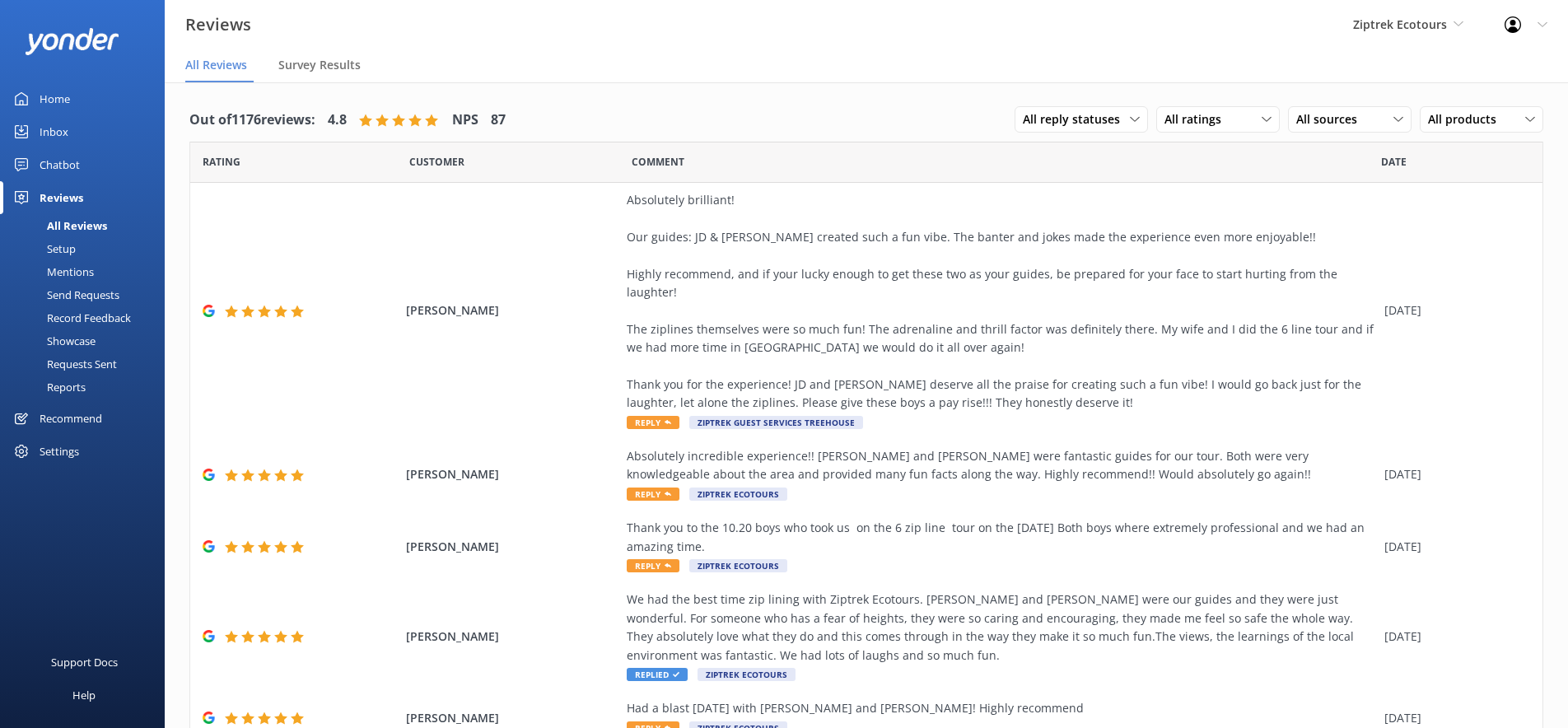
click at [89, 420] on div "Recommend" at bounding box center [70, 418] width 62 height 33
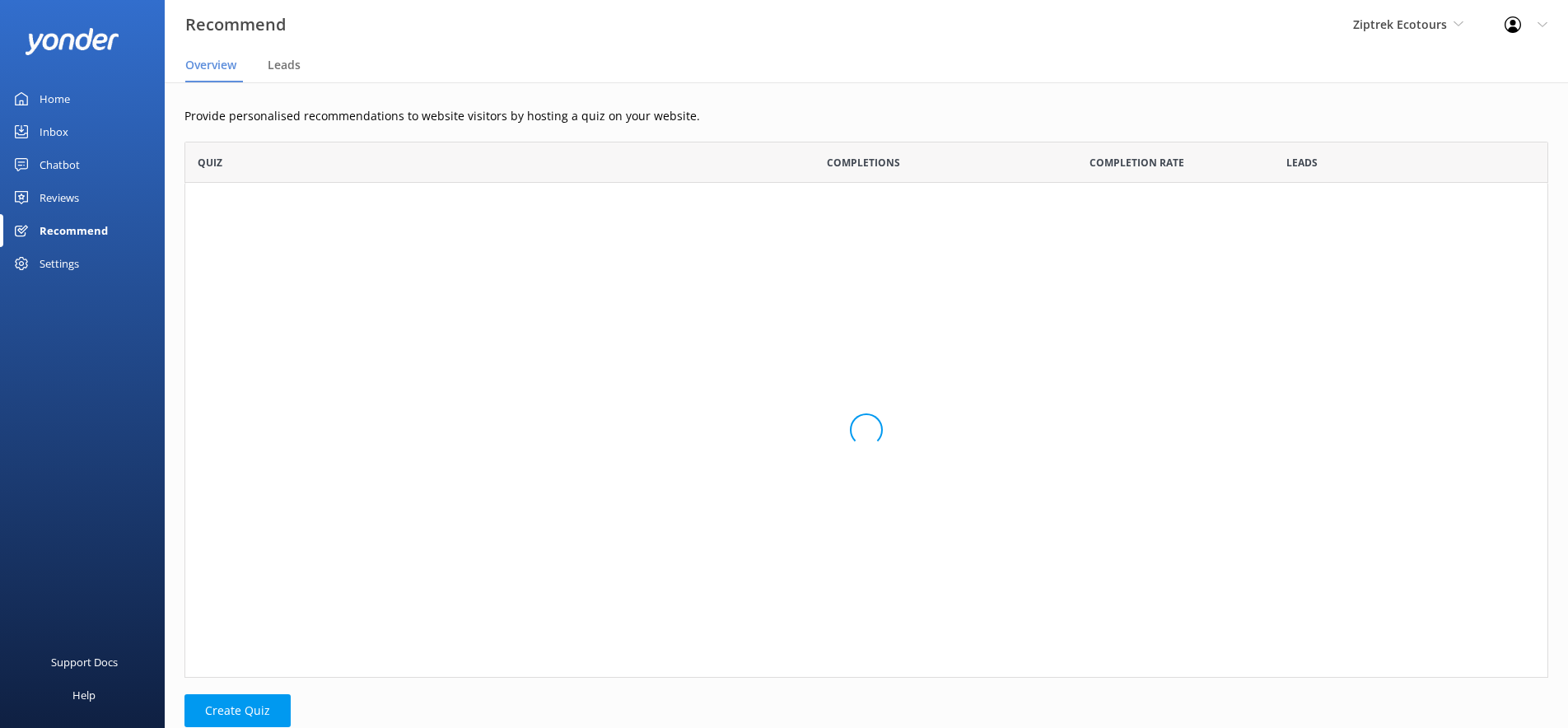
scroll to position [125, 1364]
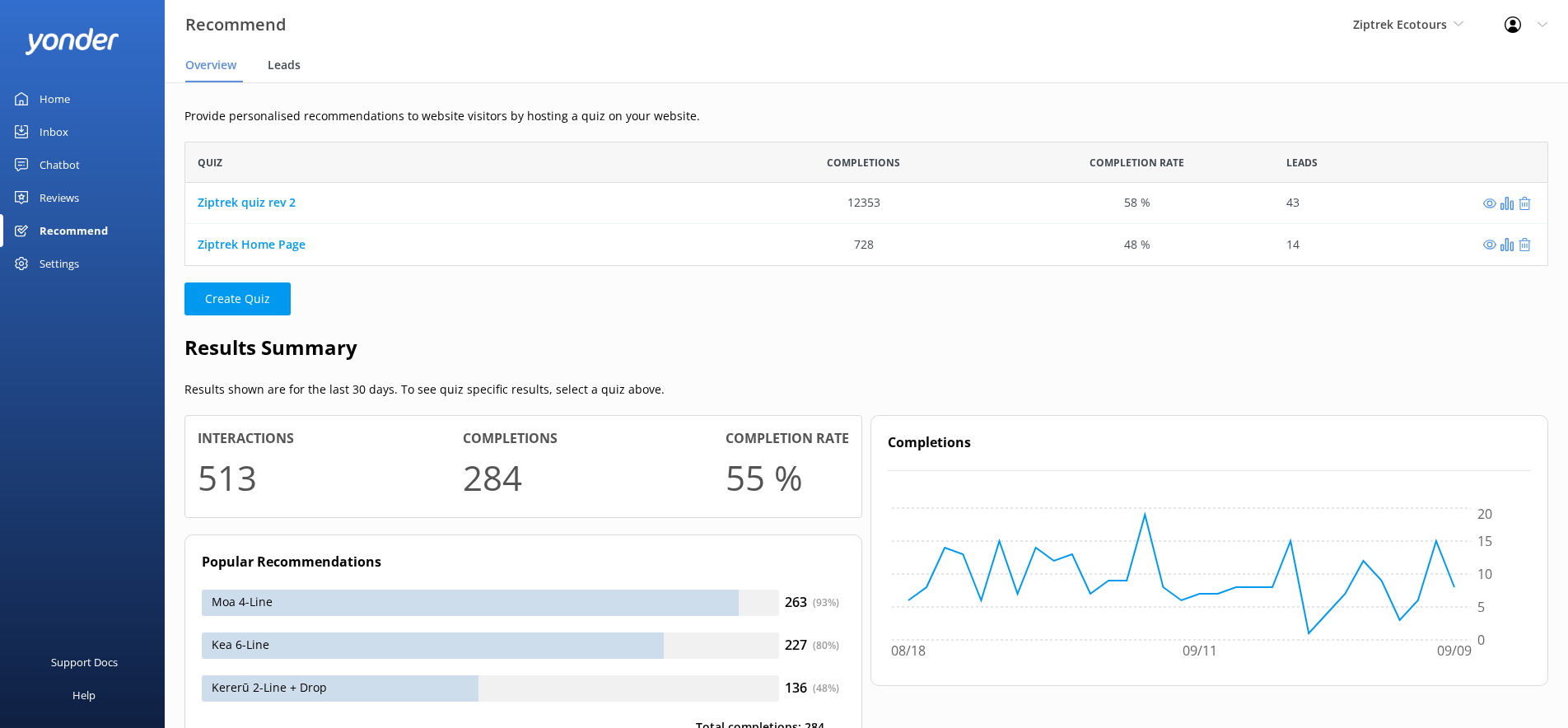
click at [288, 66] on span "Leads" at bounding box center [284, 65] width 33 height 17
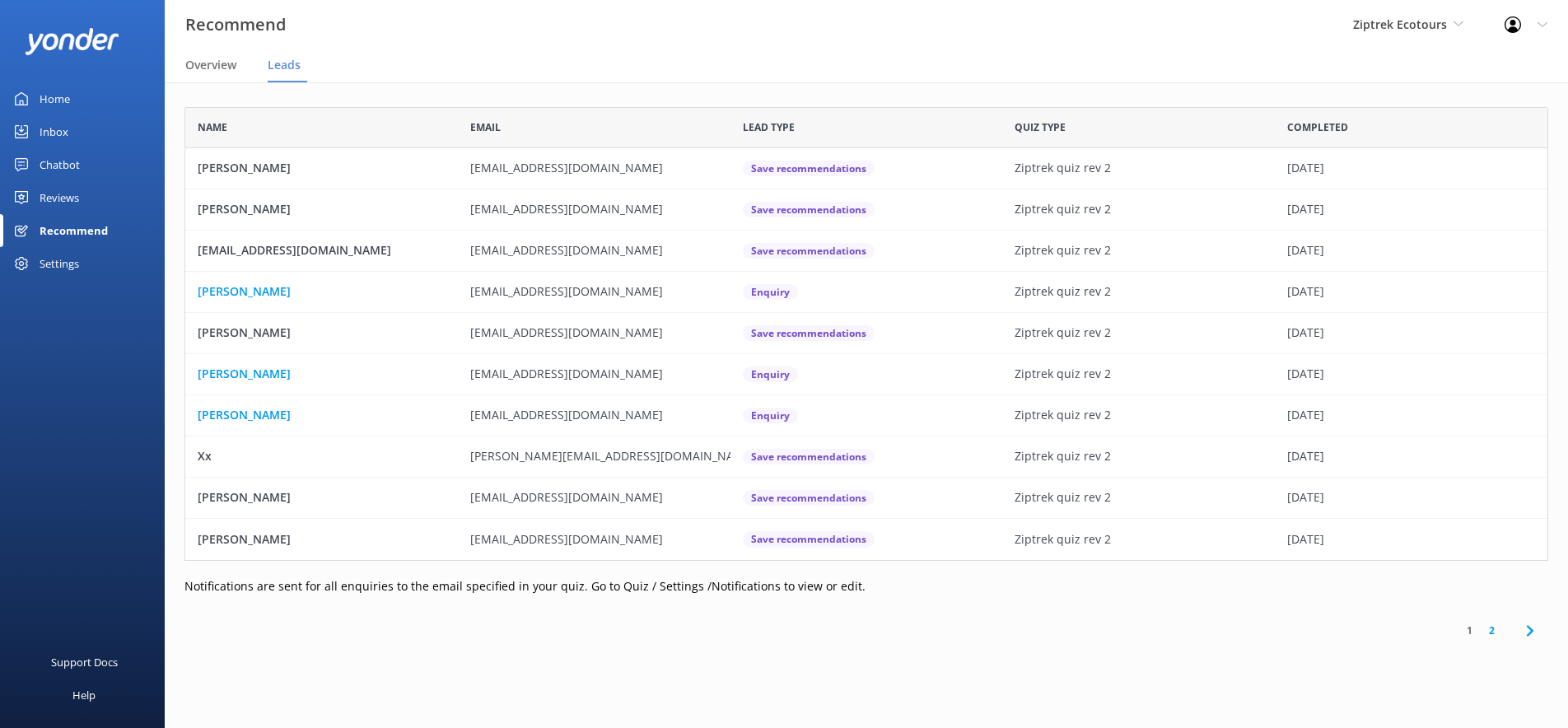
scroll to position [453, 1364]
